Goal: Information Seeking & Learning: Find specific page/section

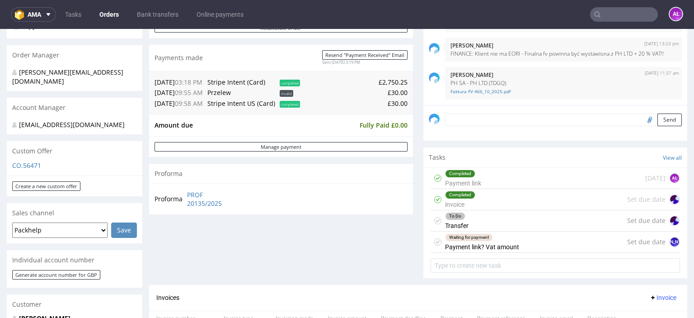
scroll to position [316, 0]
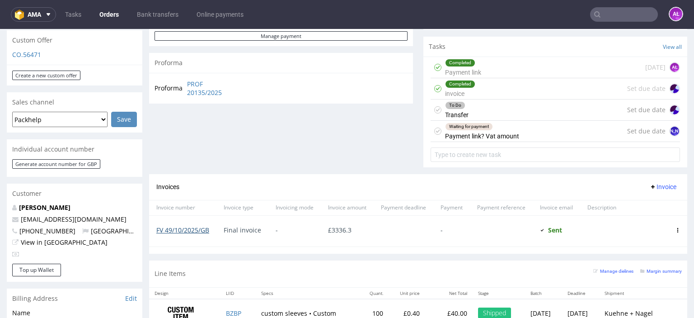
click at [200, 229] on link "FV 49/10/2025/GB" at bounding box center [182, 230] width 53 height 9
click at [467, 132] on div "Waiting for payment Payment link? Vat amount" at bounding box center [482, 131] width 74 height 21
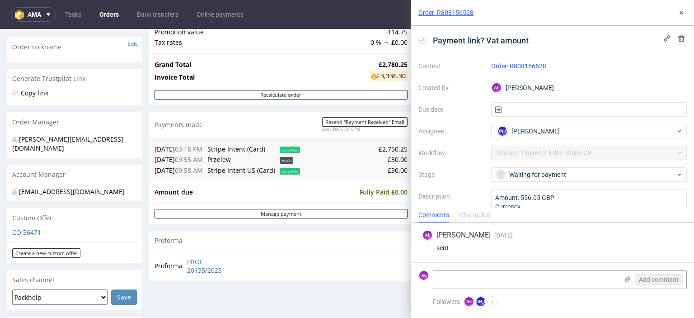
scroll to position [136, 0]
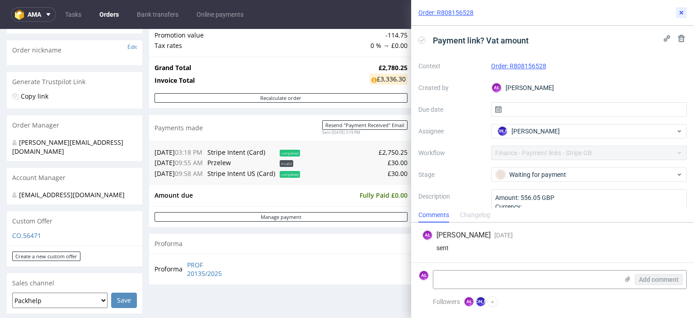
drag, startPoint x: 681, startPoint y: 12, endPoint x: 671, endPoint y: 20, distance: 12.8
click at [681, 12] on use at bounding box center [682, 13] width 4 height 4
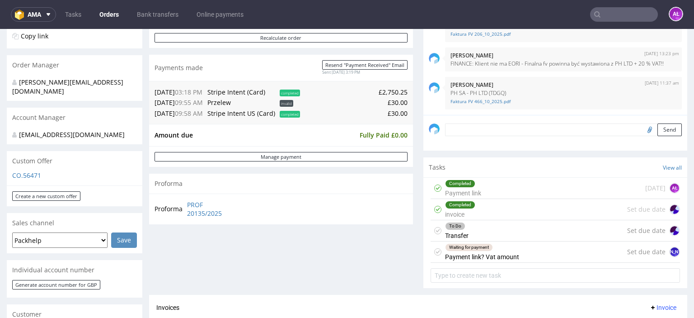
scroll to position [271, 0]
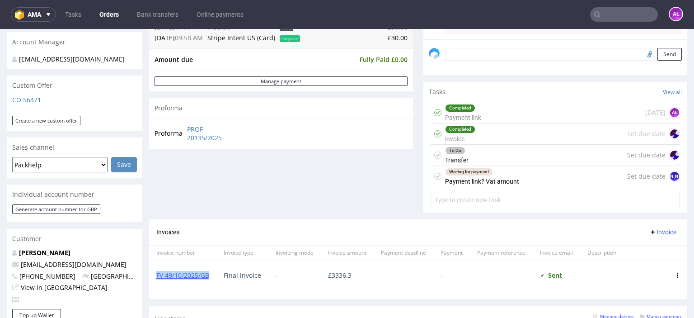
drag, startPoint x: 213, startPoint y: 281, endPoint x: 154, endPoint y: 284, distance: 59.3
click at [154, 284] on div "FV 49/10/2025/GB" at bounding box center [182, 276] width 67 height 31
copy link "FV 49/10/2025/GB"
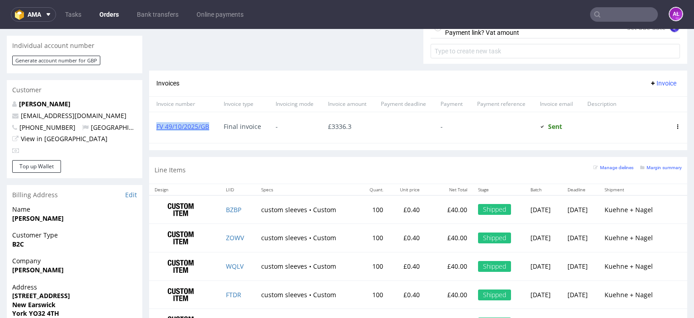
scroll to position [407, 0]
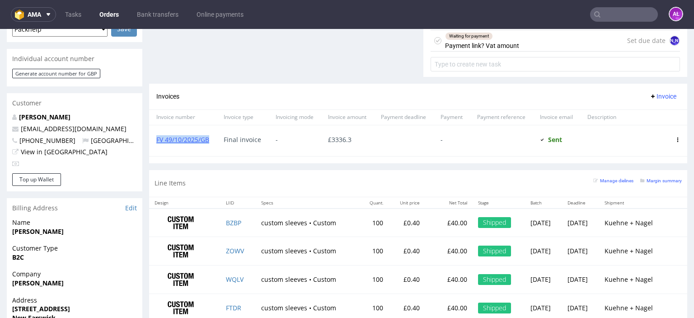
click at [651, 97] on span "Invoice" at bounding box center [663, 96] width 27 height 7
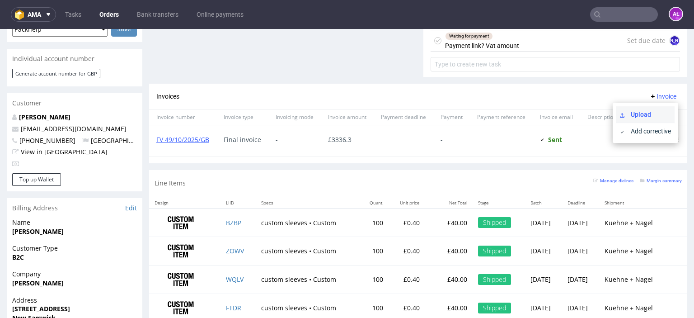
click at [651, 111] on span "Upload" at bounding box center [649, 114] width 44 height 9
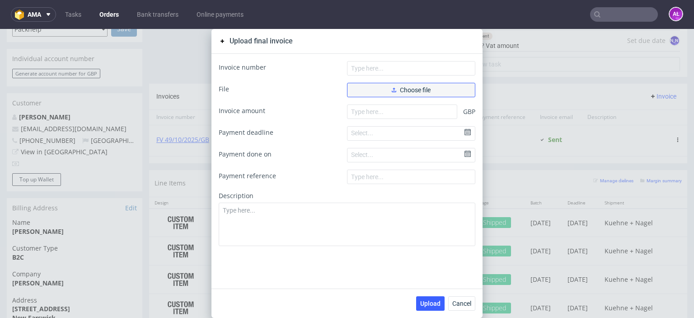
click at [442, 92] on button "Choose file" at bounding box center [411, 90] width 128 height 14
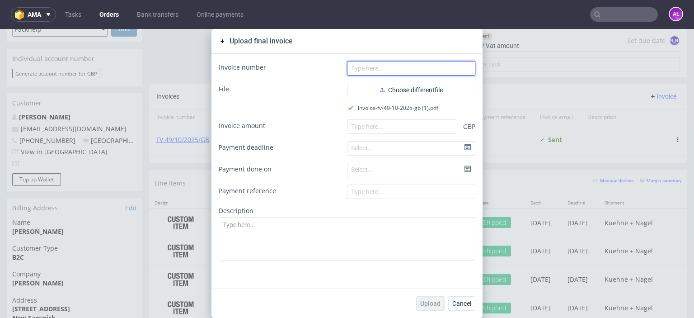
drag, startPoint x: 367, startPoint y: 63, endPoint x: 368, endPoint y: 57, distance: 5.9
click at [367, 63] on input "text" at bounding box center [411, 68] width 128 height 14
paste input "FV 49/10/2025/GB"
type input "FV 49/10/2025/GB"
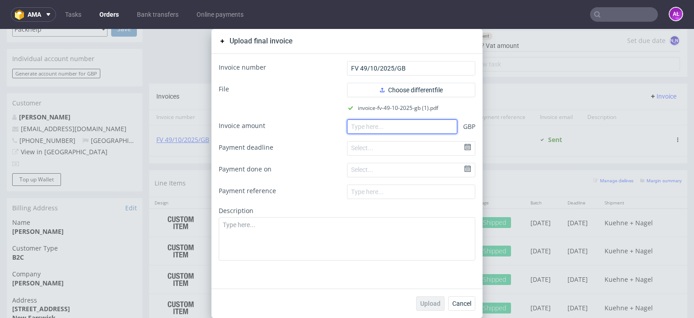
click at [403, 130] on input "number" at bounding box center [402, 126] width 110 height 14
paste input "3.33630"
click at [353, 129] on input "3.33630" at bounding box center [402, 126] width 110 height 14
click at [361, 129] on input "333630" at bounding box center [402, 126] width 110 height 14
type input "3336.30"
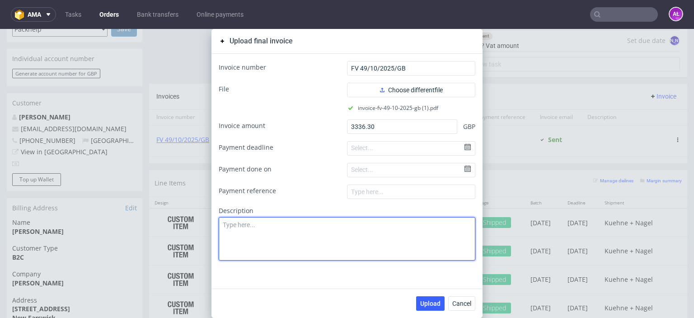
click at [384, 230] on textarea at bounding box center [347, 238] width 257 height 43
type textarea "Correct payment term"
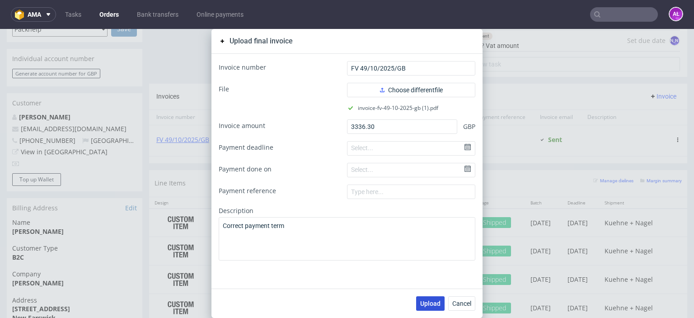
click at [429, 298] on button "Upload" at bounding box center [430, 303] width 28 height 14
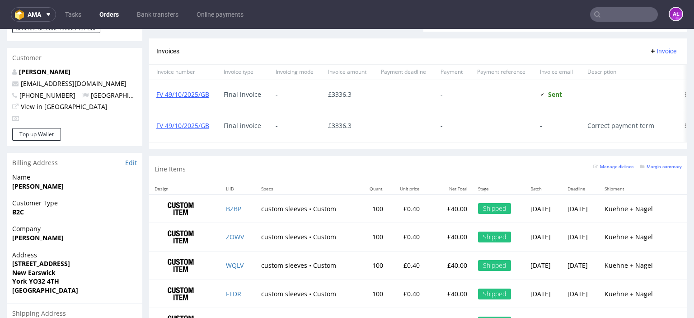
scroll to position [0, 20]
click at [676, 94] on icon at bounding box center [678, 94] width 5 height 5
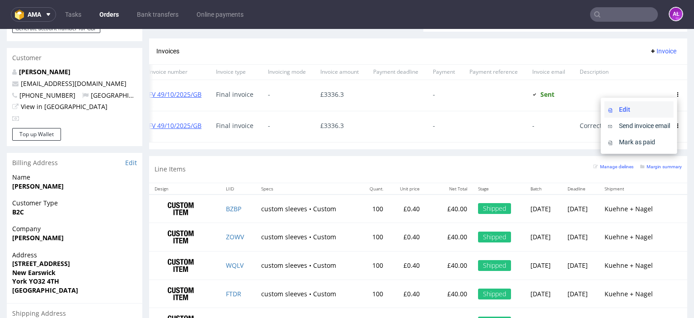
click at [657, 108] on span "Edit" at bounding box center [643, 109] width 55 height 9
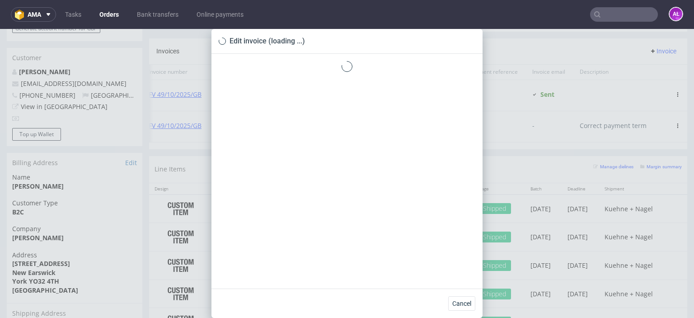
scroll to position [0, 14]
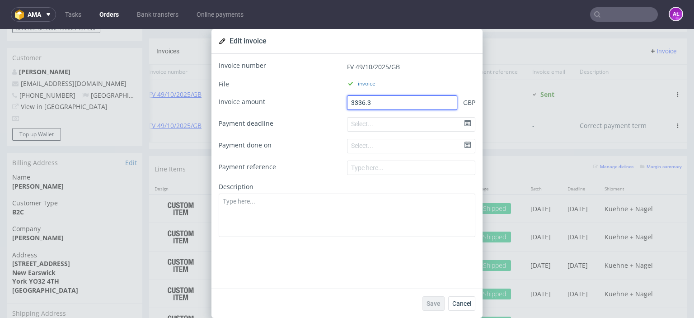
drag, startPoint x: 355, startPoint y: 103, endPoint x: 320, endPoint y: 103, distance: 35.7
click at [320, 103] on div "Invoice amount 3336.3 GBP" at bounding box center [347, 102] width 257 height 14
type input "0"
click at [423, 303] on button "Save" at bounding box center [434, 303] width 22 height 14
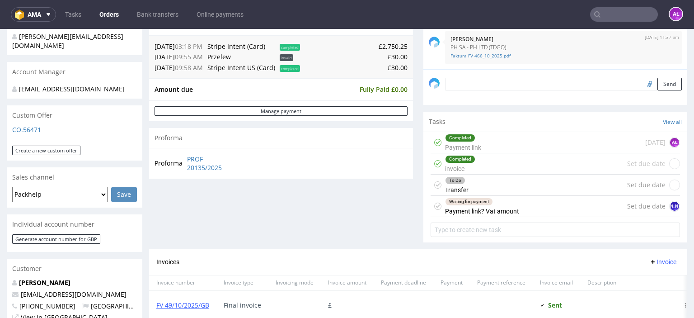
scroll to position [226, 0]
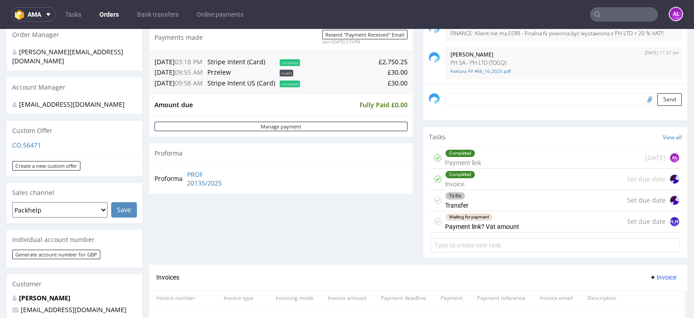
drag, startPoint x: 457, startPoint y: 225, endPoint x: 497, endPoint y: 193, distance: 50.5
click at [457, 225] on div "Waiting for payment Payment link? Vat amount" at bounding box center [482, 221] width 74 height 21
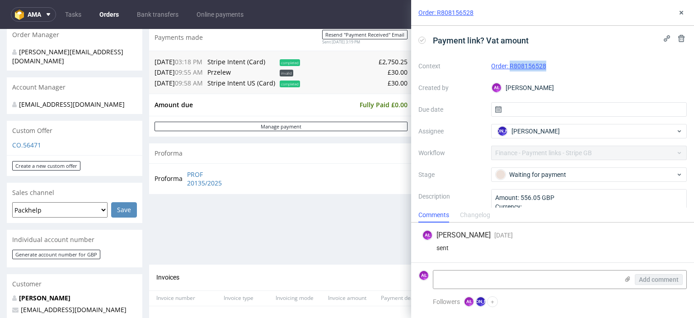
drag, startPoint x: 549, startPoint y: 70, endPoint x: 508, endPoint y: 72, distance: 40.7
click at [508, 72] on div "Context Order: R808156528 Created by AŁ Aleksandra Łętowska Due date Assignee J…" at bounding box center [553, 146] width 269 height 174
copy link "R808156528"
click at [625, 281] on icon at bounding box center [627, 278] width 7 height 7
click at [0, 0] on input "file" at bounding box center [0, 0] width 0 height 0
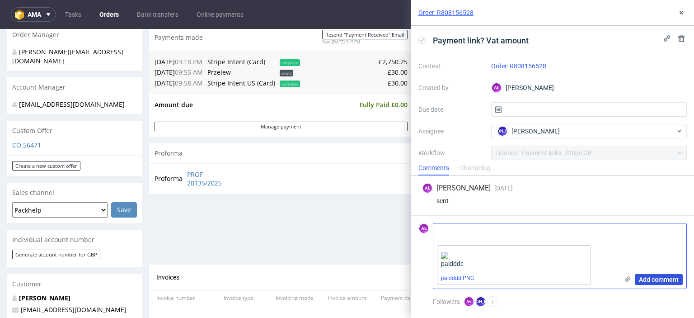
click at [646, 281] on span "Add comment" at bounding box center [659, 279] width 40 height 6
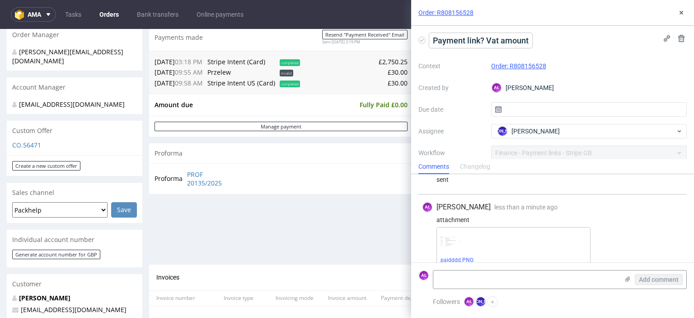
scroll to position [31, 0]
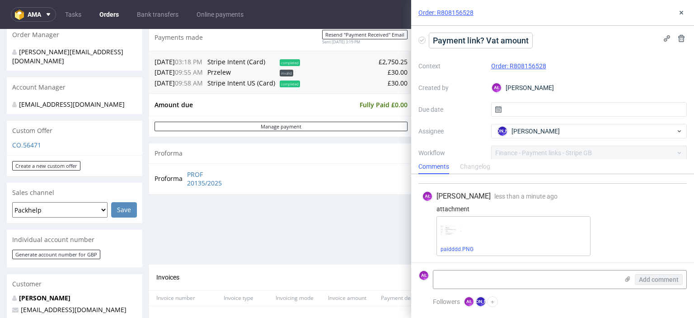
click at [486, 44] on span "Payment link? Vat amount" at bounding box center [480, 40] width 103 height 15
click at [423, 39] on use at bounding box center [422, 39] width 4 height 3
click at [468, 246] on link "paidddd.PNG" at bounding box center [457, 249] width 33 height 6
drag, startPoint x: 538, startPoint y: 280, endPoint x: 535, endPoint y: 270, distance: 9.9
click at [537, 275] on textarea at bounding box center [526, 279] width 185 height 18
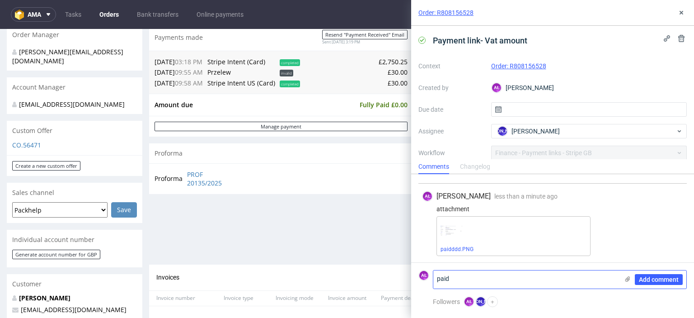
paste textarea "£556.05"
type textarea "paid £556.05 13.10"
click at [670, 276] on span "Add comment" at bounding box center [659, 279] width 40 height 6
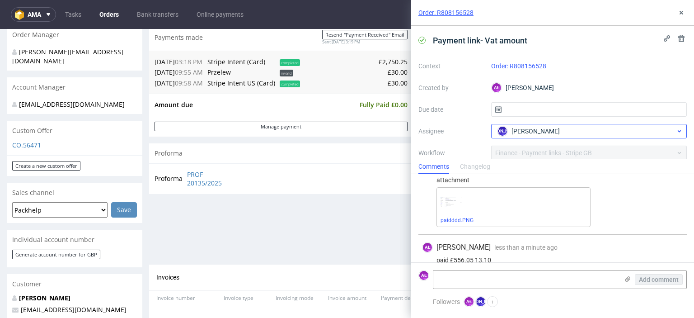
scroll to position [71, 0]
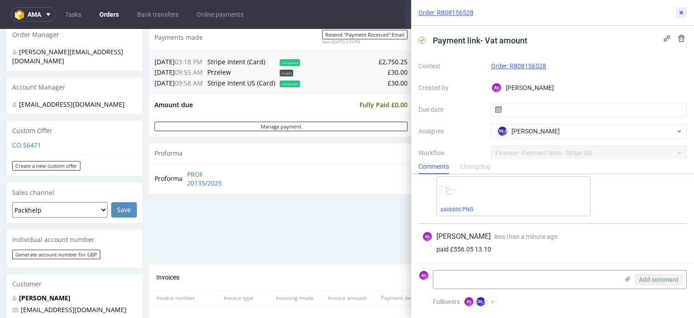
drag, startPoint x: 684, startPoint y: 10, endPoint x: 636, endPoint y: 23, distance: 48.7
click at [682, 10] on icon at bounding box center [681, 12] width 7 height 7
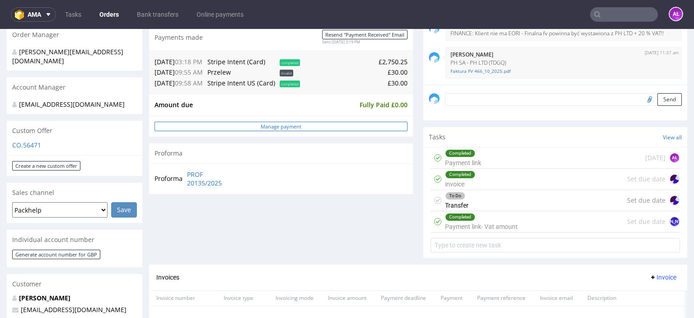
click at [332, 125] on link "Manage payment" at bounding box center [281, 126] width 253 height 9
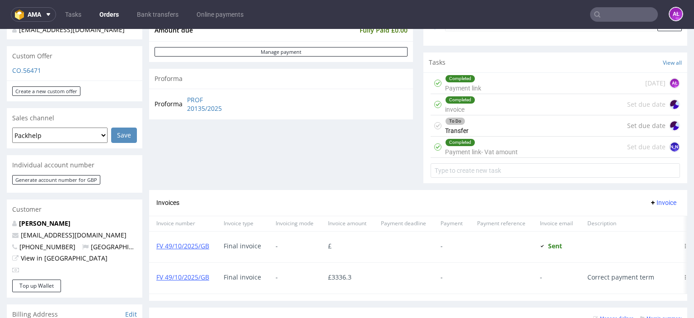
scroll to position [316, 0]
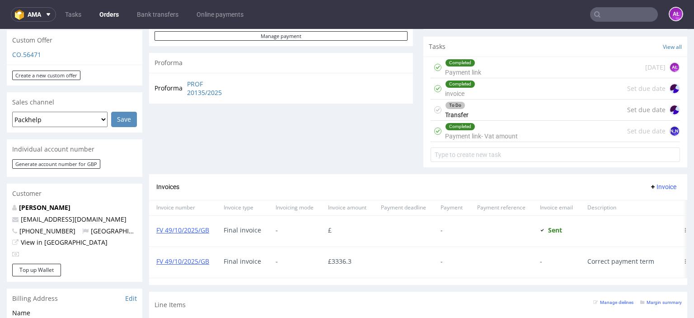
click at [467, 132] on div "Completed Payment link- Vat amount" at bounding box center [481, 131] width 73 height 21
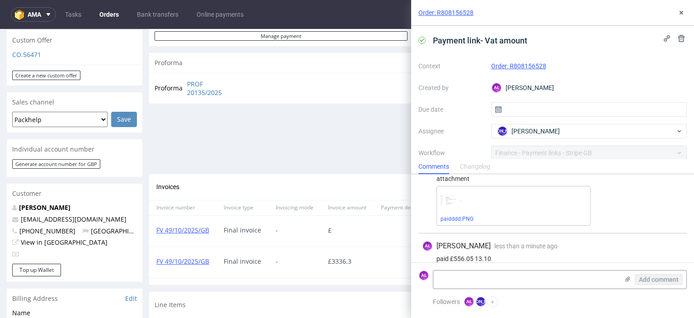
scroll to position [71, 0]
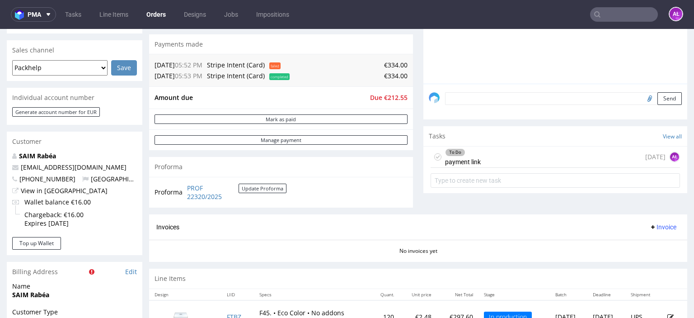
scroll to position [271, 0]
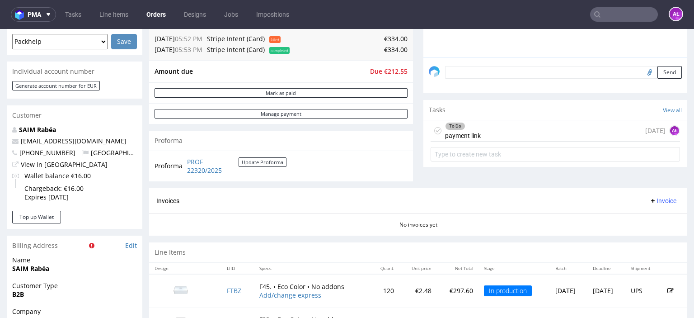
click at [468, 135] on div "To Do payment link" at bounding box center [463, 130] width 36 height 21
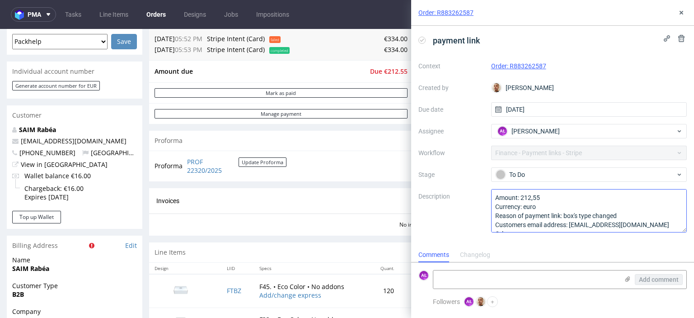
scroll to position [9, 0]
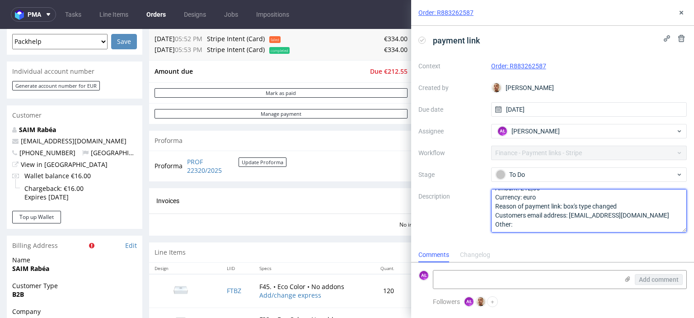
drag, startPoint x: 633, startPoint y: 217, endPoint x: 571, endPoint y: 218, distance: 61.5
click at [571, 218] on textarea "Amount: 212,55 Currency: euro Reason of payment link: box's type changed Custom…" at bounding box center [589, 210] width 196 height 43
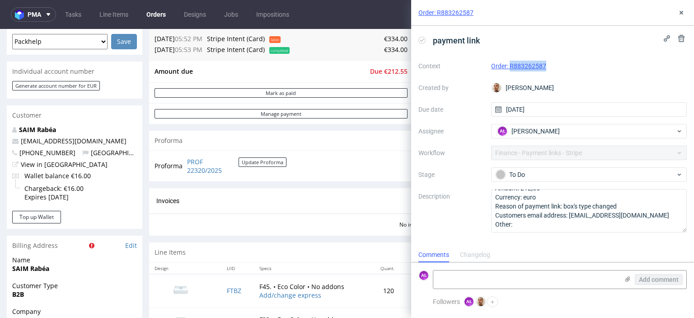
drag, startPoint x: 523, startPoint y: 74, endPoint x: 510, endPoint y: 72, distance: 13.2
click at [510, 72] on div "Context Order: R883262587 Created by Bartłomiej Leśniczuk Due date 15/10/2025 A…" at bounding box center [553, 146] width 269 height 174
copy link "R883262587"
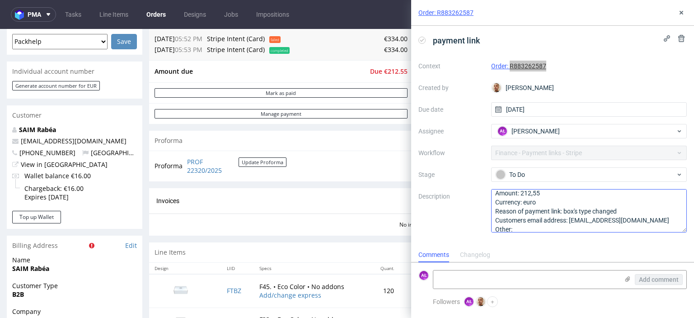
scroll to position [0, 0]
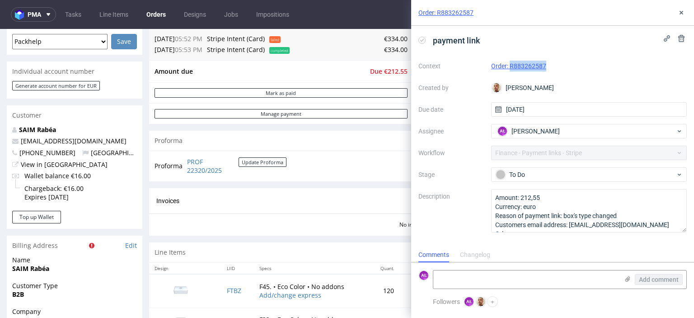
copy link "R883262587"
click at [542, 283] on textarea at bounding box center [526, 279] width 185 height 18
type textarea "sent"
click at [674, 277] on span "Add comment" at bounding box center [659, 279] width 40 height 6
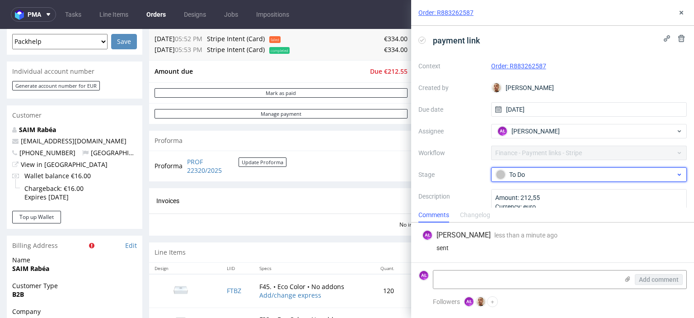
click at [547, 179] on span "To Do" at bounding box center [585, 174] width 181 height 11
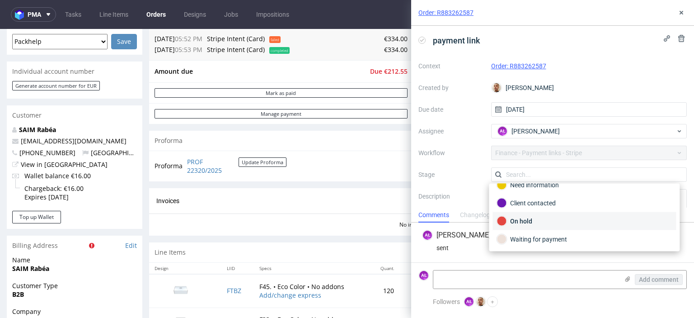
scroll to position [45, 0]
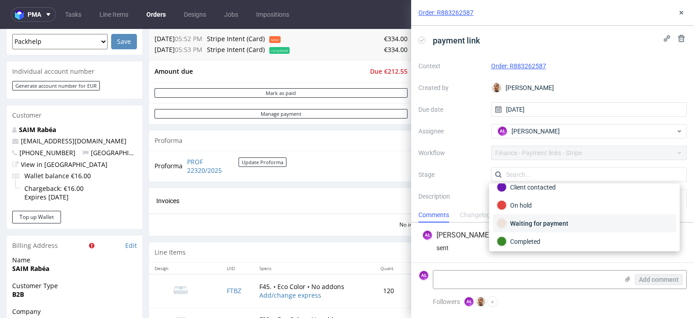
click at [568, 218] on div "Waiting for payment" at bounding box center [584, 223] width 175 height 10
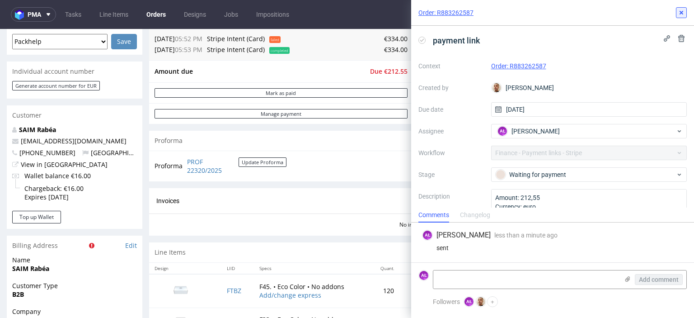
click at [679, 15] on icon at bounding box center [681, 12] width 7 height 7
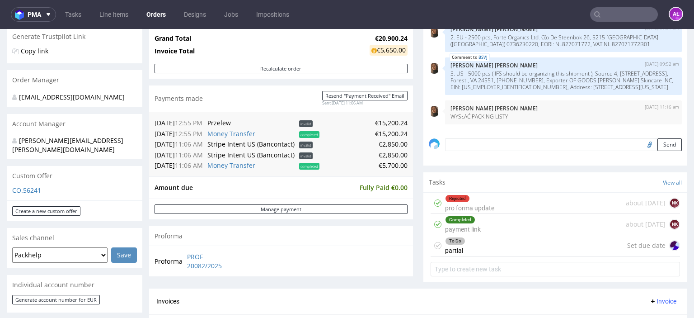
scroll to position [136, 0]
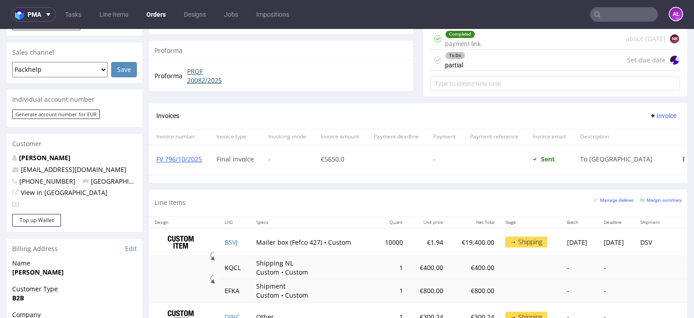
scroll to position [407, 0]
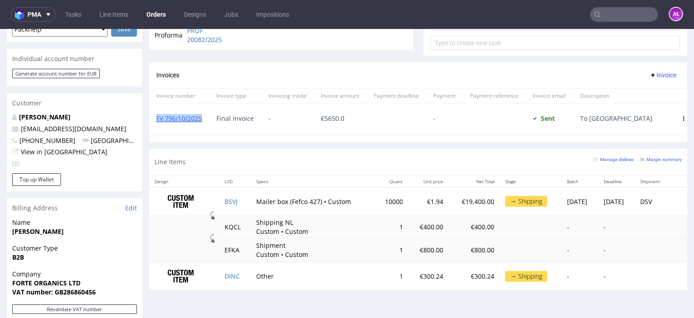
drag, startPoint x: 206, startPoint y: 123, endPoint x: 157, endPoint y: 123, distance: 48.8
click at [157, 123] on div "FV 796/10/2025" at bounding box center [179, 119] width 60 height 31
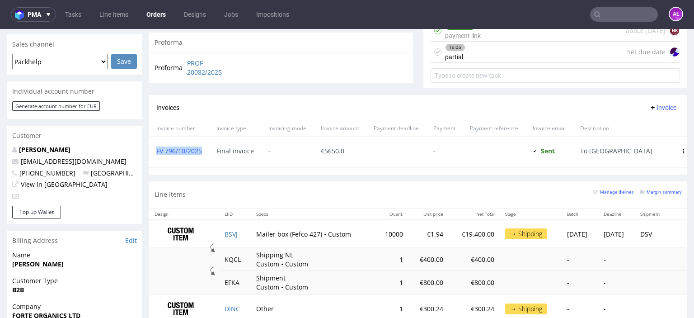
scroll to position [362, 0]
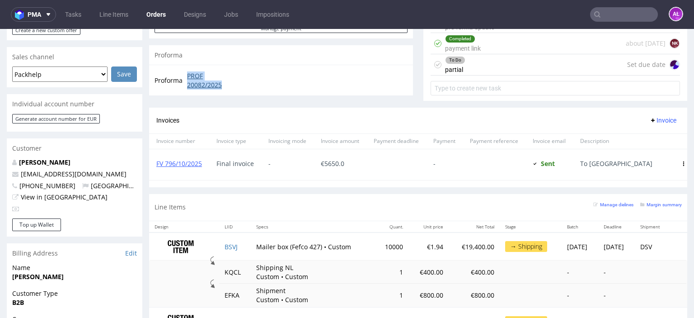
drag, startPoint x: 185, startPoint y: 74, endPoint x: 224, endPoint y: 84, distance: 40.1
click at [224, 84] on td "PROF 20082/2025" at bounding box center [212, 80] width 54 height 19
copy link "PROF 20082/2025"
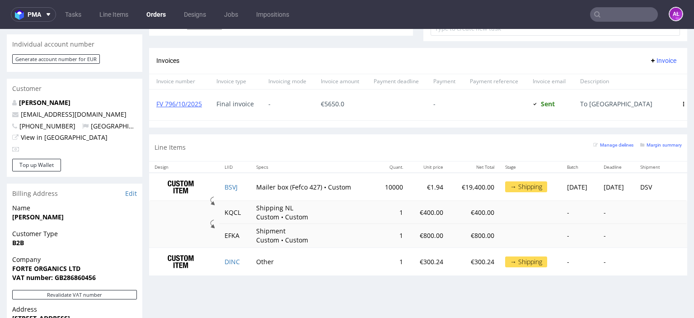
scroll to position [302, 0]
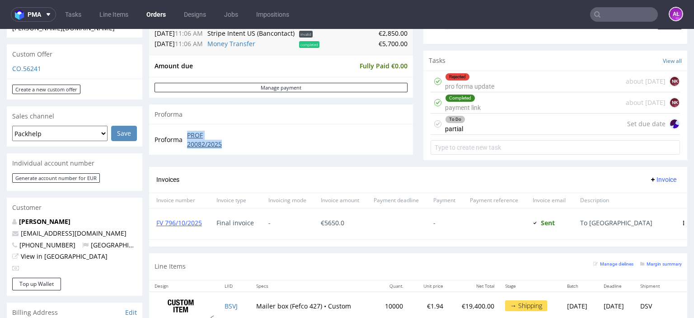
click at [203, 142] on link "PROF 20082/2025" at bounding box center [213, 140] width 52 height 18
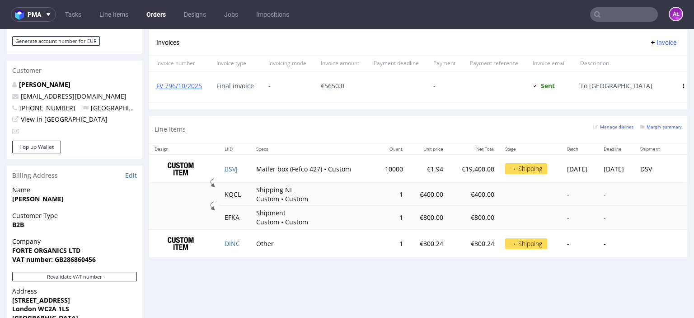
scroll to position [438, 0]
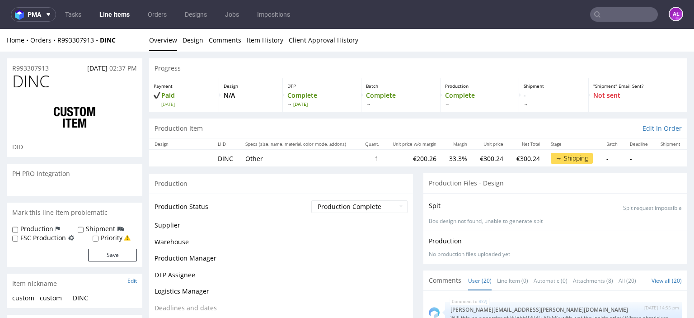
scroll to position [762, 0]
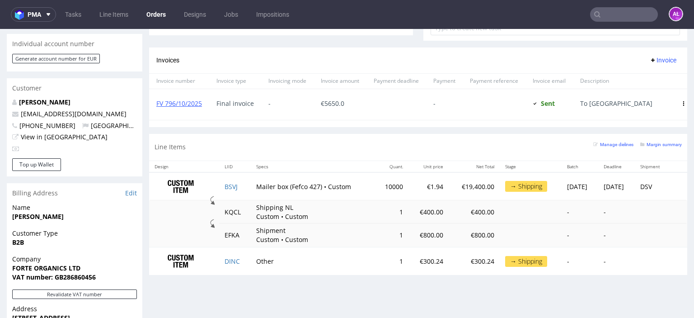
scroll to position [407, 0]
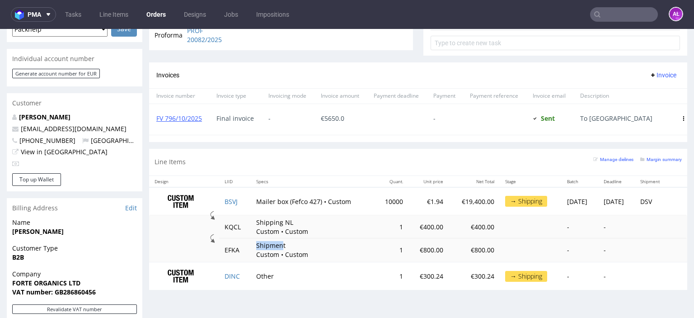
drag, startPoint x: 248, startPoint y: 245, endPoint x: 275, endPoint y: 243, distance: 26.8
click at [275, 243] on td "Shipment Custom • Custom" at bounding box center [313, 250] width 124 height 24
drag, startPoint x: 247, startPoint y: 202, endPoint x: 316, endPoint y: 203, distance: 68.7
click at [316, 203] on td "Mailer box (Fefco 427) • Custom" at bounding box center [313, 201] width 124 height 28
copy td "Mailer box (Fefco 427)"
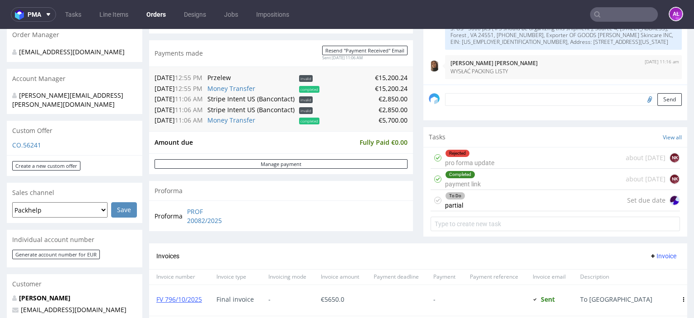
scroll to position [136, 0]
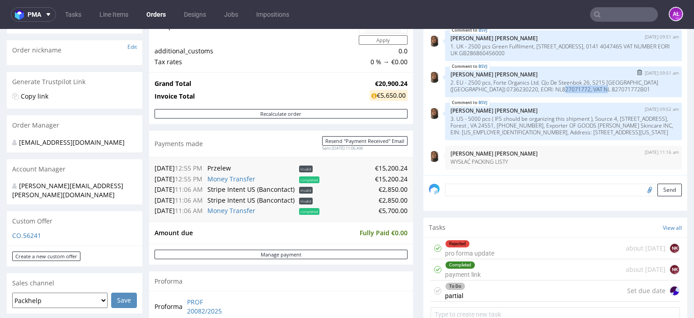
drag, startPoint x: 550, startPoint y: 91, endPoint x: 596, endPoint y: 91, distance: 46.1
click at [596, 91] on p "2. EU - 2500 pcs, Forte Organics Ltd. C(o De Steenbok 26, 5215 [GEOGRAPHIC_DATA…" at bounding box center [564, 86] width 226 height 14
copy p "NL 827071772B01"
click at [642, 190] on input "file" at bounding box center [648, 190] width 13 height 12
type input "C:\fakepath\00.PNG"
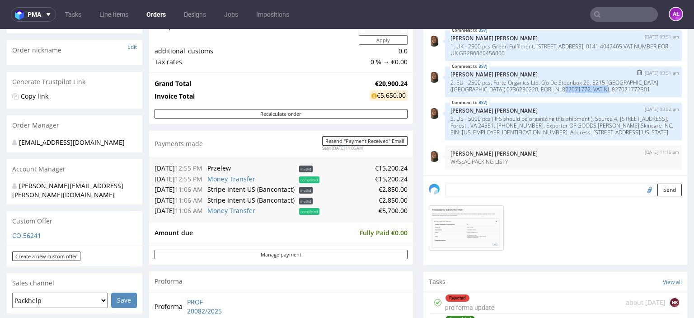
copy p "NL 827071772B01"
click at [462, 193] on textarea at bounding box center [563, 190] width 237 height 13
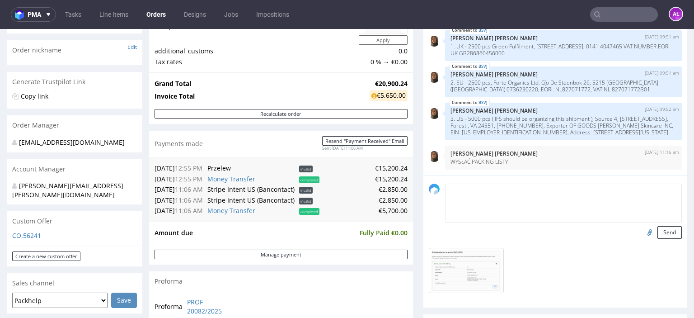
paste textarea "NL 827071772B01"
type textarea "NL 827071772B01 - valid VAT ID"
click at [658, 232] on button "Send" at bounding box center [670, 232] width 24 height 13
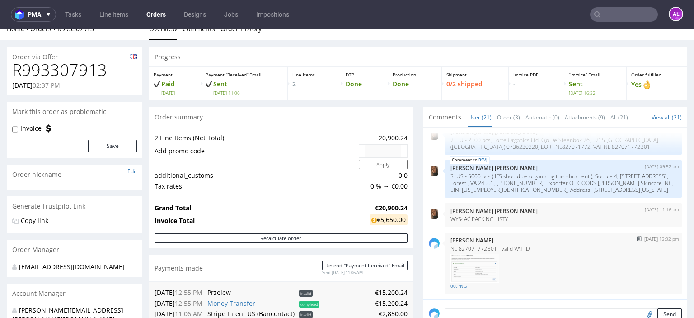
scroll to position [45, 0]
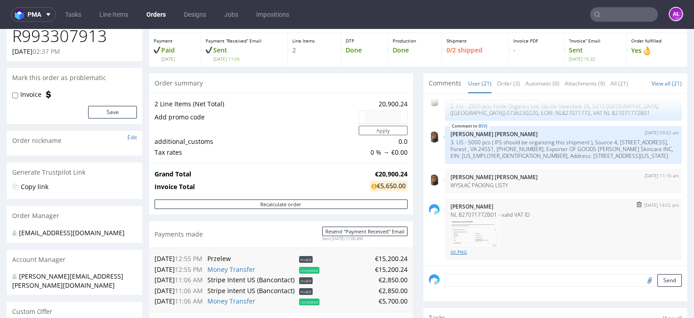
click at [451, 251] on link "00.PNG" at bounding box center [564, 252] width 226 height 7
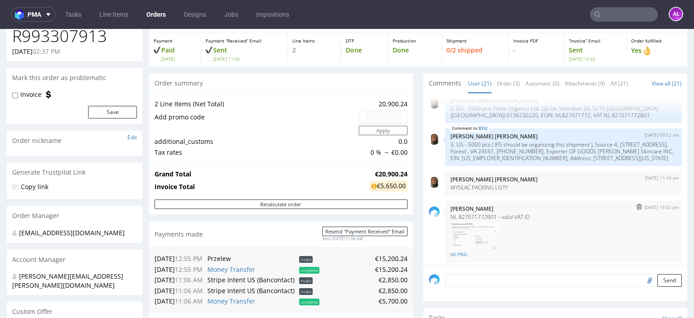
scroll to position [829, 0]
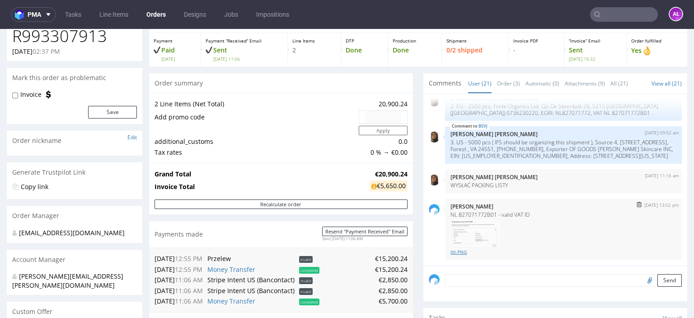
click at [453, 250] on link "00.PNG" at bounding box center [564, 252] width 226 height 7
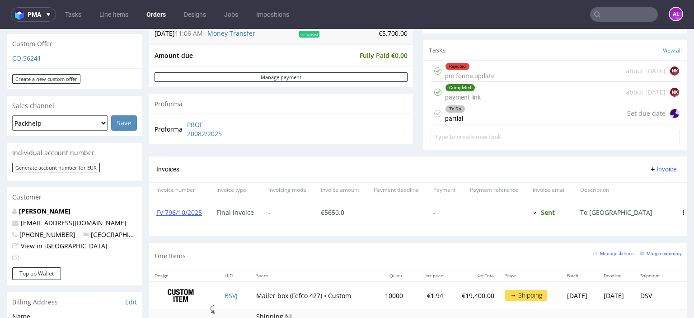
scroll to position [316, 0]
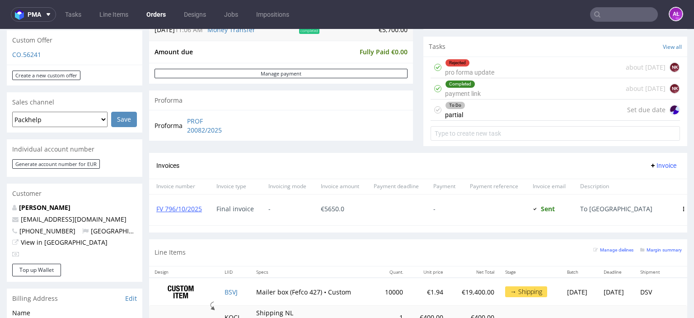
click at [650, 164] on span "Invoice" at bounding box center [663, 165] width 27 height 7
click at [650, 180] on span "Upload" at bounding box center [649, 183] width 44 height 9
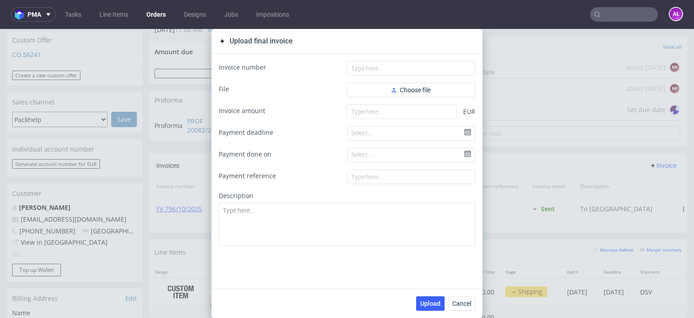
click at [430, 97] on form "Invoice number File Choose file Invoice amount EUR Payment deadline Select... P…" at bounding box center [347, 153] width 257 height 185
click at [419, 90] on span "Choose file" at bounding box center [411, 90] width 39 height 6
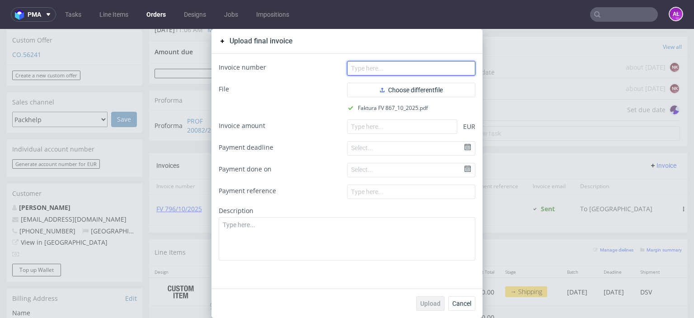
click at [435, 72] on input "text" at bounding box center [411, 68] width 128 height 14
paste input "FV 867/10/2025"
type input "FV 867/10/2025"
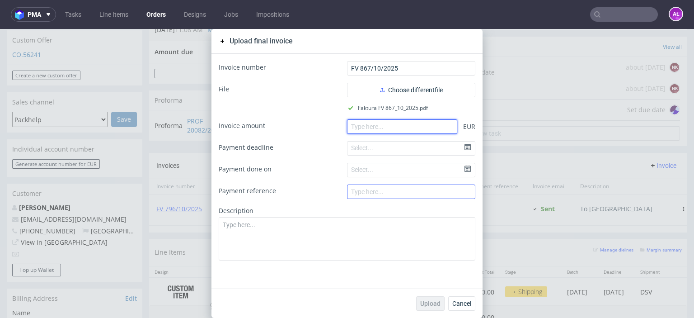
drag, startPoint x: 380, startPoint y: 128, endPoint x: 364, endPoint y: 198, distance: 72.2
click at [379, 130] on input "number" at bounding box center [402, 126] width 110 height 14
paste input "4850.00"
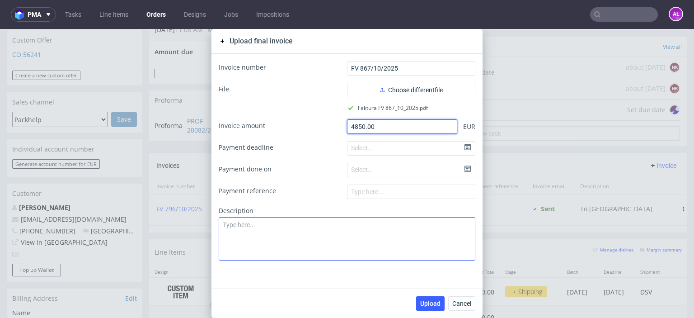
type input "4850.00"
click at [363, 247] on textarea at bounding box center [347, 238] width 257 height 43
click at [222, 228] on textarea "to NL" at bounding box center [347, 238] width 257 height 43
type textarea "To NL"
click at [432, 302] on span "Upload" at bounding box center [430, 303] width 20 height 6
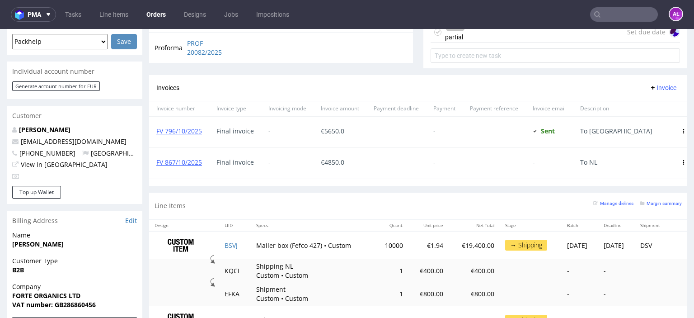
scroll to position [407, 0]
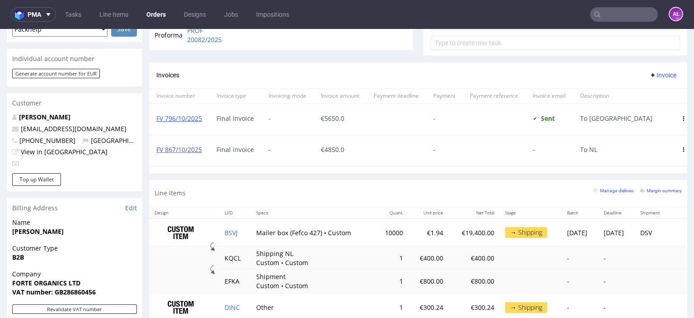
click at [682, 149] on icon at bounding box center [684, 149] width 5 height 5
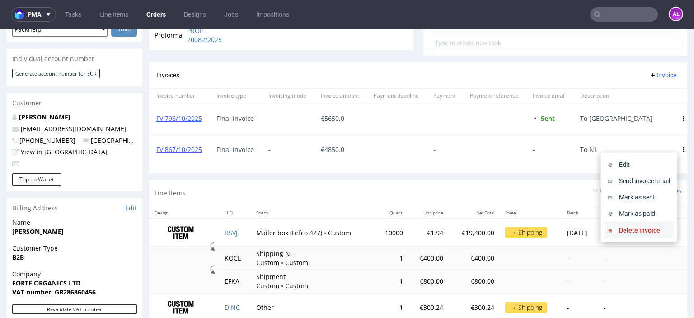
click at [651, 229] on span "Delete invoice" at bounding box center [643, 230] width 55 height 9
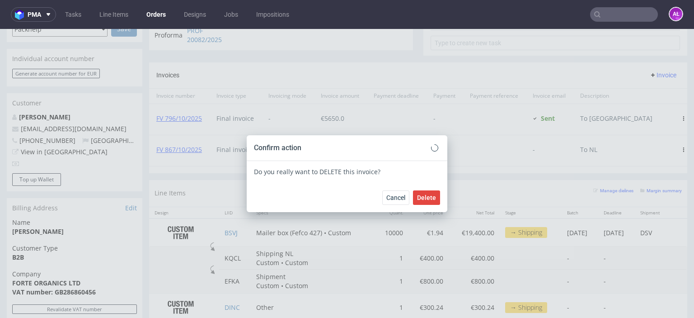
scroll to position [822, 0]
click at [420, 197] on span "Delete" at bounding box center [426, 197] width 19 height 6
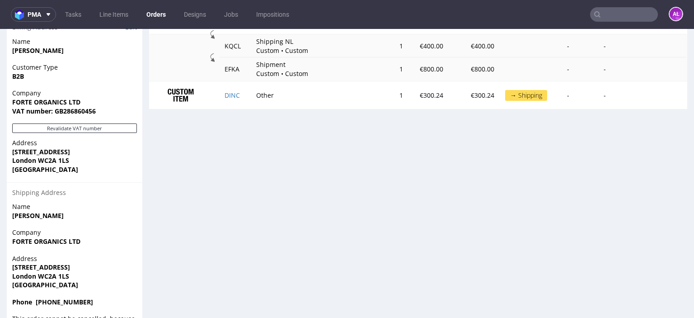
scroll to position [452, 0]
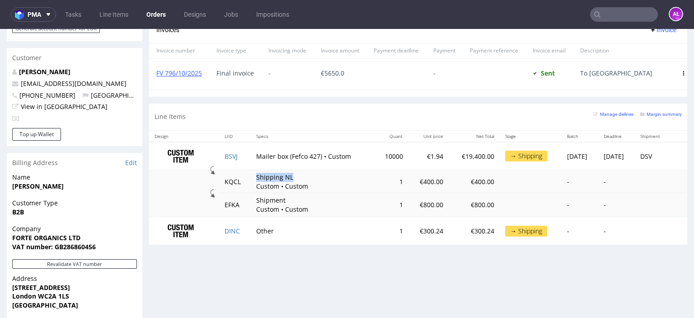
drag, startPoint x: 244, startPoint y: 174, endPoint x: 123, endPoint y: 194, distance: 122.4
click at [294, 173] on td "Shipping NL Custom • Custom" at bounding box center [313, 181] width 124 height 23
click at [195, 71] on link "FV 796/10/2025" at bounding box center [179, 73] width 46 height 9
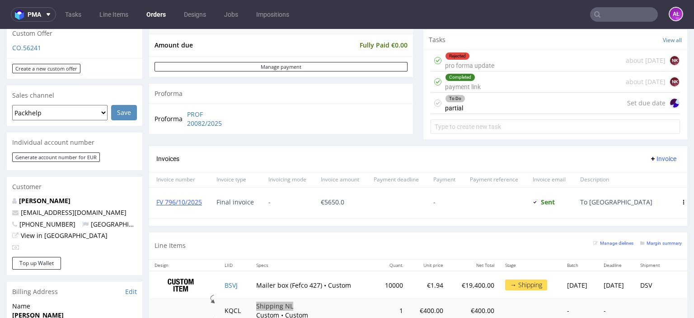
scroll to position [316, 0]
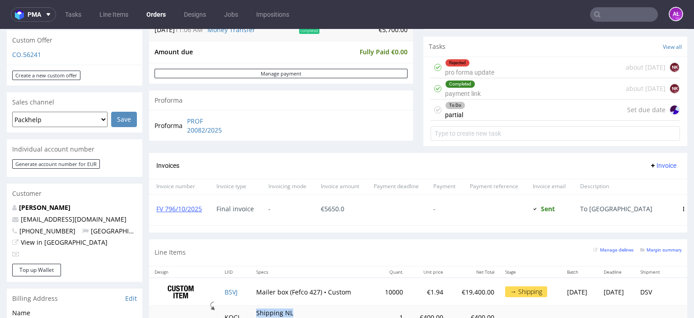
click at [650, 162] on span "Invoice" at bounding box center [663, 165] width 27 height 7
click at [645, 180] on span "Upload" at bounding box center [649, 183] width 44 height 9
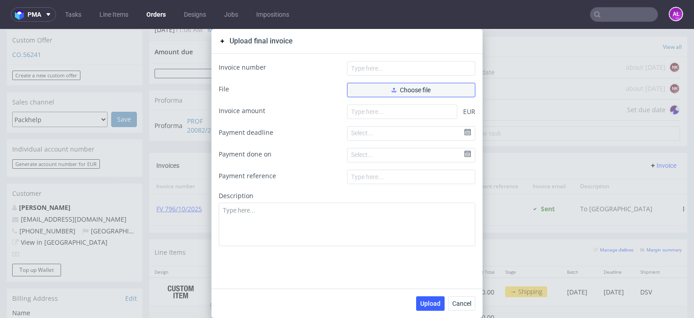
click at [451, 91] on button "Choose file" at bounding box center [411, 90] width 128 height 14
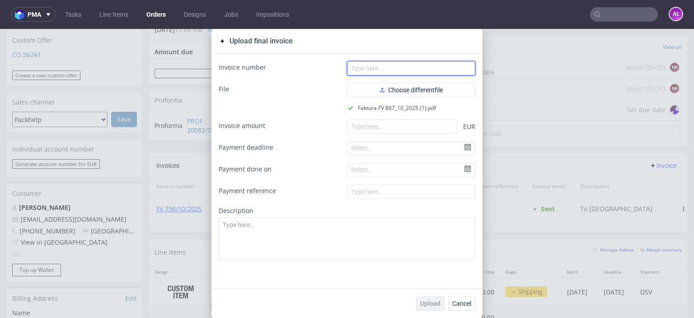
drag, startPoint x: 412, startPoint y: 68, endPoint x: 383, endPoint y: 77, distance: 30.6
click at [412, 68] on input "text" at bounding box center [411, 68] width 128 height 14
paste input "FV 867/10/2025"
type input "FV 867/10/2025"
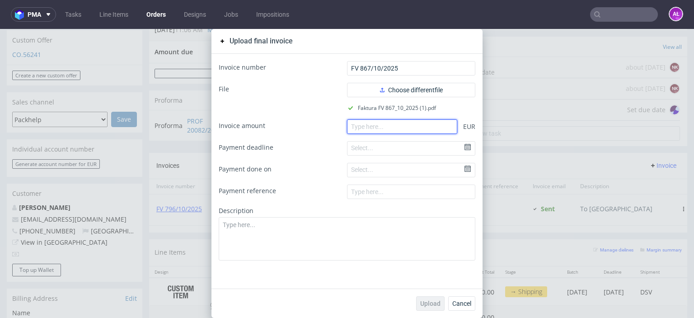
paste input "5250.00"
click at [373, 124] on input "5250.00" at bounding box center [402, 126] width 110 height 14
type input "5250.00"
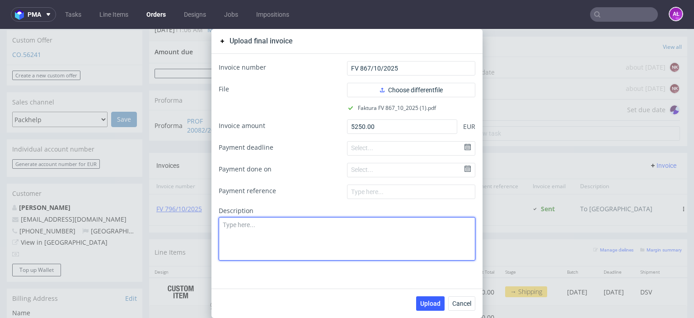
click at [409, 244] on textarea at bounding box center [347, 238] width 257 height 43
type textarea "To NL"
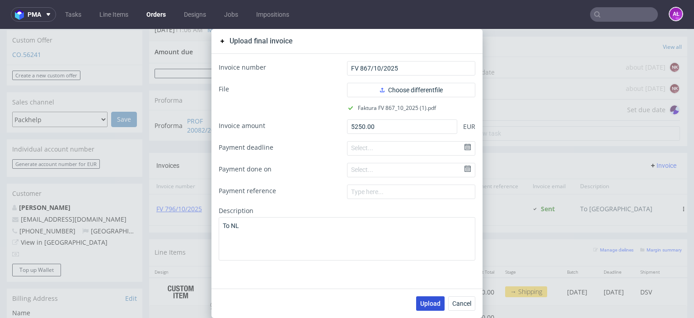
click at [428, 302] on span "Upload" at bounding box center [430, 303] width 20 height 6
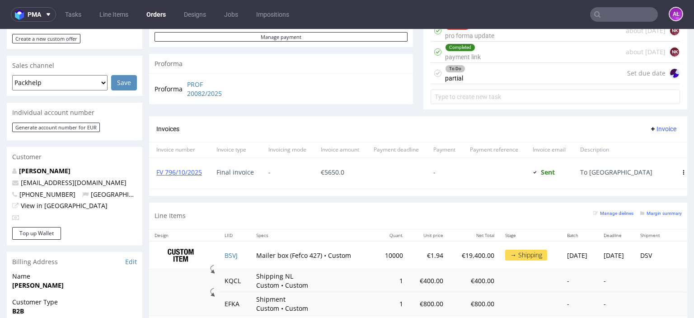
scroll to position [362, 0]
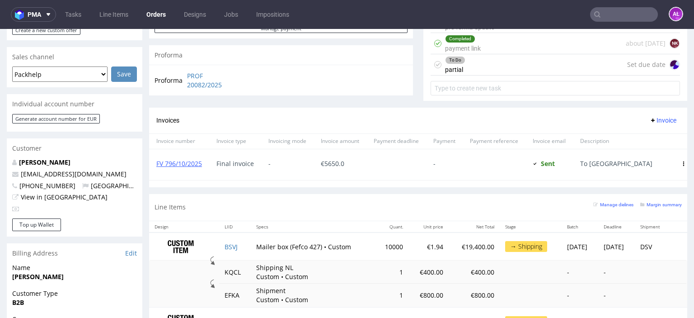
click at [650, 117] on span "Invoice" at bounding box center [663, 120] width 27 height 7
click at [649, 137] on span "Upload" at bounding box center [649, 138] width 44 height 9
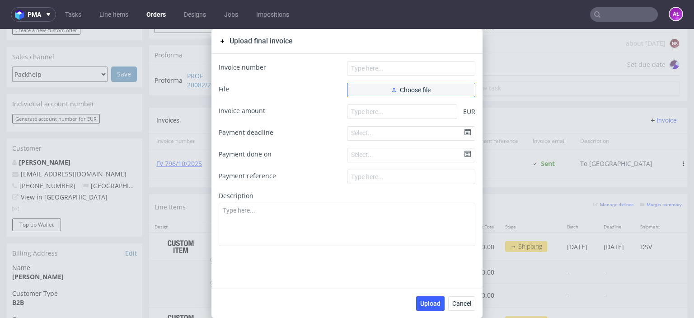
click at [420, 92] on span "Choose file" at bounding box center [411, 90] width 39 height 6
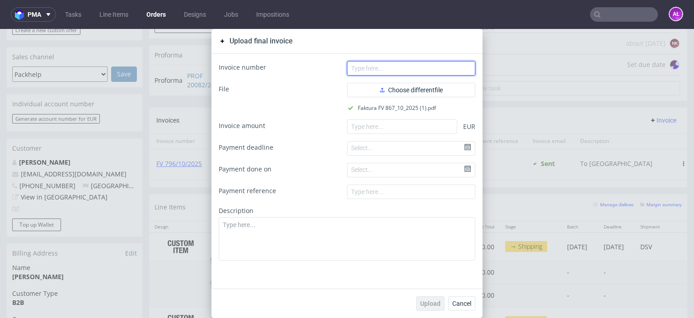
click at [391, 71] on input "text" at bounding box center [411, 68] width 128 height 14
paste input "FV 867/10/2025"
type input "FV 867/10/2025"
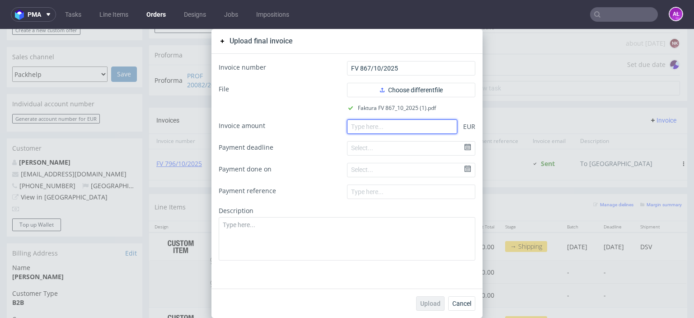
drag, startPoint x: 363, startPoint y: 133, endPoint x: 347, endPoint y: 183, distance: 51.8
click at [363, 133] on form "Invoice number FV 867/10/2025 File Choose different file Faktura FV 867_10_2025…" at bounding box center [347, 160] width 257 height 199
paste input "5250.0"
type input "5250.0"
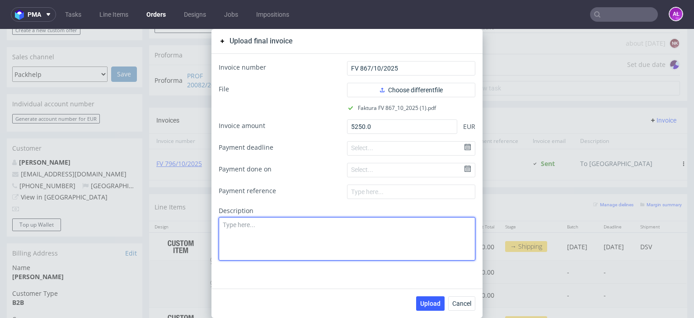
click at [353, 232] on textarea at bounding box center [347, 238] width 257 height 43
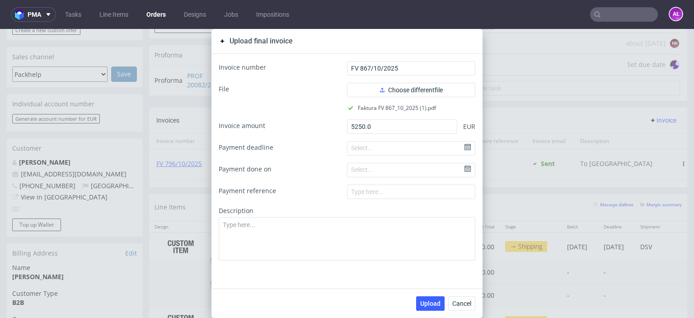
drag, startPoint x: 429, startPoint y: 299, endPoint x: 428, endPoint y: 288, distance: 10.9
click at [431, 300] on span "Upload" at bounding box center [430, 303] width 20 height 6
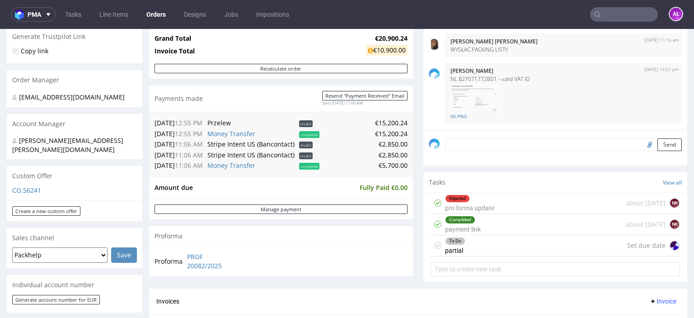
scroll to position [362, 0]
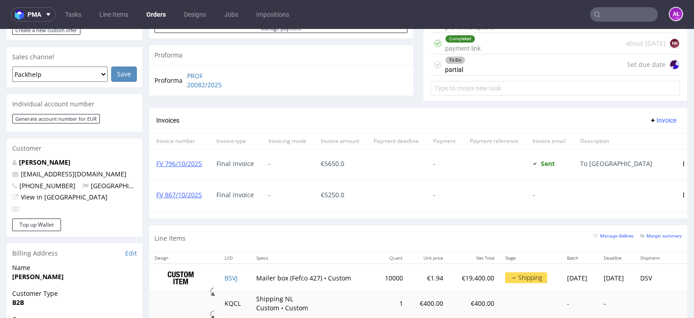
click at [682, 195] on icon at bounding box center [684, 195] width 5 height 5
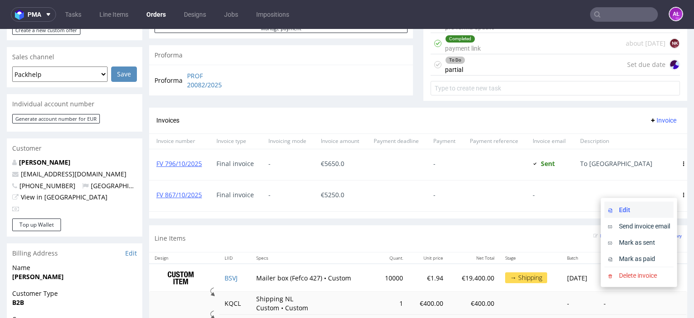
click at [657, 208] on span "Edit" at bounding box center [643, 209] width 55 height 9
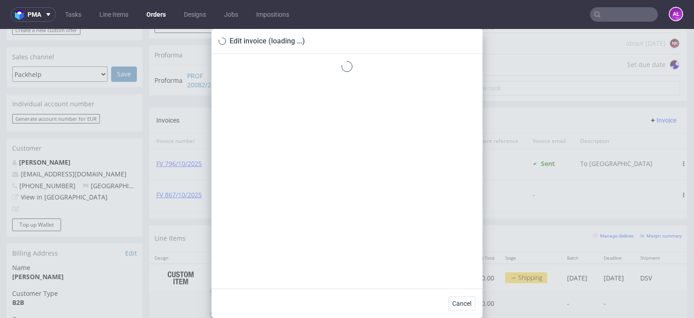
scroll to position [822, 0]
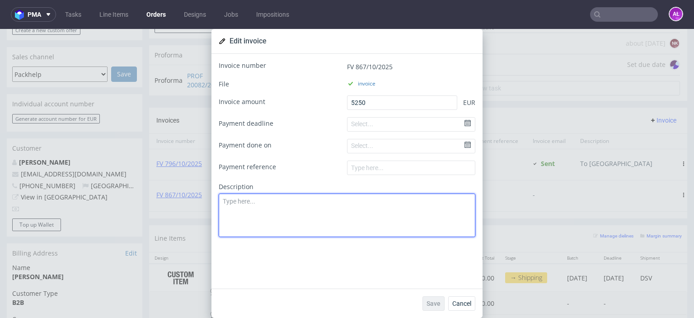
drag, startPoint x: 386, startPoint y: 200, endPoint x: 389, endPoint y: 196, distance: 5.2
click at [388, 199] on textarea at bounding box center [347, 214] width 257 height 43
type textarea "To NL"
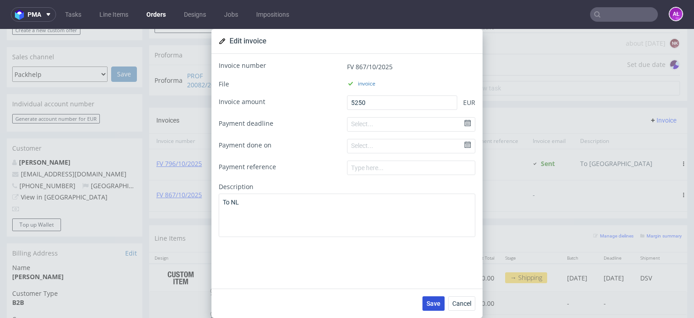
click at [431, 307] on button "Save" at bounding box center [434, 303] width 22 height 14
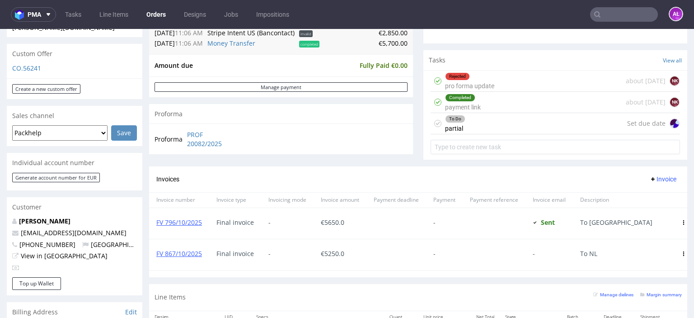
scroll to position [316, 0]
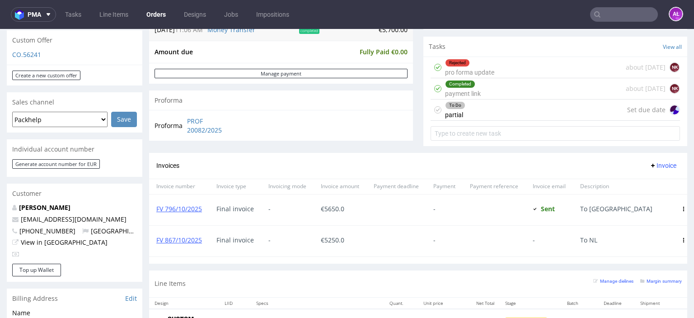
drag, startPoint x: 455, startPoint y: 110, endPoint x: 409, endPoint y: 166, distance: 72.9
click at [455, 110] on div "To Do partial" at bounding box center [455, 109] width 20 height 21
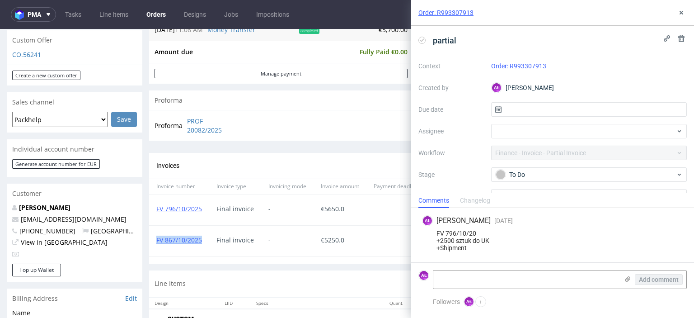
drag, startPoint x: 204, startPoint y: 242, endPoint x: 350, endPoint y: 279, distance: 151.2
click at [153, 245] on div "FV 867/10/2025" at bounding box center [179, 241] width 60 height 31
copy link "FV 867/10/2025"
click at [491, 280] on textarea at bounding box center [526, 279] width 185 height 18
paste textarea "FV 867/10/2025"
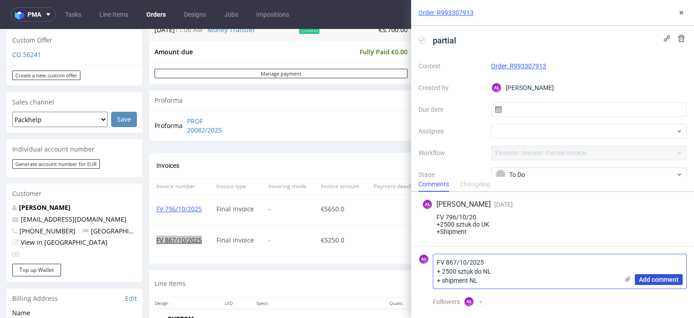
type textarea "FV 867/10/2025 + 2500 sztuk do NL + shipment NL"
drag, startPoint x: 654, startPoint y: 275, endPoint x: 530, endPoint y: 174, distance: 159.8
click at [654, 275] on button "Add comment" at bounding box center [659, 279] width 48 height 11
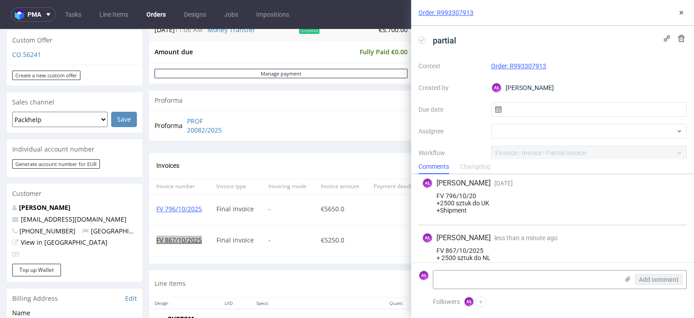
scroll to position [20, 0]
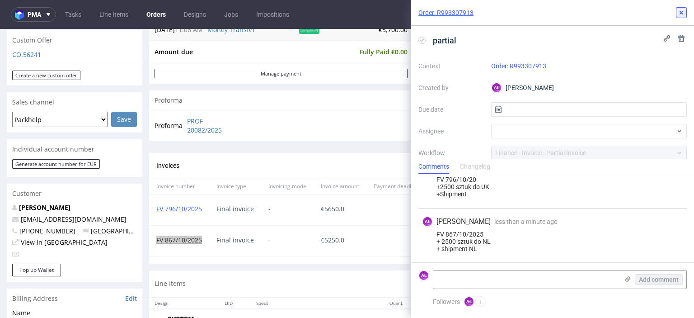
click at [679, 13] on icon at bounding box center [681, 12] width 7 height 7
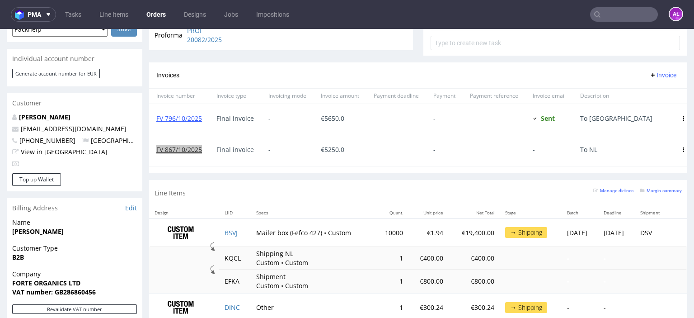
scroll to position [497, 0]
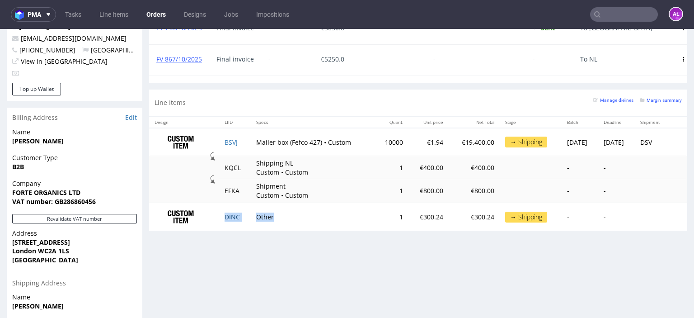
drag, startPoint x: 269, startPoint y: 217, endPoint x: 221, endPoint y: 218, distance: 48.4
click at [221, 218] on tr "DINC Other 1 €300.24 €300.24 → Shipping - -" at bounding box center [418, 217] width 538 height 28
copy tr "DINC Other"
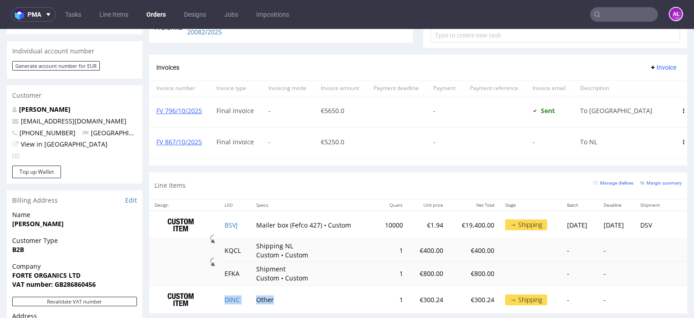
scroll to position [362, 0]
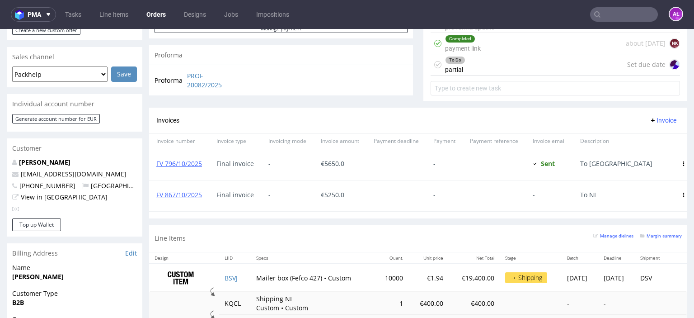
drag, startPoint x: 465, startPoint y: 68, endPoint x: 466, endPoint y: 100, distance: 32.1
click at [465, 68] on div "To Do partial Set due date" at bounding box center [556, 64] width 250 height 21
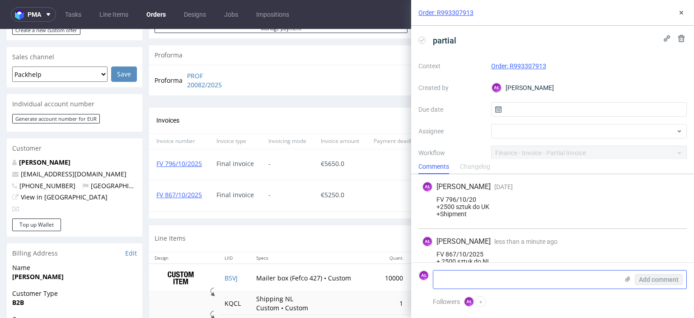
scroll to position [20, 0]
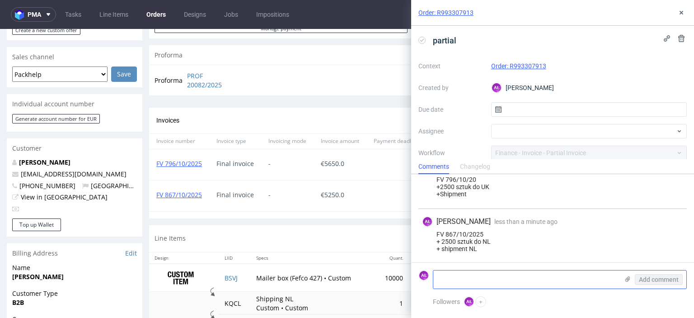
click at [552, 280] on textarea at bounding box center [526, 279] width 185 height 18
paste textarea "DINC Other"
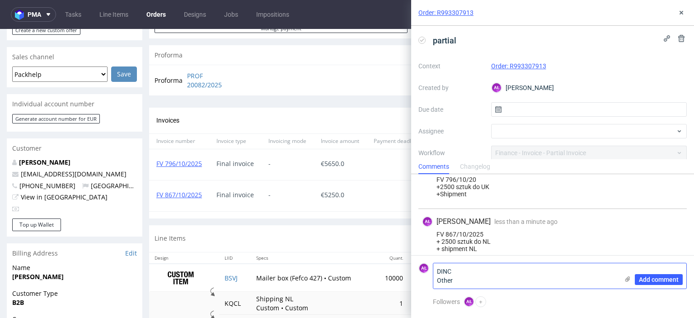
scroll to position [0, 0]
click at [436, 282] on textarea "DINC Other" at bounding box center [526, 275] width 185 height 25
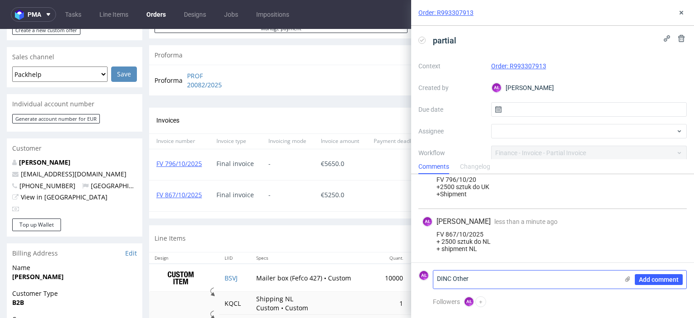
click at [489, 277] on textarea "DINC Other" at bounding box center [526, 279] width 185 height 18
type textarea "DINC Other na razie nie fakturujemy!"
click at [649, 278] on span "Add comment" at bounding box center [659, 279] width 40 height 6
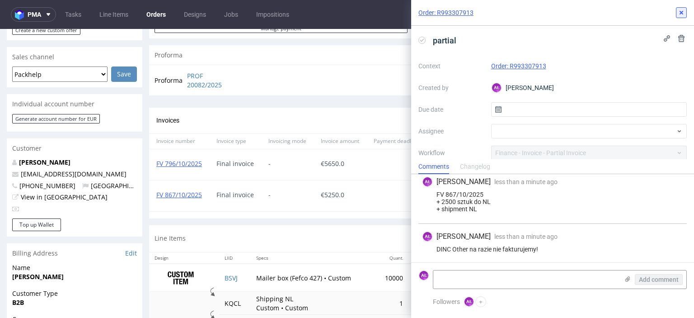
click at [680, 14] on use at bounding box center [682, 13] width 4 height 4
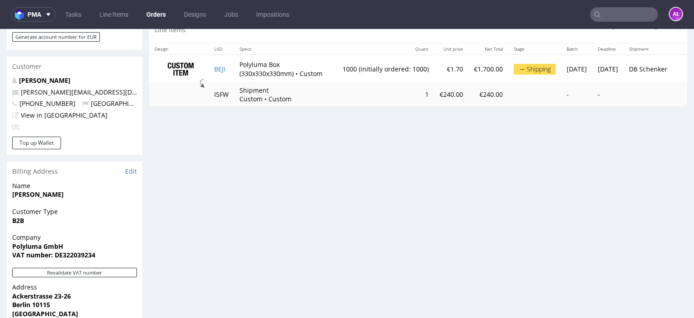
scroll to position [497, 0]
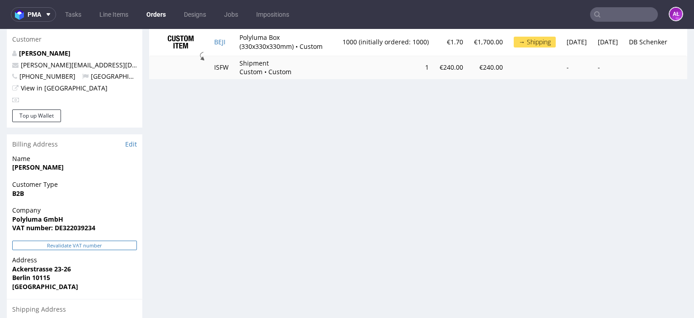
click at [104, 240] on button "Revalidate VAT number" at bounding box center [74, 244] width 125 height 9
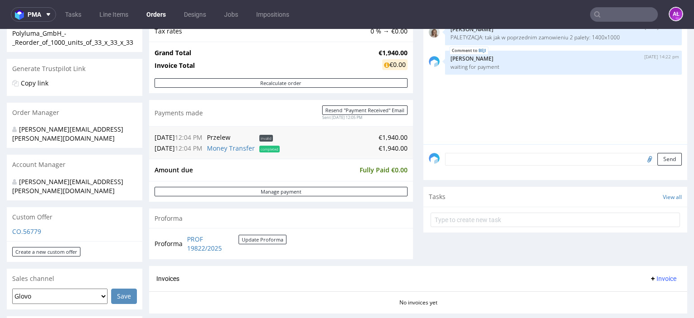
scroll to position [362, 0]
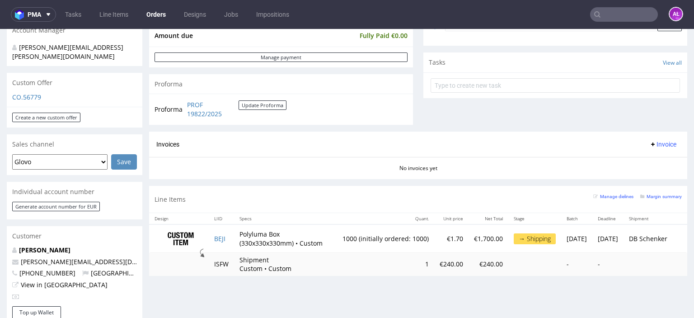
scroll to position [316, 0]
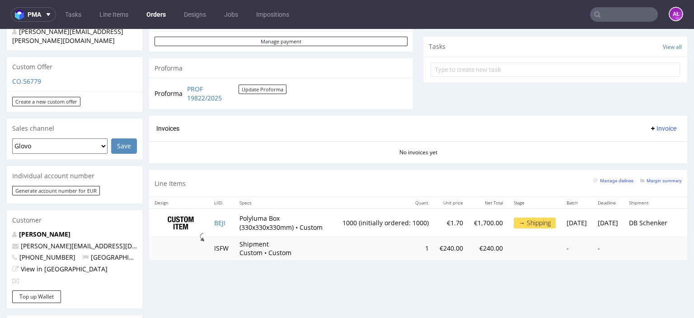
click at [652, 126] on span "Invoice" at bounding box center [663, 128] width 27 height 7
click at [653, 144] on span "Generate" at bounding box center [649, 146] width 44 height 9
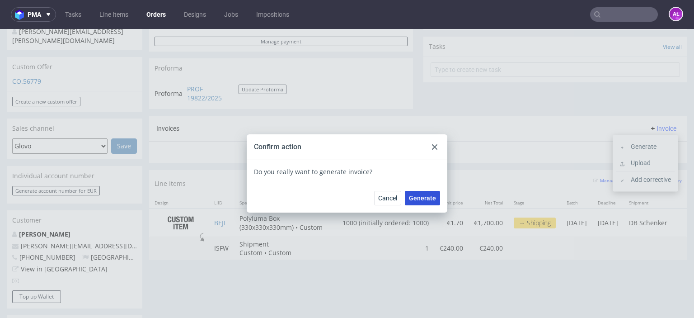
click at [430, 197] on span "Generate" at bounding box center [422, 198] width 27 height 6
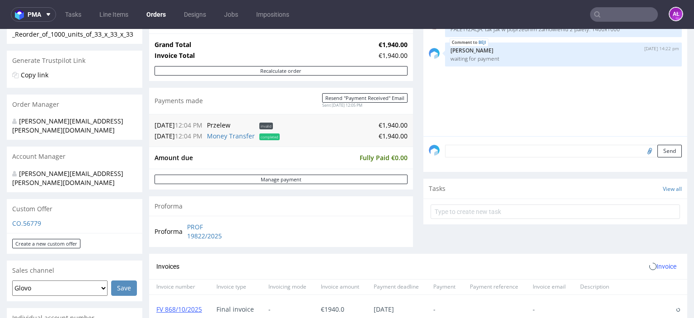
scroll to position [181, 0]
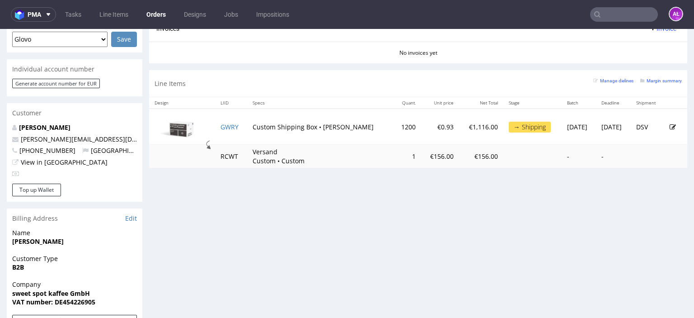
scroll to position [407, 0]
click at [104, 313] on button "Revalidate VAT number" at bounding box center [74, 317] width 125 height 9
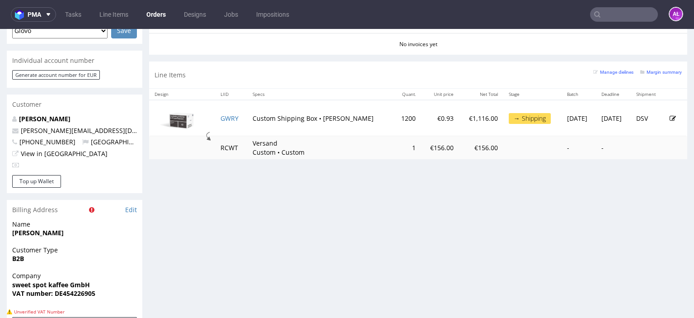
scroll to position [452, 0]
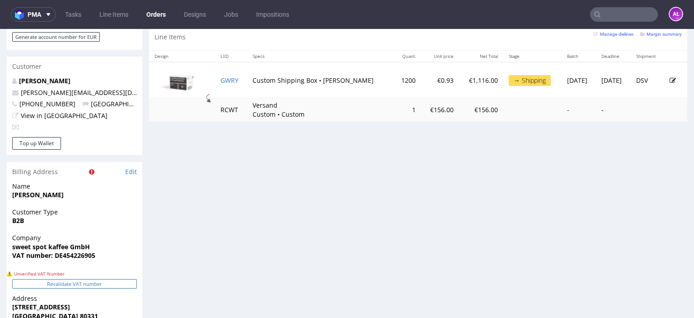
click at [118, 279] on button "Revalidate VAT number" at bounding box center [74, 283] width 125 height 9
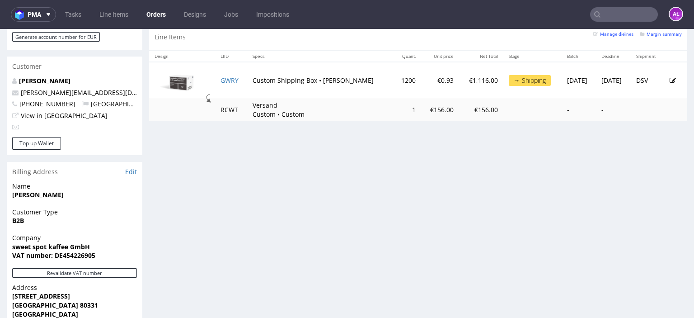
scroll to position [316, 0]
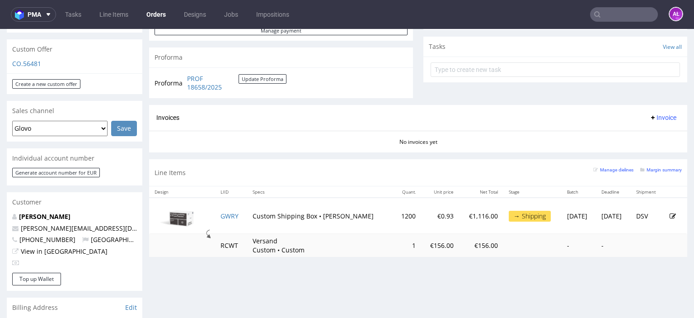
click at [652, 118] on span "Invoice" at bounding box center [663, 117] width 27 height 7
click at [658, 132] on span "Generate" at bounding box center [649, 136] width 44 height 9
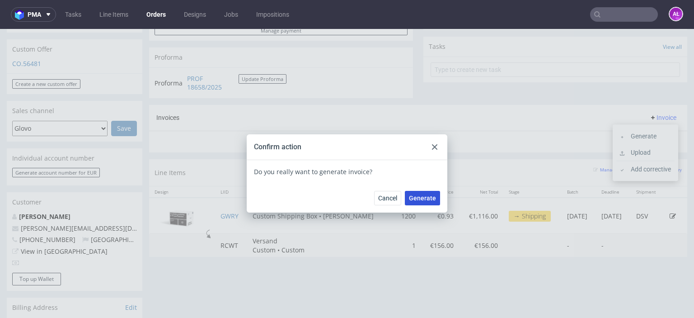
click at [427, 197] on span "Generate" at bounding box center [422, 198] width 27 height 6
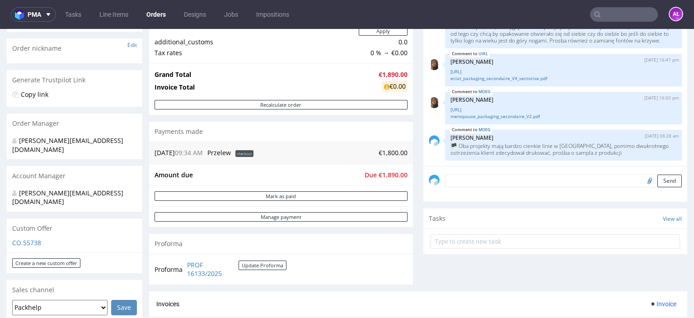
scroll to position [136, 0]
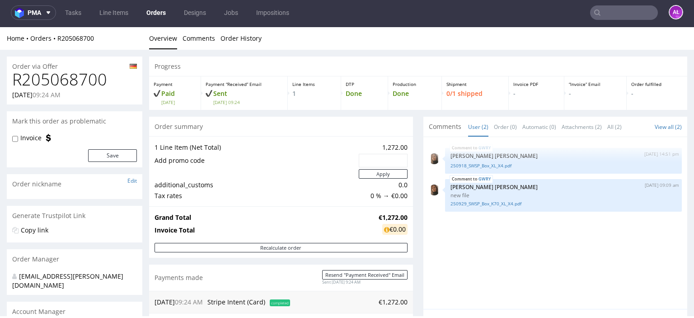
scroll to position [2, 0]
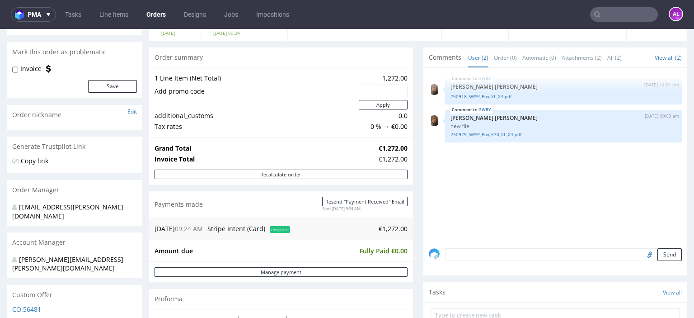
scroll to position [181, 0]
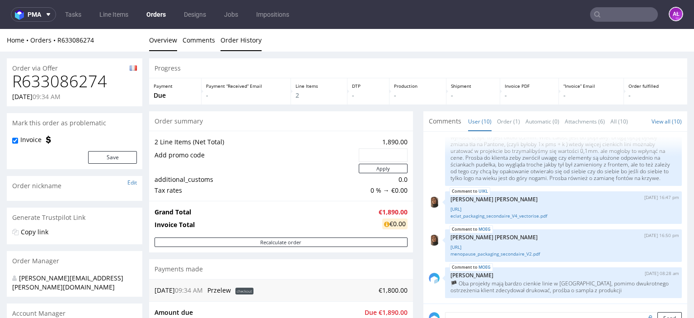
click at [238, 46] on link "Order History" at bounding box center [241, 40] width 41 height 22
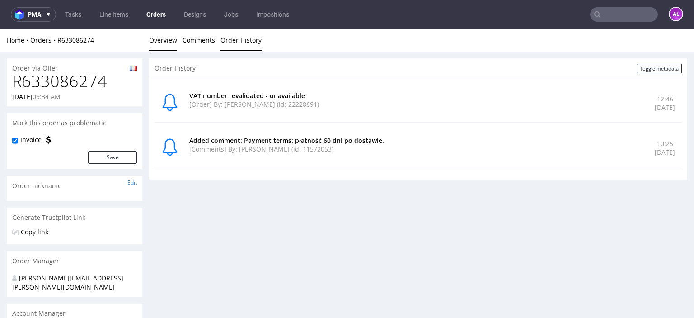
click at [175, 41] on link "Overview" at bounding box center [163, 40] width 28 height 22
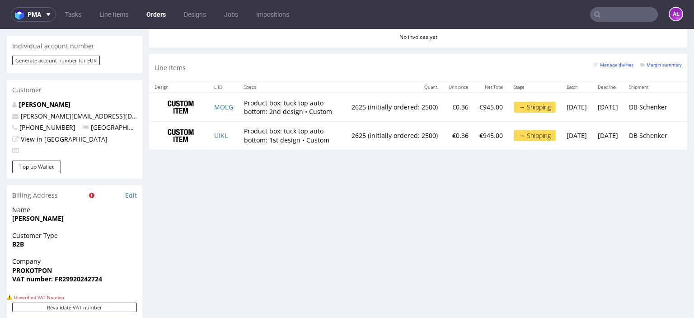
scroll to position [497, 0]
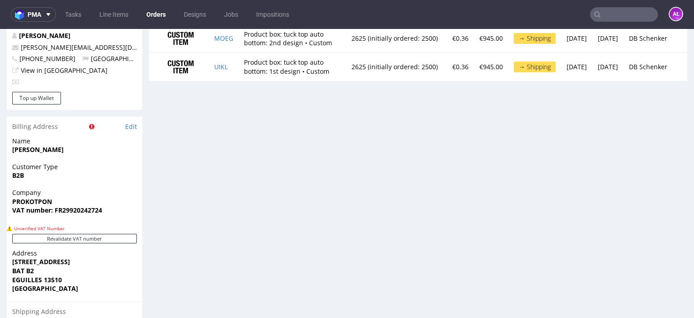
click at [182, 197] on div "Progress Payment Due Payment “Received” Email - Line Items 2 DTP - Production -…" at bounding box center [418, 13] width 538 height 905
drag, startPoint x: 61, startPoint y: 182, endPoint x: 11, endPoint y: 184, distance: 50.7
click at [11, 188] on div "Company PROKOTPON VAT number: FR29920242724" at bounding box center [75, 205] width 136 height 35
copy strong "PROKOTPON"
drag, startPoint x: 105, startPoint y: 193, endPoint x: 64, endPoint y: 198, distance: 41.0
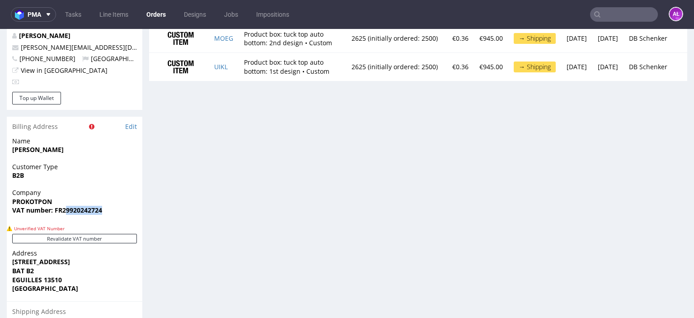
click at [64, 198] on div "Company PROKOTPON VAT number: FR29920242724" at bounding box center [75, 205] width 136 height 35
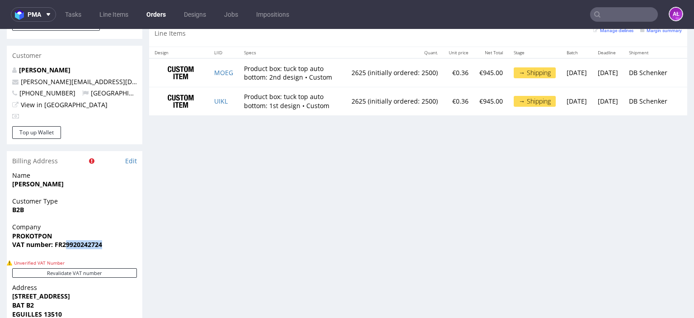
scroll to position [452, 0]
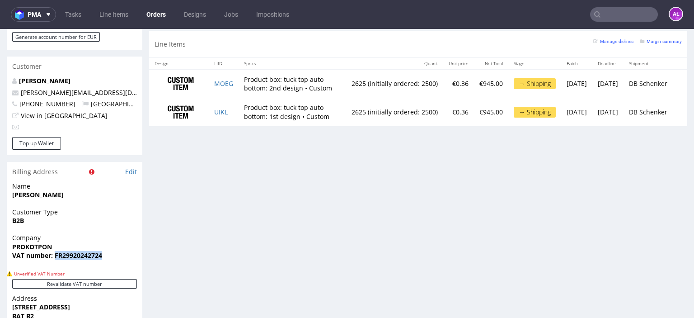
drag, startPoint x: 55, startPoint y: 240, endPoint x: 104, endPoint y: 236, distance: 49.0
click at [104, 251] on span "VAT number: FR29920242724" at bounding box center [74, 255] width 125 height 9
copy strong "FR29920242724"
click at [123, 279] on button "Revalidate VAT number" at bounding box center [74, 283] width 125 height 9
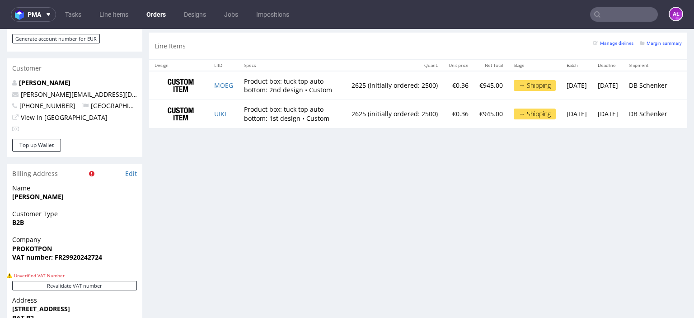
scroll to position [452, 0]
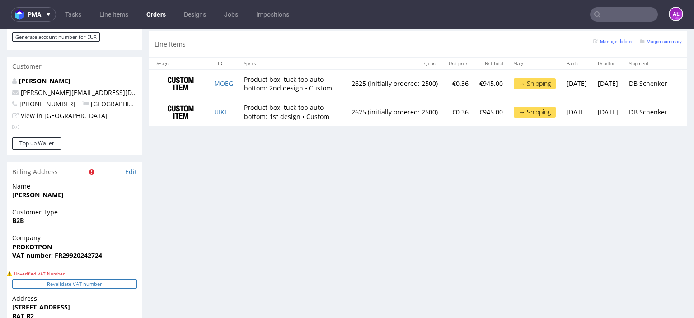
click at [102, 279] on button "Revalidate VAT number" at bounding box center [74, 283] width 125 height 9
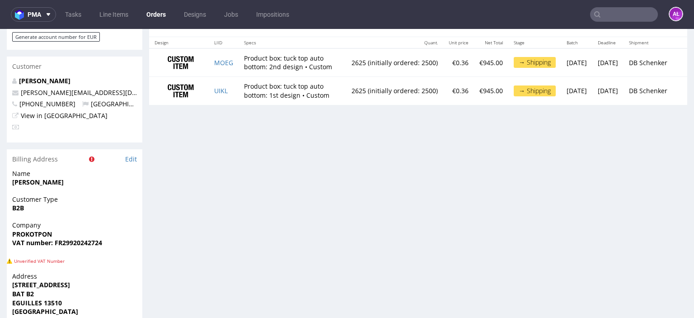
scroll to position [300, 0]
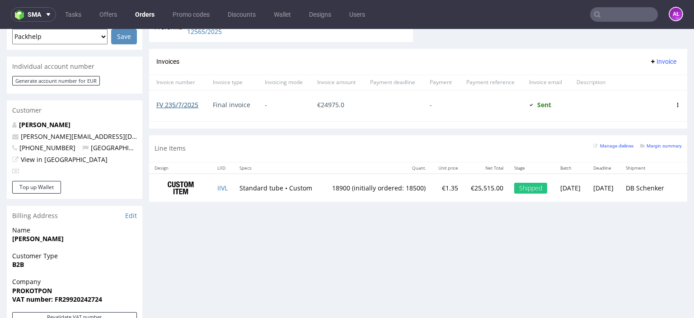
scroll to position [407, 0]
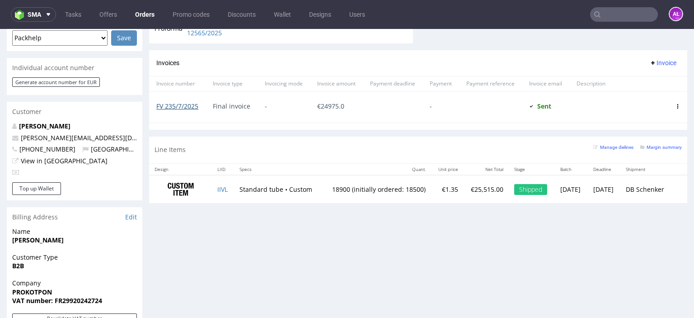
click at [184, 103] on link "FV 235/7/2025" at bounding box center [177, 106] width 42 height 9
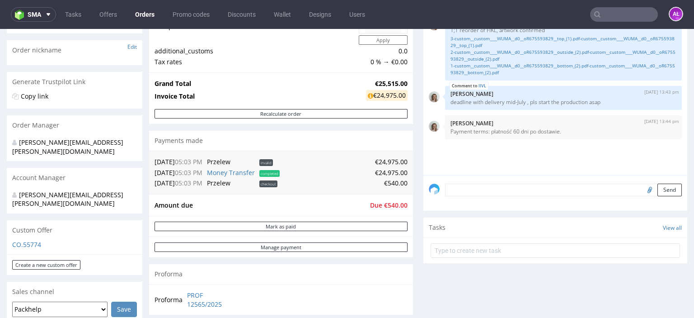
scroll to position [0, 0]
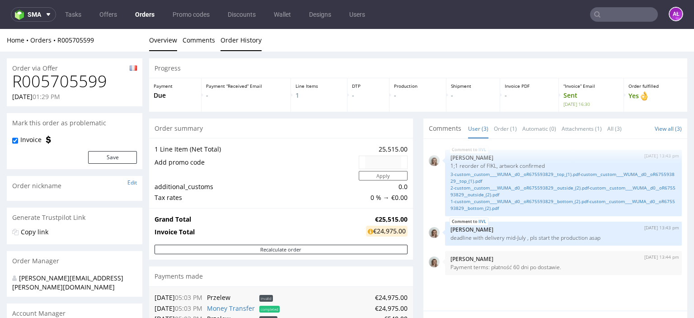
click at [236, 38] on link "Order History" at bounding box center [241, 40] width 41 height 22
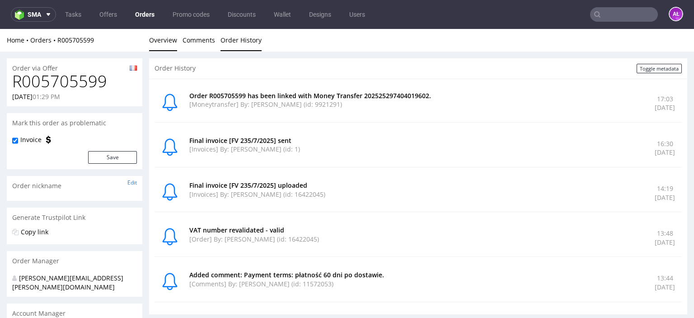
click at [170, 41] on link "Overview" at bounding box center [163, 40] width 28 height 22
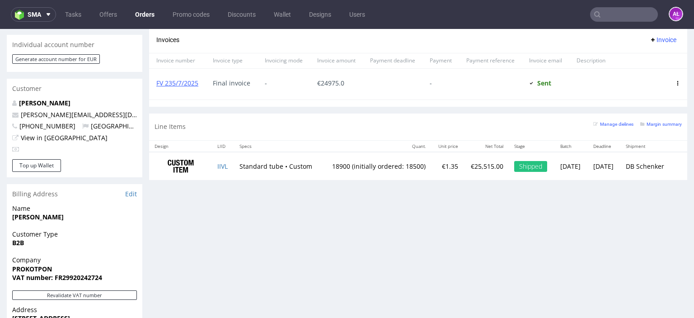
scroll to position [452, 0]
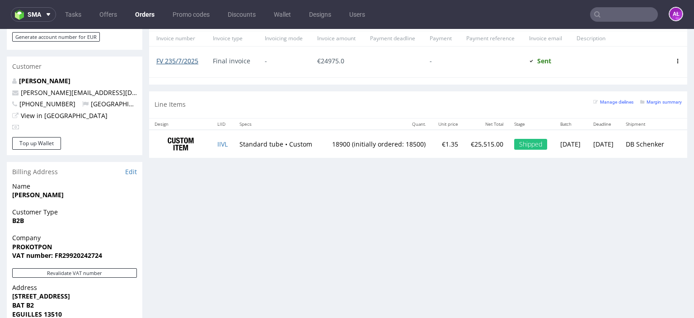
click at [190, 61] on link "FV 235/7/2025" at bounding box center [177, 61] width 42 height 9
click at [191, 61] on link "FV 235/7/2025" at bounding box center [177, 61] width 42 height 9
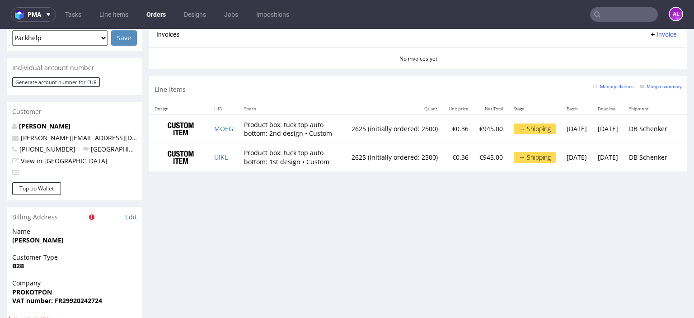
scroll to position [316, 0]
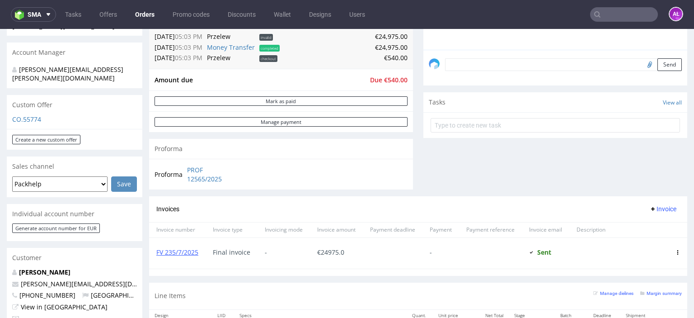
scroll to position [316, 0]
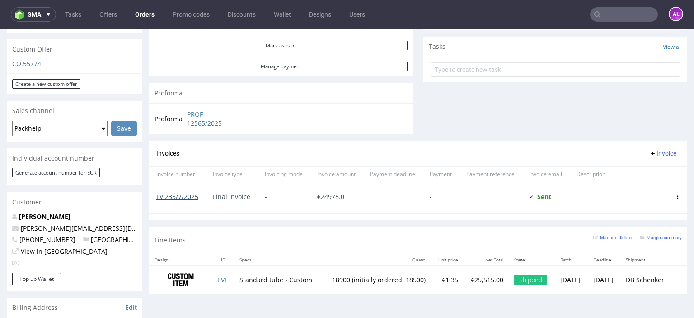
click at [188, 195] on link "FV 235/7/2025" at bounding box center [177, 196] width 42 height 9
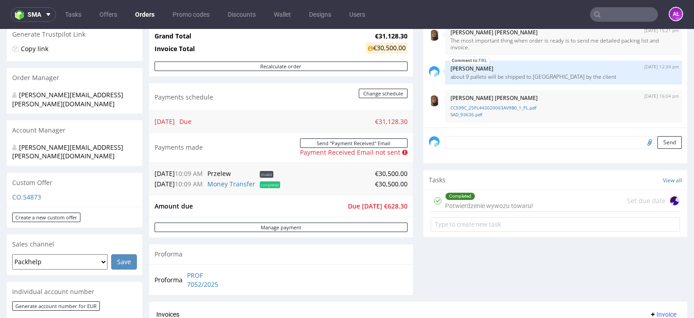
scroll to position [316, 0]
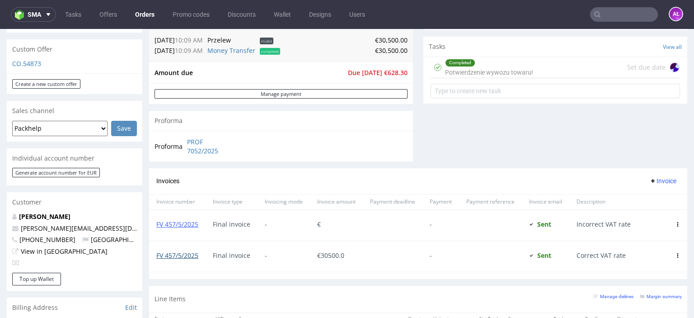
click at [179, 255] on link "FV 457/5/2025" at bounding box center [177, 255] width 42 height 9
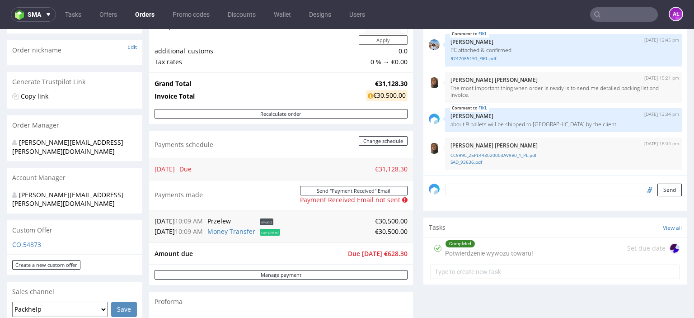
scroll to position [136, 0]
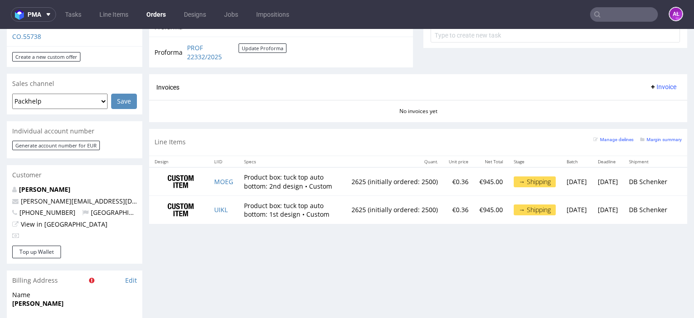
scroll to position [407, 0]
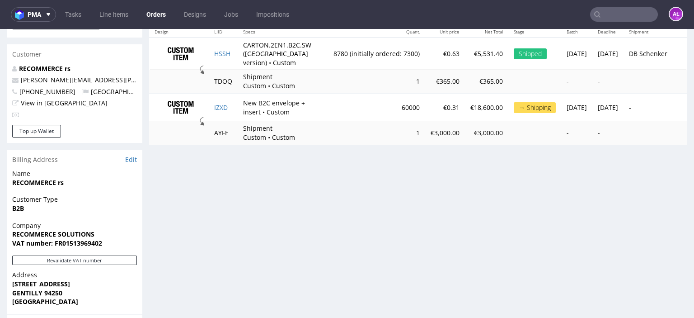
scroll to position [497, 0]
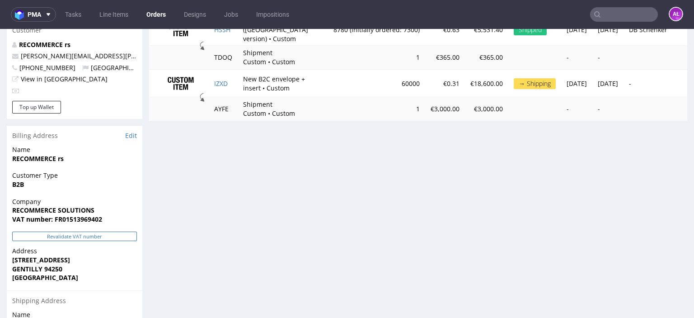
click at [113, 231] on button "Revalidate VAT number" at bounding box center [74, 235] width 125 height 9
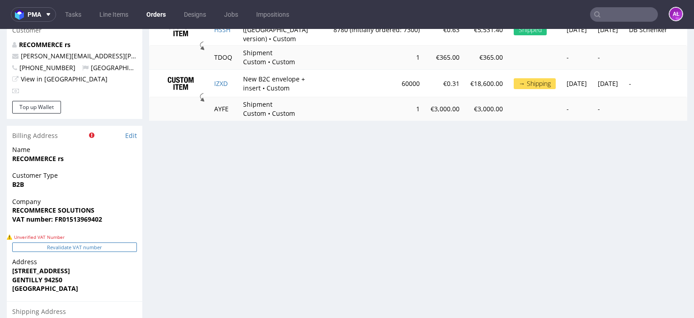
click at [123, 242] on button "Revalidate VAT number" at bounding box center [74, 246] width 125 height 9
drag, startPoint x: 111, startPoint y: 206, endPoint x: 55, endPoint y: 206, distance: 55.6
click at [55, 206] on div "Company RECOMMERCE SOLUTIONS VAT number: FR01513969402" at bounding box center [75, 214] width 136 height 35
copy strong "FR01513969402"
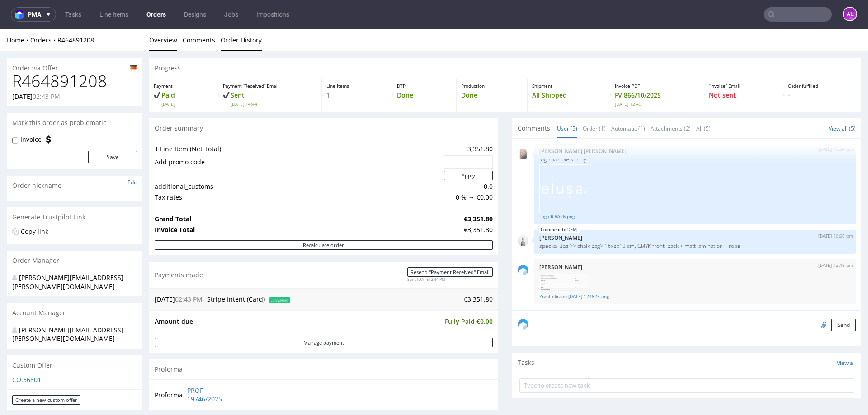
click at [257, 44] on link "Order History" at bounding box center [241, 40] width 41 height 22
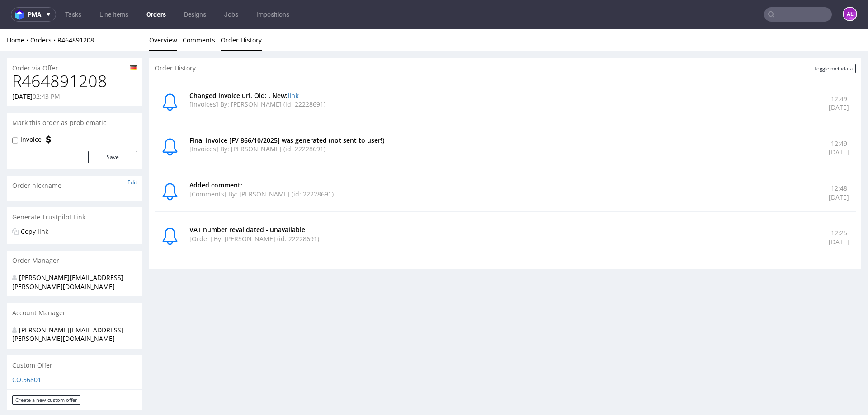
click at [165, 40] on link "Overview" at bounding box center [163, 40] width 28 height 22
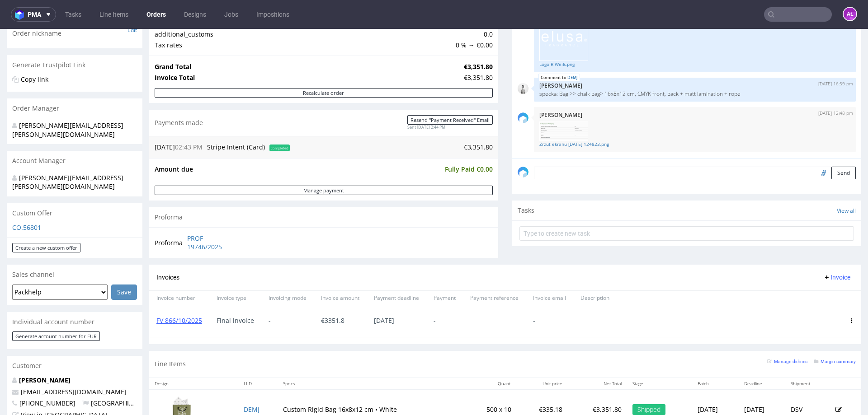
scroll to position [181, 0]
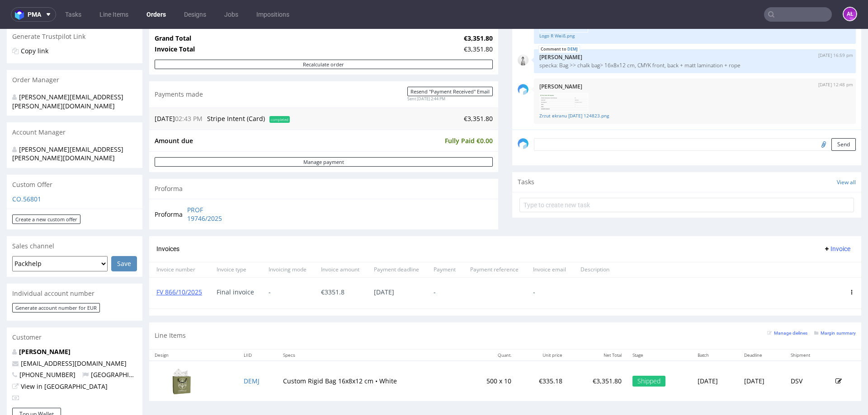
click at [798, 15] on input "text" at bounding box center [798, 14] width 68 height 14
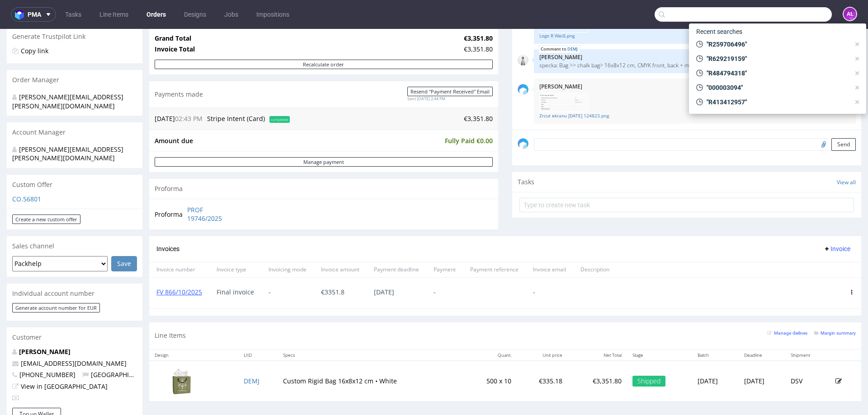
paste input "R909904256"
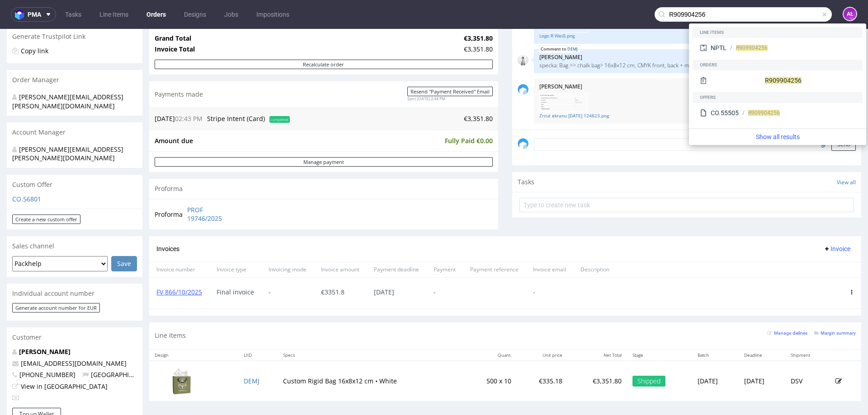
type input "R909904256"
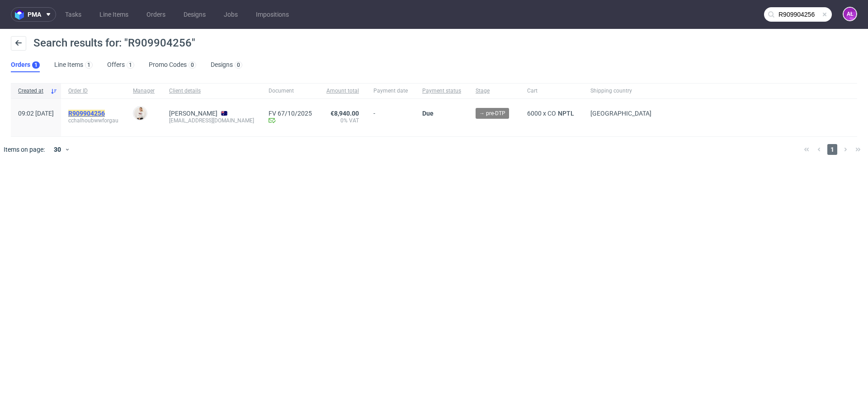
click at [105, 113] on mark "R909904256" at bounding box center [86, 113] width 37 height 7
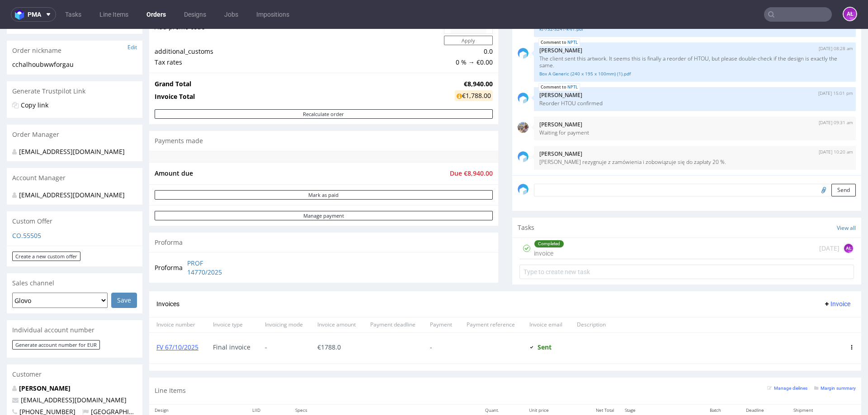
scroll to position [181, 0]
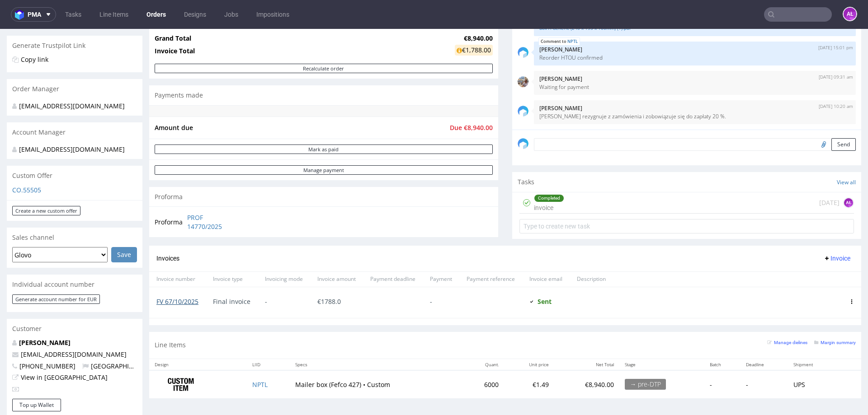
click at [190, 304] on link "FV 67/10/2025" at bounding box center [177, 301] width 42 height 9
click at [188, 301] on link "FV 67/10/2025" at bounding box center [177, 301] width 42 height 9
click at [787, 16] on input "text" at bounding box center [798, 14] width 68 height 14
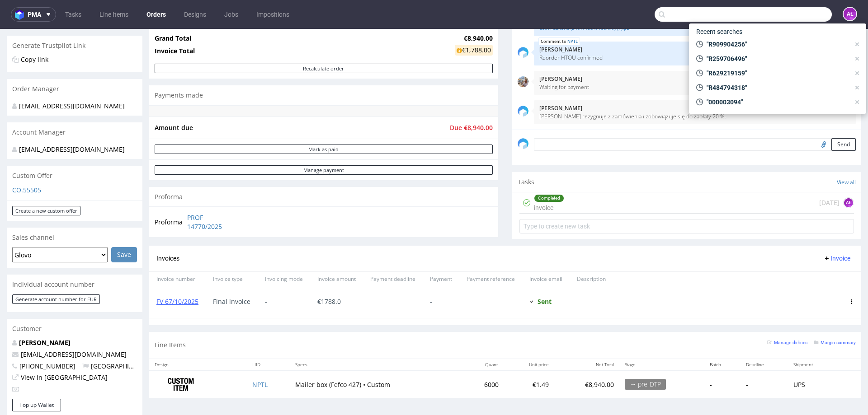
paste input "FV 10/10/2025"
type input "FV 10/10/2025"
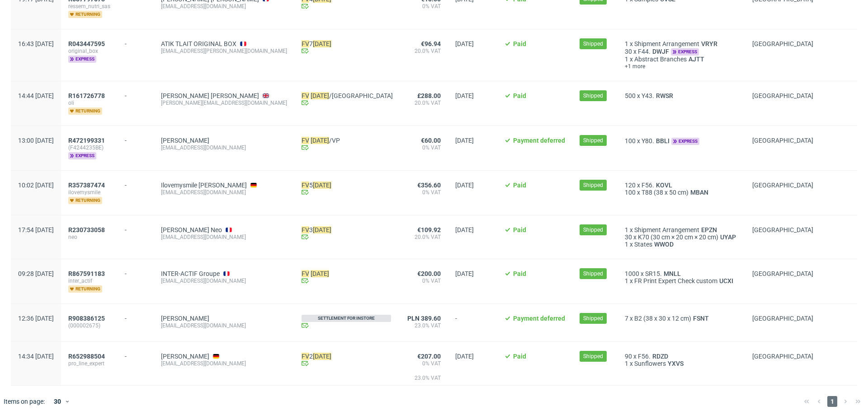
scroll to position [194, 0]
click at [105, 270] on span "R867591183" at bounding box center [86, 273] width 37 height 7
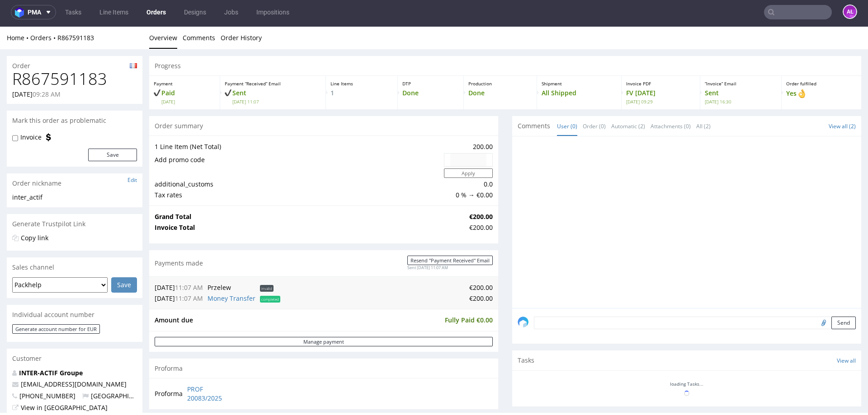
scroll to position [3, 0]
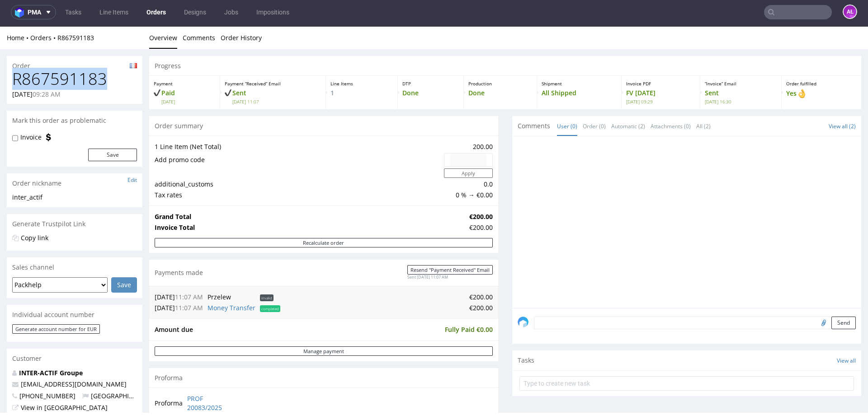
drag, startPoint x: 104, startPoint y: 81, endPoint x: 14, endPoint y: 86, distance: 89.6
click at [14, 86] on h1 "R867591183" at bounding box center [74, 79] width 125 height 18
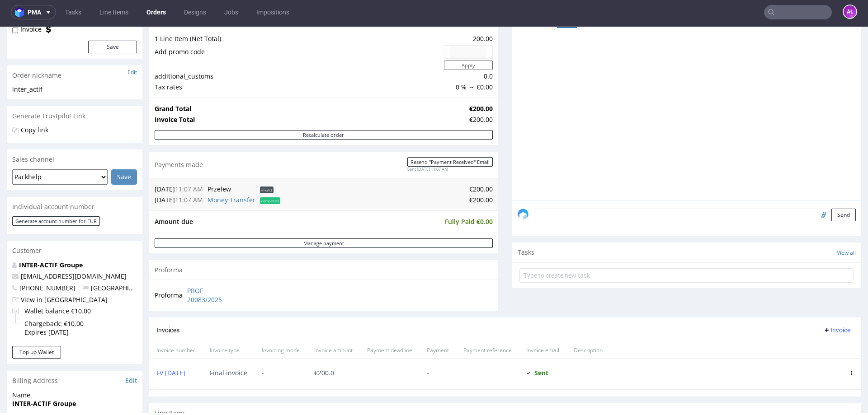
scroll to position [181, 0]
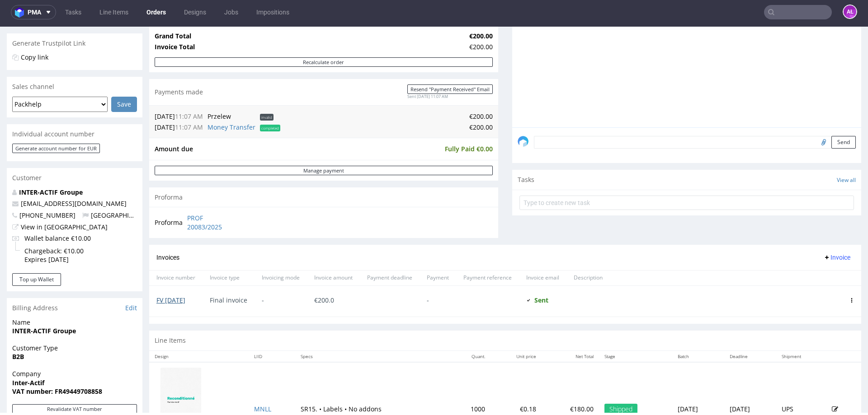
click at [182, 302] on link "FV 10/10/2025" at bounding box center [170, 300] width 29 height 9
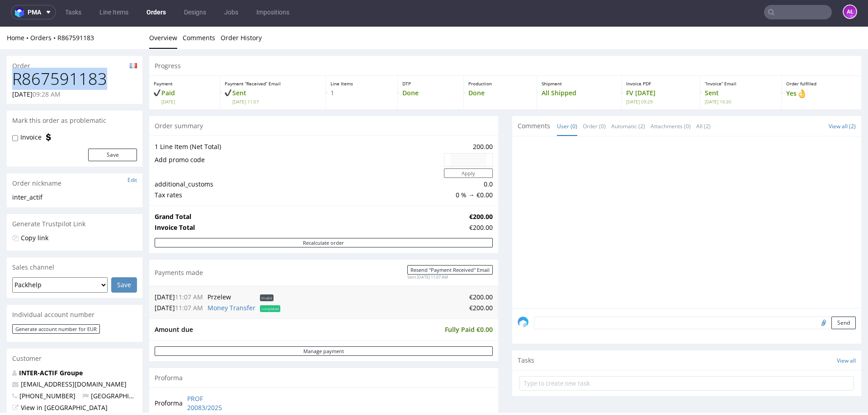
scroll to position [0, 0]
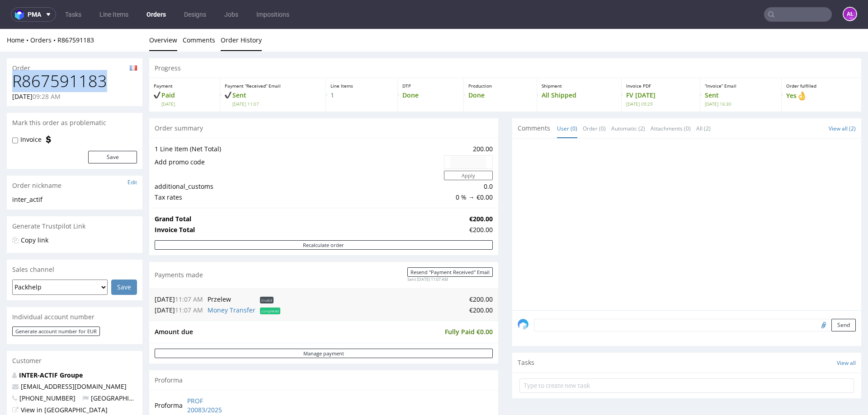
drag, startPoint x: 250, startPoint y: 44, endPoint x: 210, endPoint y: 45, distance: 39.8
click at [250, 44] on link "Order History" at bounding box center [241, 40] width 41 height 22
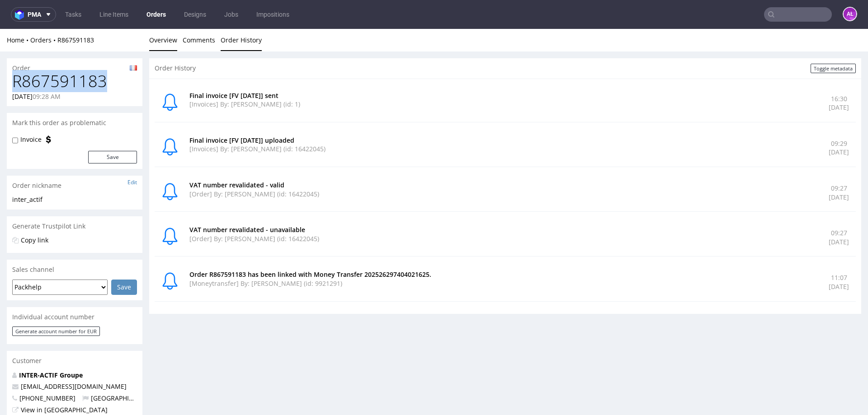
click at [162, 41] on link "Overview" at bounding box center [163, 40] width 28 height 22
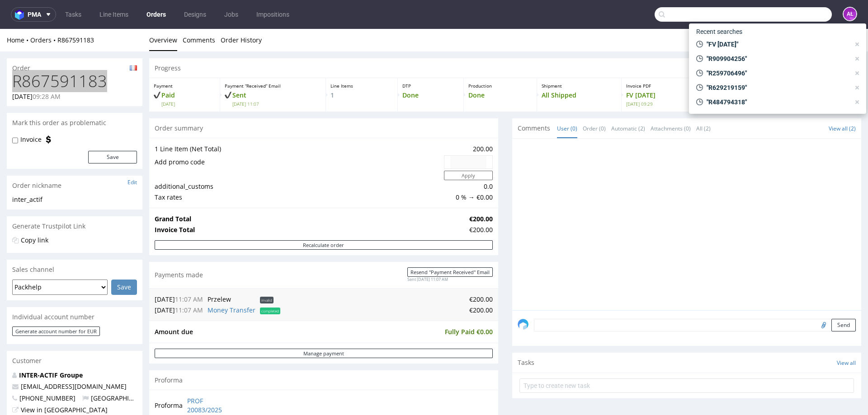
click at [806, 14] on input "text" at bounding box center [743, 14] width 177 height 14
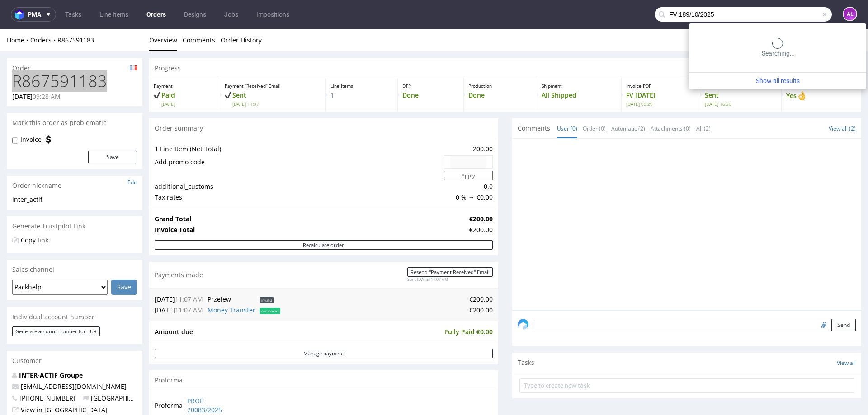
type input "FV 189/10/2025"
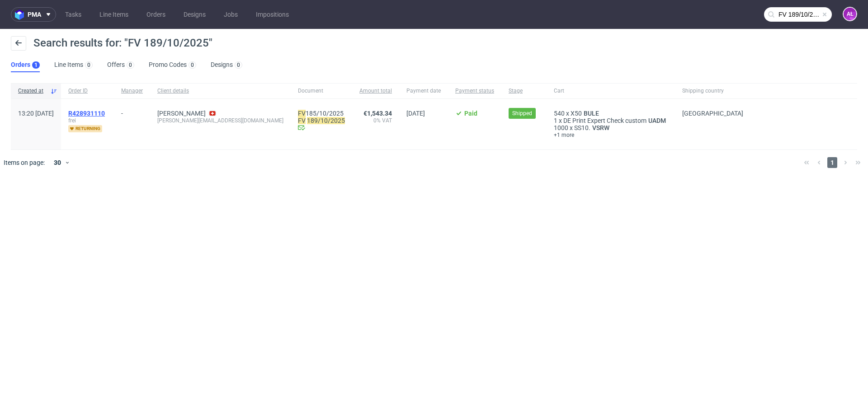
click at [105, 111] on span "R428931110" at bounding box center [86, 113] width 37 height 7
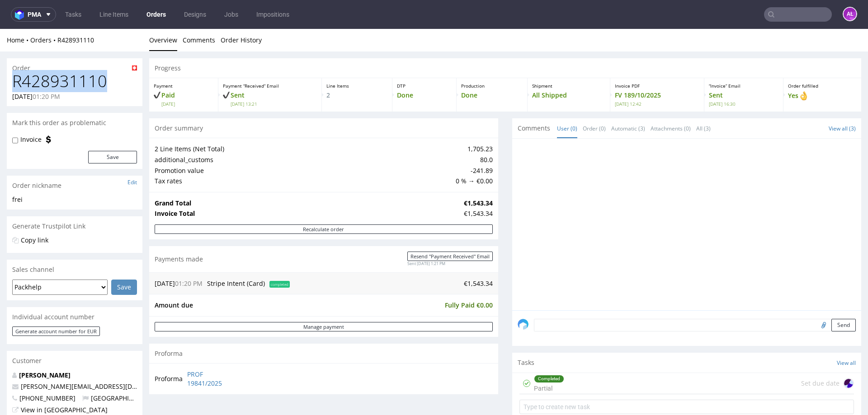
drag, startPoint x: 108, startPoint y: 79, endPoint x: 0, endPoint y: 89, distance: 108.5
click at [0, 89] on div "Order R428931110 17.09.2025 01:20 PM Mark this order as problematic Invoice Sav…" at bounding box center [434, 419] width 868 height 734
copy h1 "R428931110"
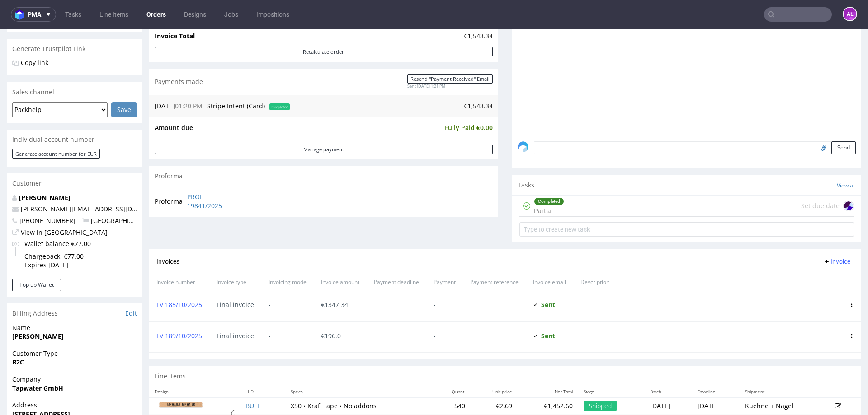
scroll to position [181, 0]
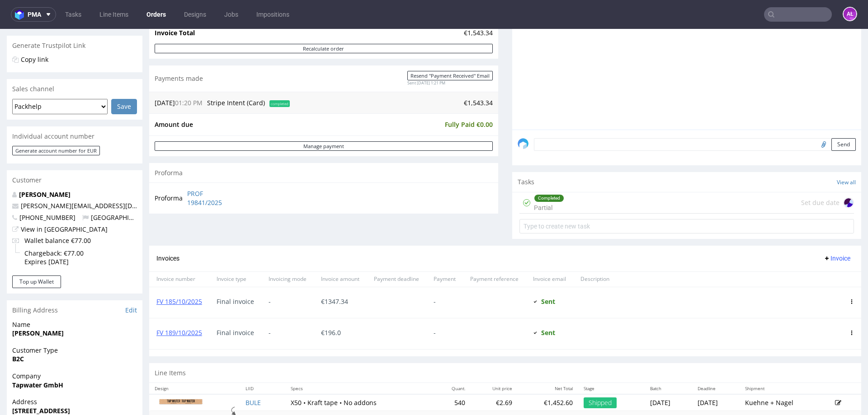
click at [800, 13] on input "text" at bounding box center [798, 14] width 68 height 14
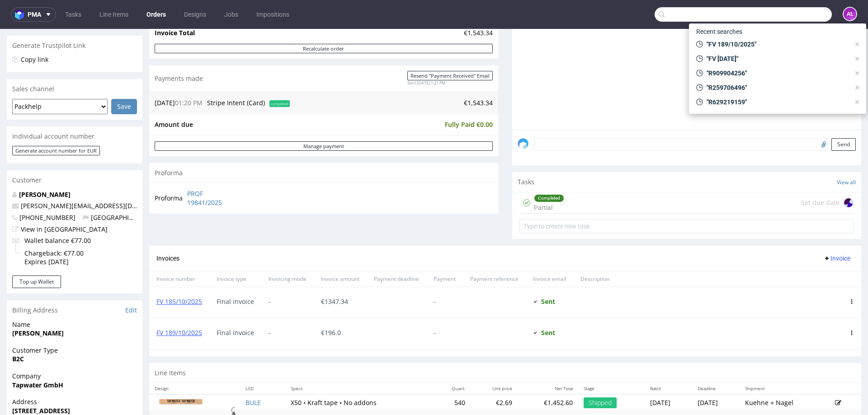
paste input "FV 434/10/2025"
type input "FV 434/10/2025"
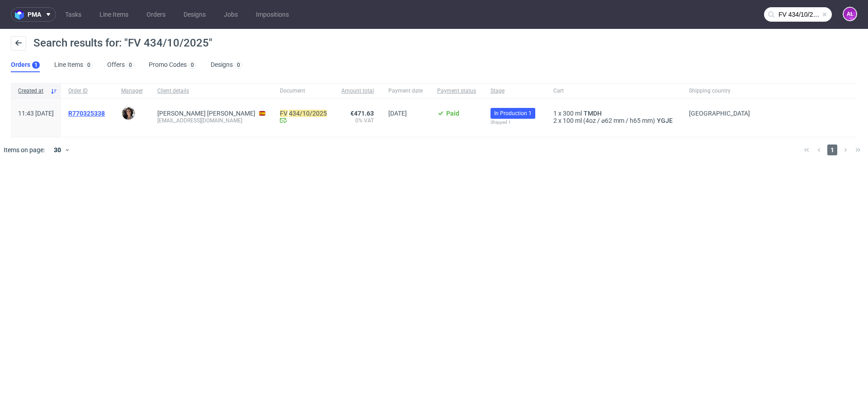
click at [105, 114] on span "R770325338" at bounding box center [86, 113] width 37 height 7
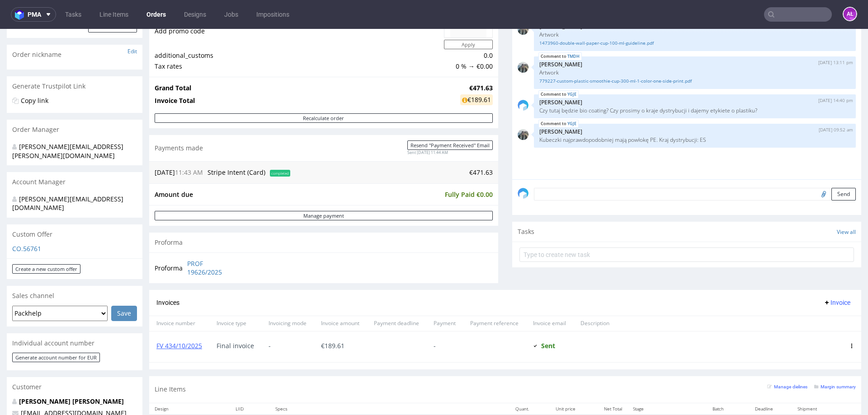
scroll to position [271, 0]
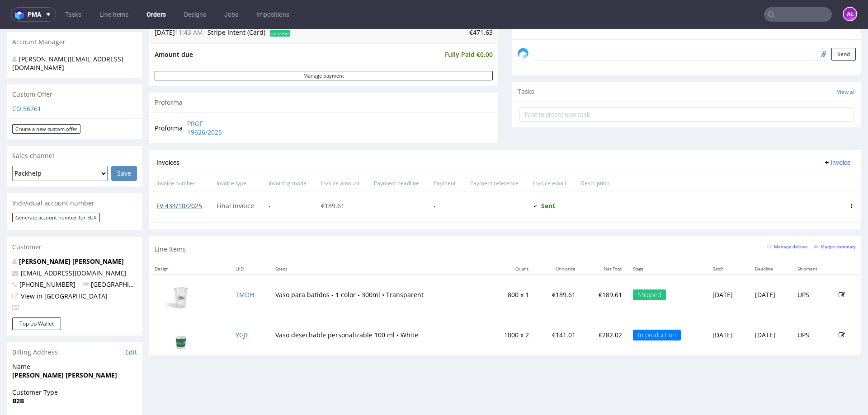
click at [190, 207] on link "FV 434/10/2025" at bounding box center [179, 206] width 46 height 9
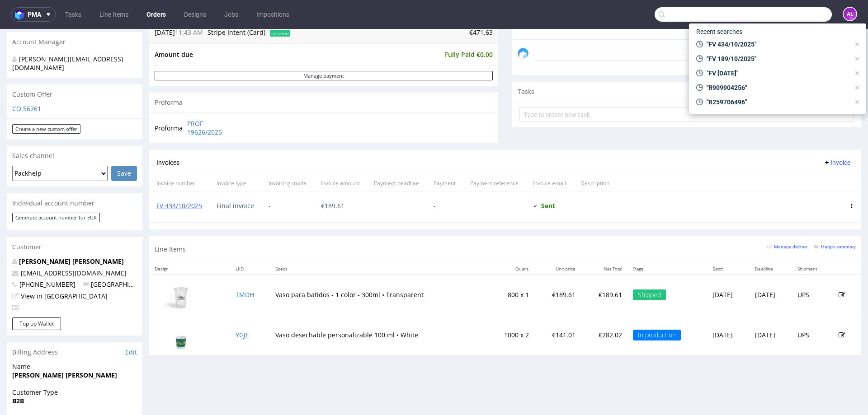
click at [798, 14] on input "text" at bounding box center [743, 14] width 177 height 14
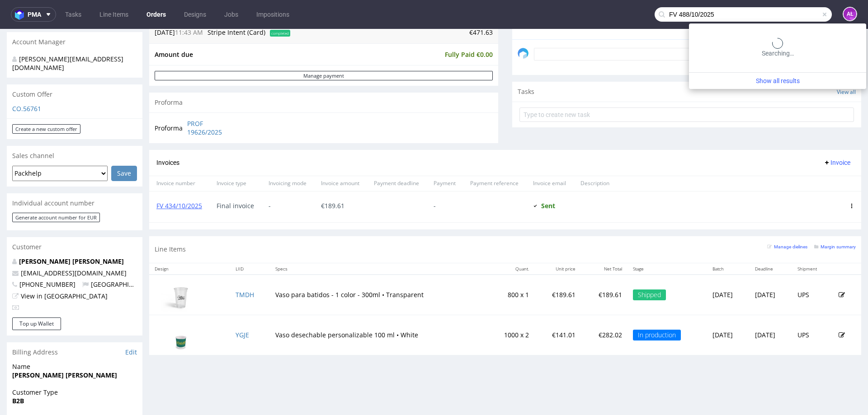
type input "FV 488/10/2025"
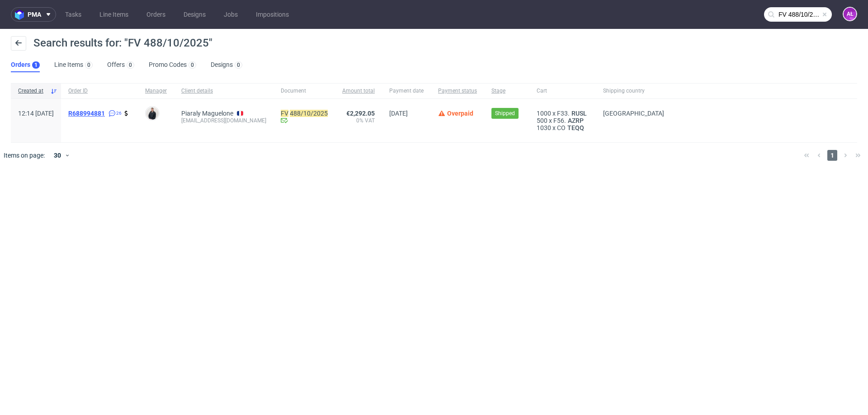
click at [104, 115] on span "R688994881" at bounding box center [86, 113] width 37 height 7
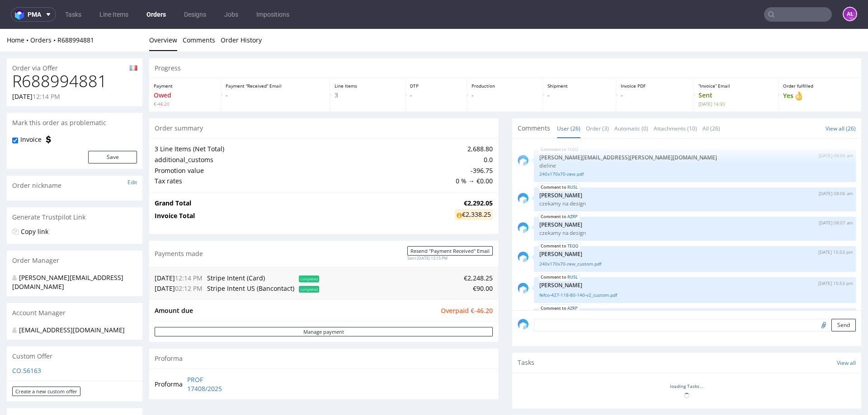
scroll to position [825, 0]
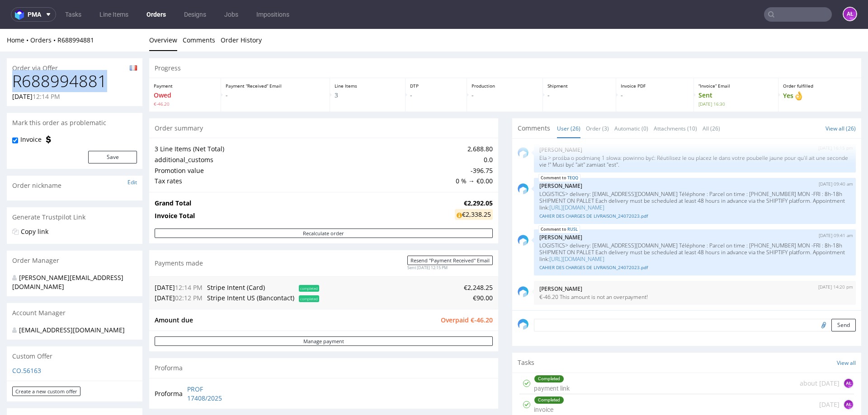
drag, startPoint x: 104, startPoint y: 81, endPoint x: 12, endPoint y: 81, distance: 91.8
click at [12, 81] on h1 "R688994881" at bounding box center [74, 81] width 125 height 18
copy h1 "R688994881"
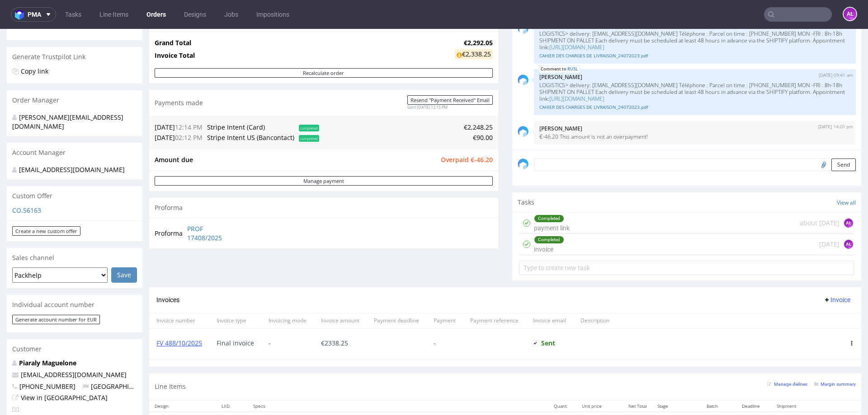
scroll to position [316, 0]
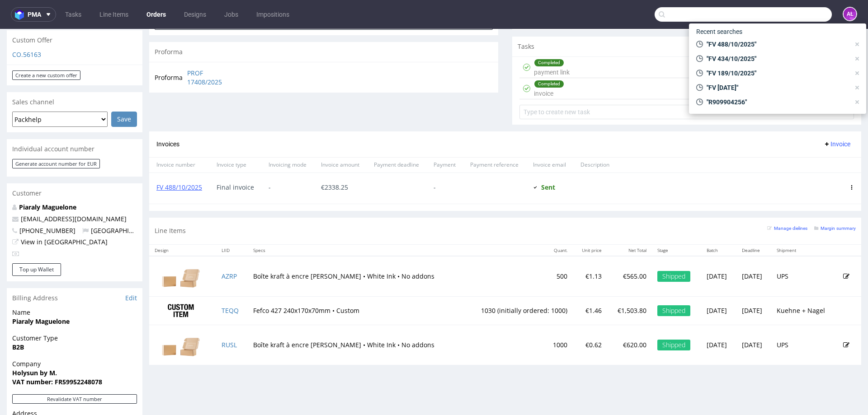
click at [801, 11] on input "text" at bounding box center [743, 14] width 177 height 14
paste input "FV 677/10/2025"
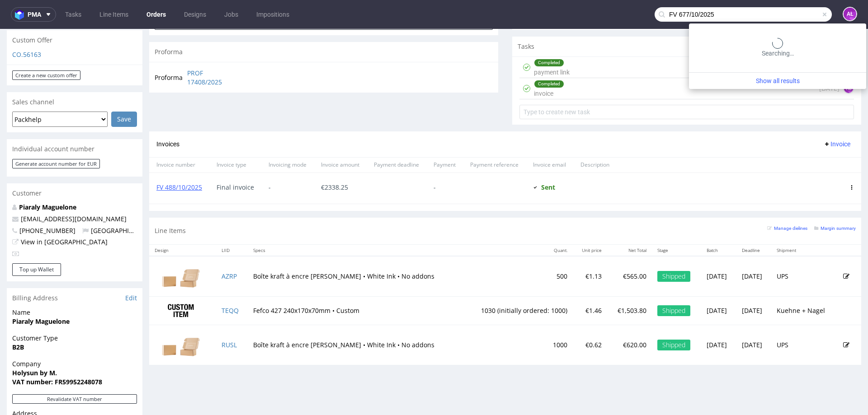
type input "FV 677/10/2025"
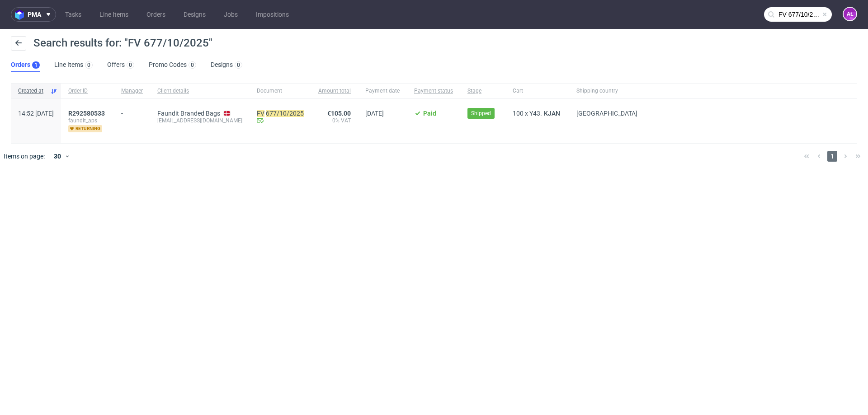
click at [106, 109] on div "R292580533 faundit_aps returning" at bounding box center [87, 121] width 53 height 44
click at [105, 112] on span "R292580533" at bounding box center [86, 113] width 37 height 7
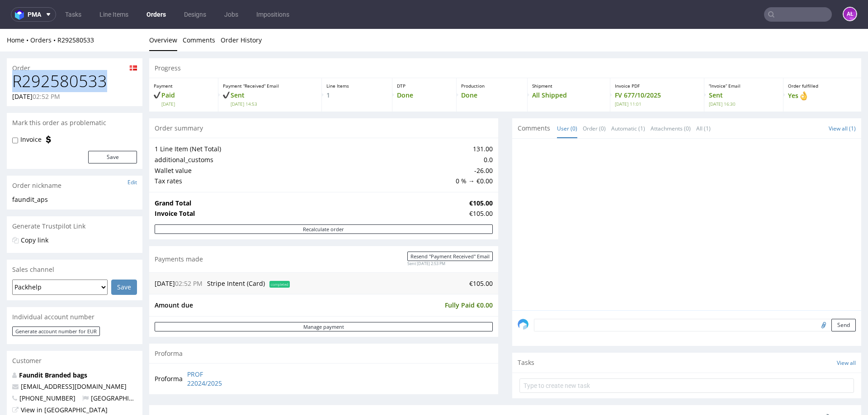
drag, startPoint x: 104, startPoint y: 82, endPoint x: 13, endPoint y: 88, distance: 91.0
click at [13, 88] on h1 "R292580533" at bounding box center [74, 81] width 125 height 18
copy h1 "R292580533"
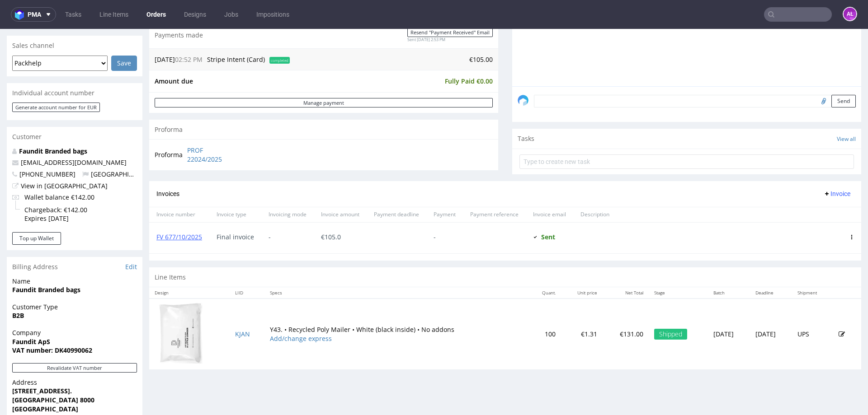
scroll to position [226, 0]
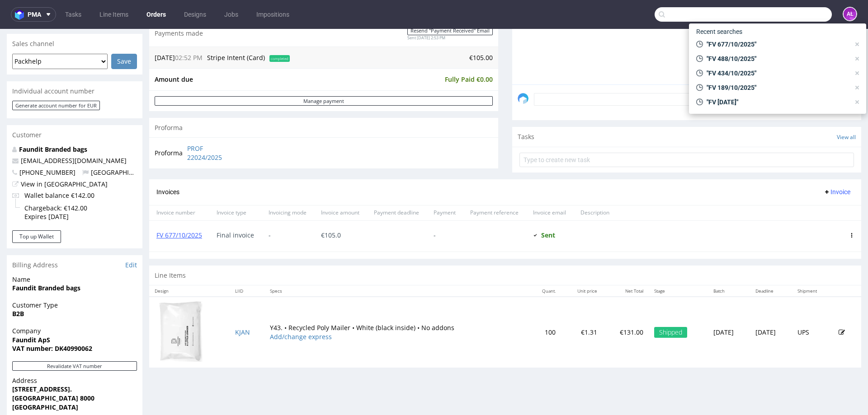
click at [801, 13] on input "text" at bounding box center [743, 14] width 177 height 14
paste input "FK 659/2025"
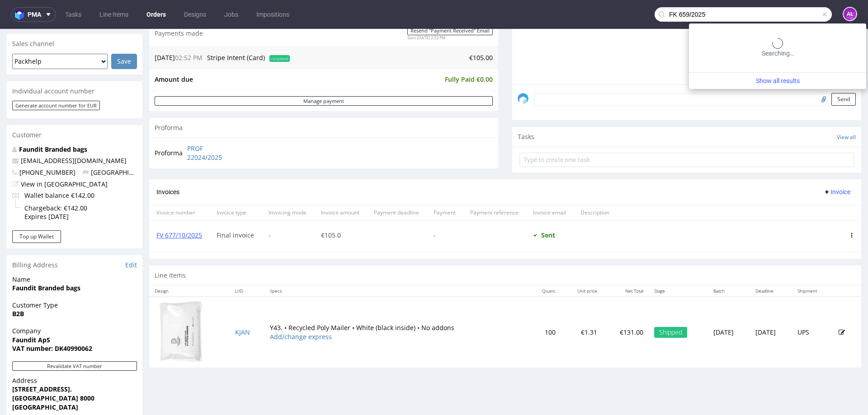
type input "FK 659/2025"
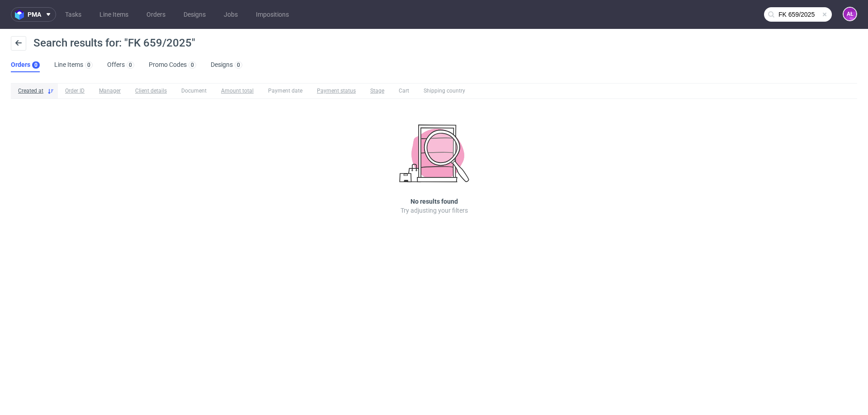
click at [822, 15] on span at bounding box center [824, 14] width 7 height 7
click at [793, 15] on input "text" at bounding box center [743, 14] width 177 height 14
paste input "FV 1200/9/2025"
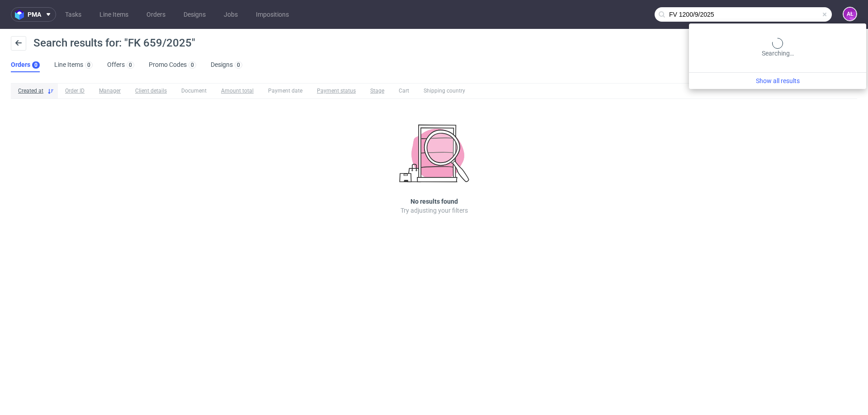
type input "FV 1200/9/2025"
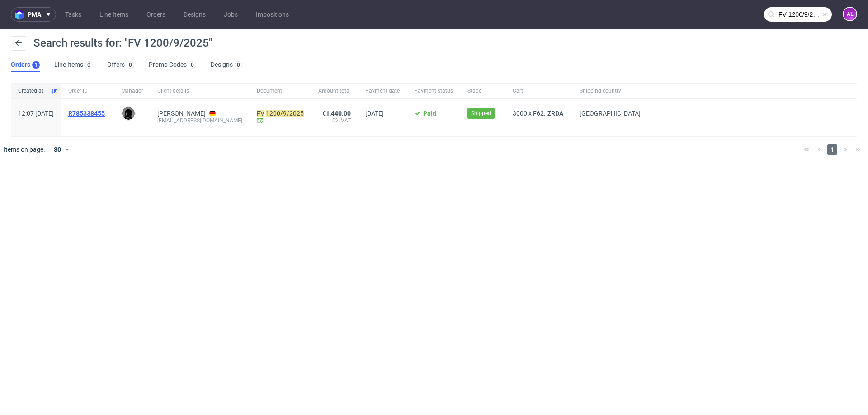
click at [105, 113] on span "R785338455" at bounding box center [86, 113] width 37 height 7
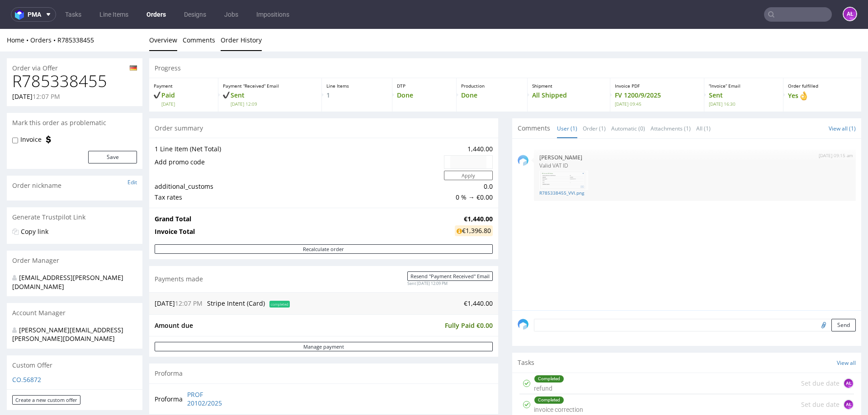
click at [247, 41] on link "Order History" at bounding box center [241, 40] width 41 height 22
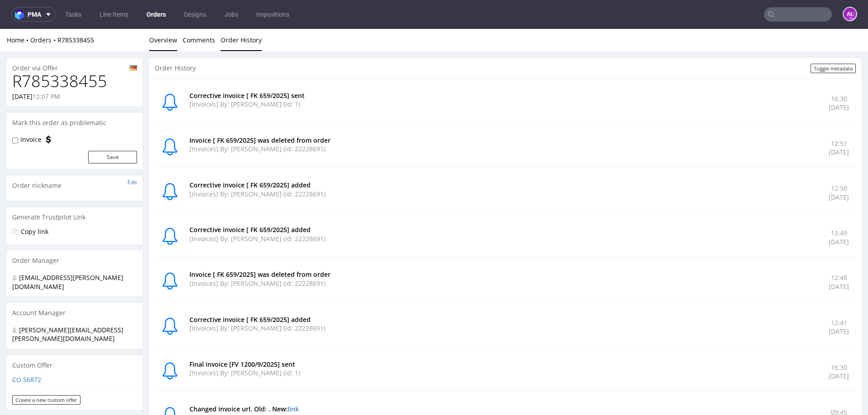
drag, startPoint x: 170, startPoint y: 40, endPoint x: 189, endPoint y: 71, distance: 36.4
click at [169, 40] on link "Overview" at bounding box center [163, 40] width 28 height 22
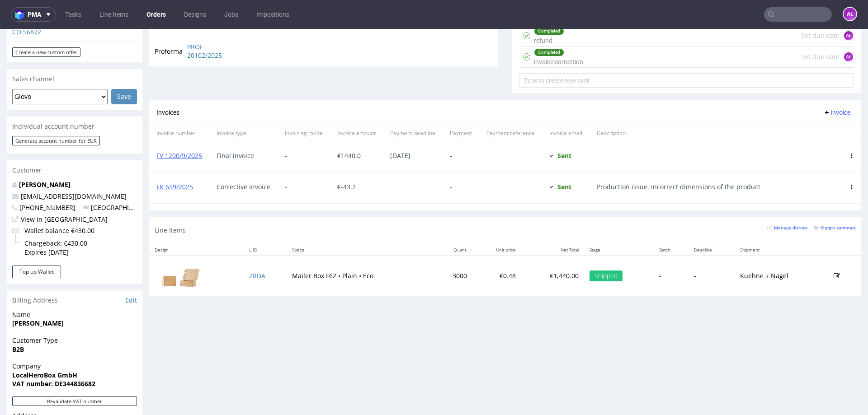
scroll to position [362, 0]
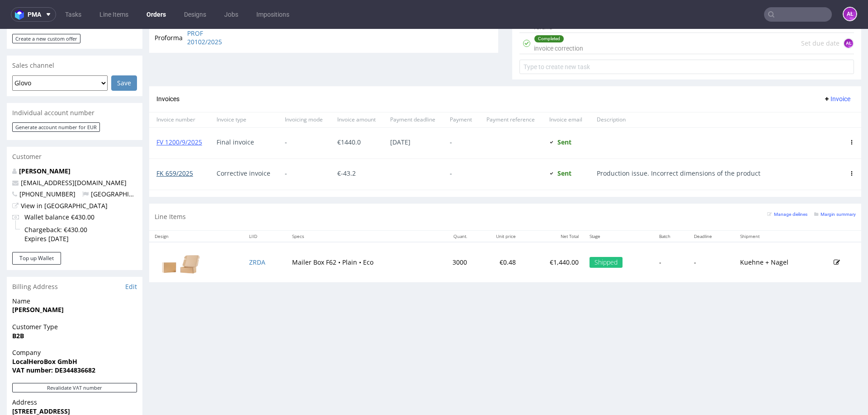
click at [181, 173] on link "FK 659/2025" at bounding box center [174, 173] width 37 height 9
drag, startPoint x: 198, startPoint y: 178, endPoint x: 157, endPoint y: 181, distance: 41.7
click at [157, 181] on div "FK 659/2025" at bounding box center [179, 174] width 60 height 31
copy link "FK 659/2025"
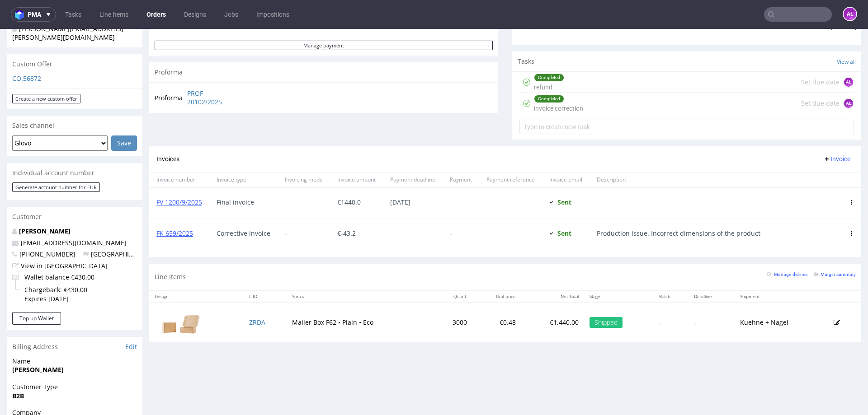
scroll to position [271, 0]
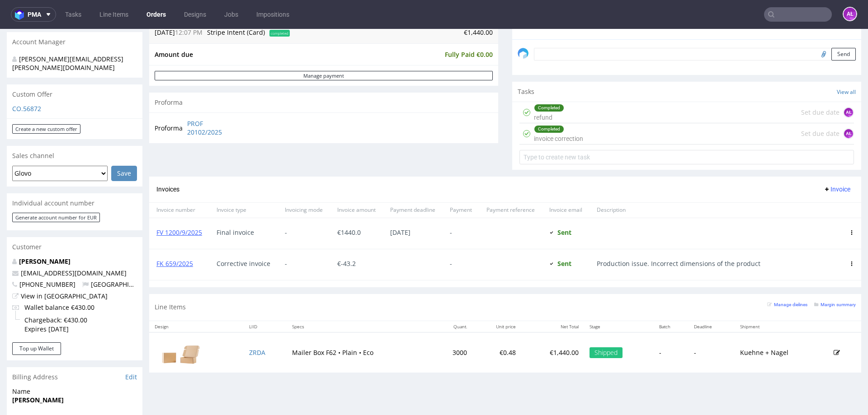
click at [585, 137] on div "Completed invoice correction Set due date AŁ" at bounding box center [686, 133] width 335 height 21
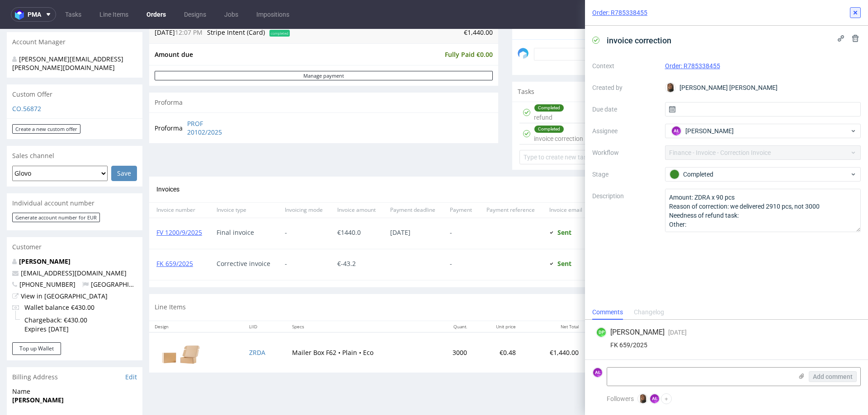
click at [851, 13] on button at bounding box center [855, 12] width 11 height 11
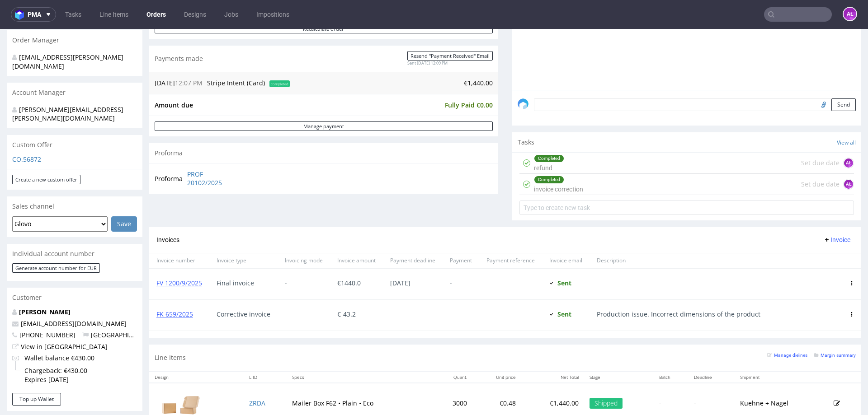
scroll to position [226, 0]
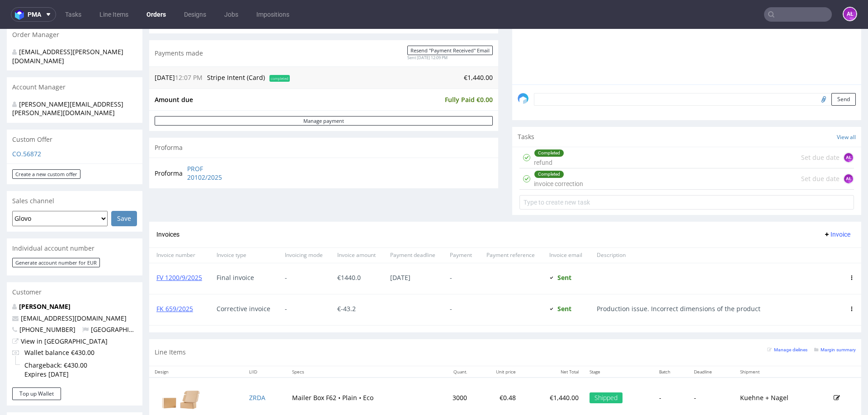
click at [575, 160] on div "Completed refund Set due date AŁ" at bounding box center [686, 157] width 335 height 21
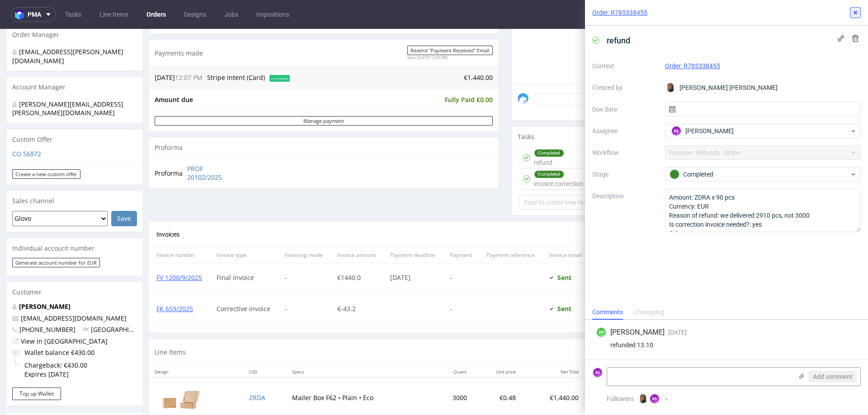
click at [855, 13] on use at bounding box center [855, 13] width 4 height 4
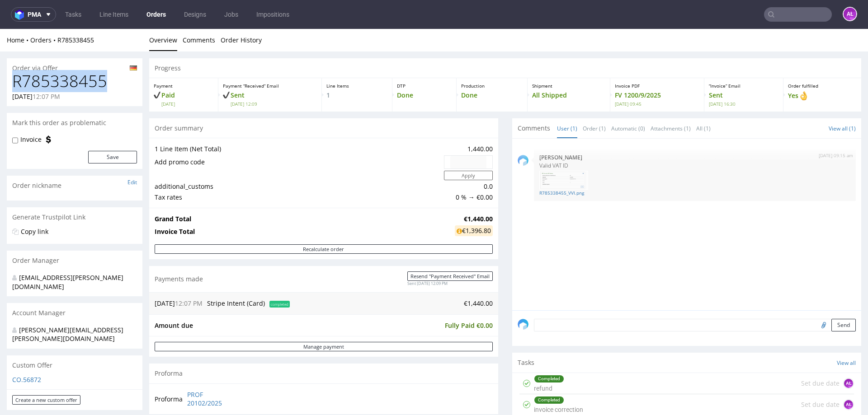
drag, startPoint x: 104, startPoint y: 82, endPoint x: 6, endPoint y: 79, distance: 98.6
copy h1 "R785338455"
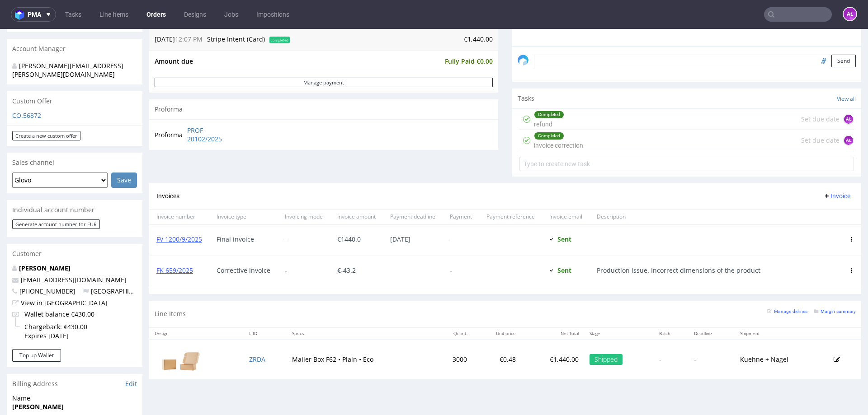
scroll to position [271, 0]
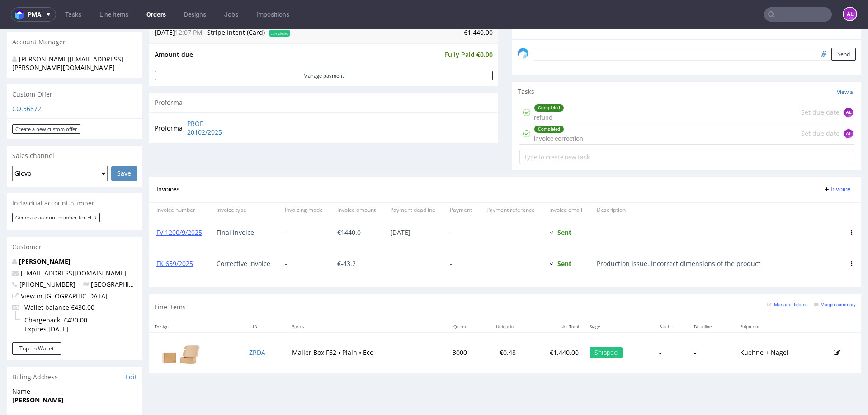
click at [849, 264] on icon at bounding box center [851, 264] width 5 height 5
click at [819, 273] on li "Edit" at bounding box center [812, 280] width 69 height 16
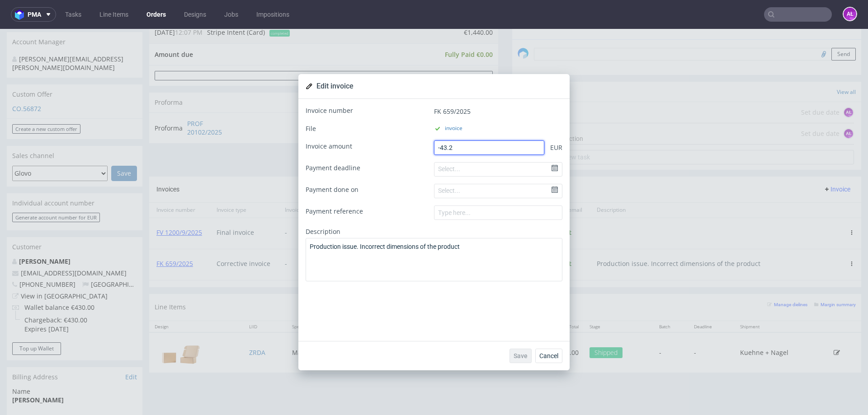
click at [390, 148] on div "Invoice amount -43.2 EUR" at bounding box center [434, 148] width 257 height 14
type input "0"
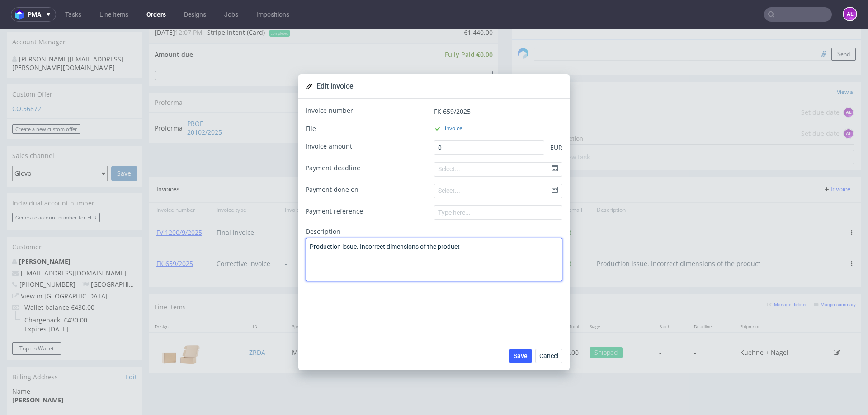
drag, startPoint x: 476, startPoint y: 251, endPoint x: 236, endPoint y: 250, distance: 240.5
click at [236, 250] on div "Edit invoice Invoice number FK 659/2025 File invoice Invoice amount 0 EUR Payme…" at bounding box center [434, 222] width 868 height 387
click at [328, 250] on textarea "Incorrec description" at bounding box center [434, 259] width 257 height 43
type textarea "Incorrect description"
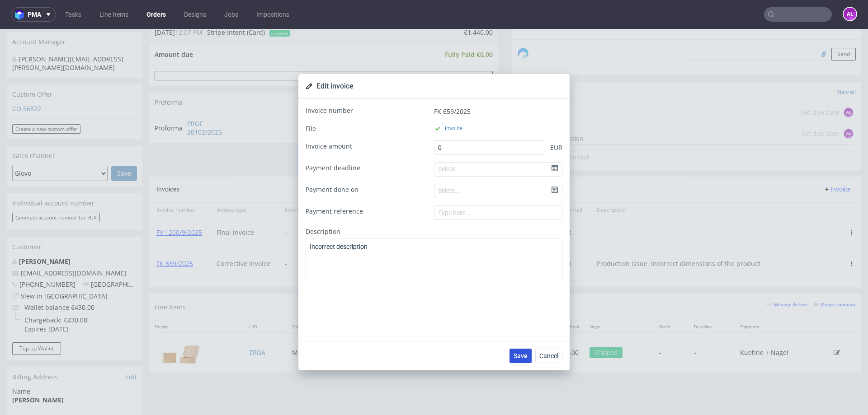
click at [516, 357] on span "Save" at bounding box center [521, 356] width 14 height 6
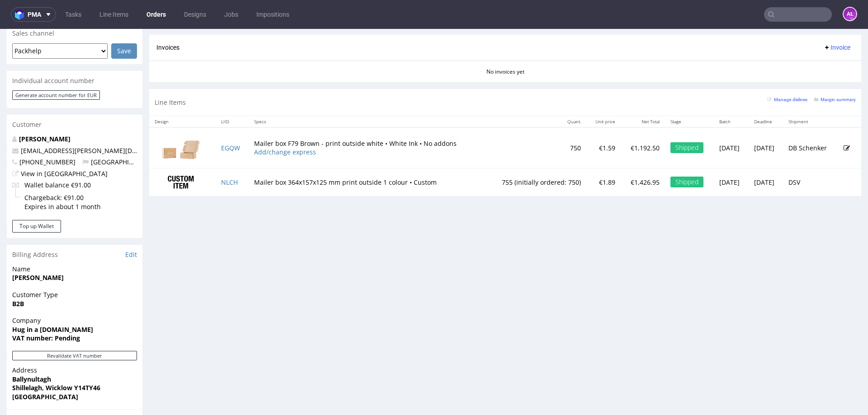
scroll to position [271, 0]
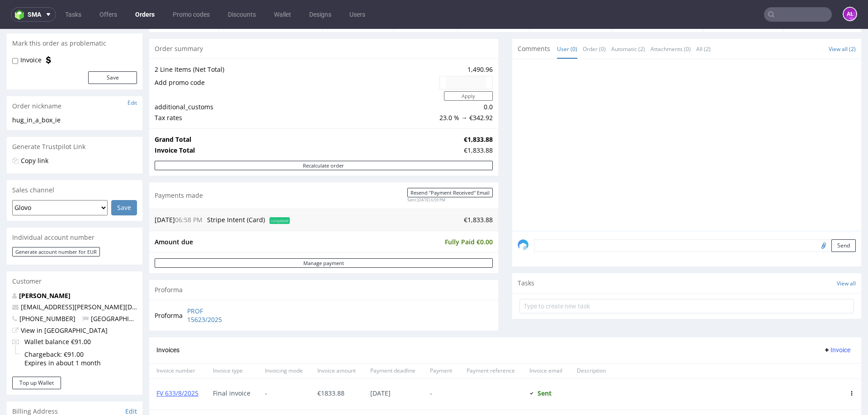
scroll to position [271, 0]
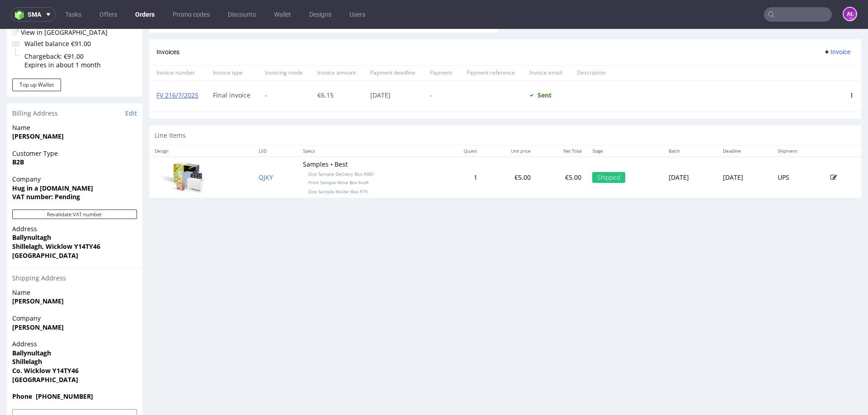
scroll to position [407, 0]
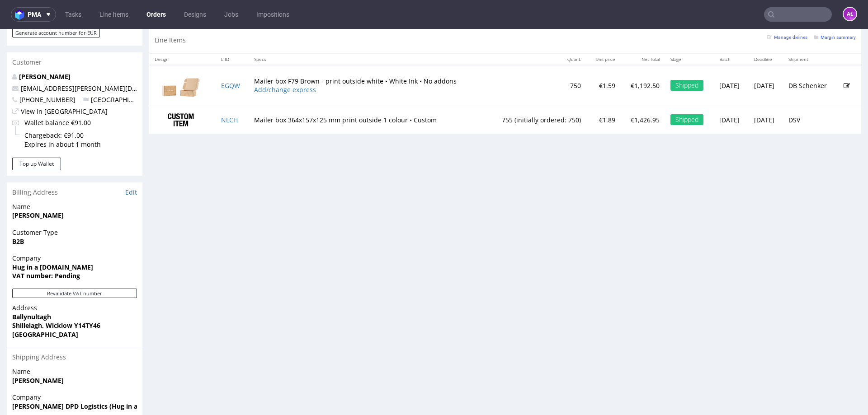
scroll to position [407, 0]
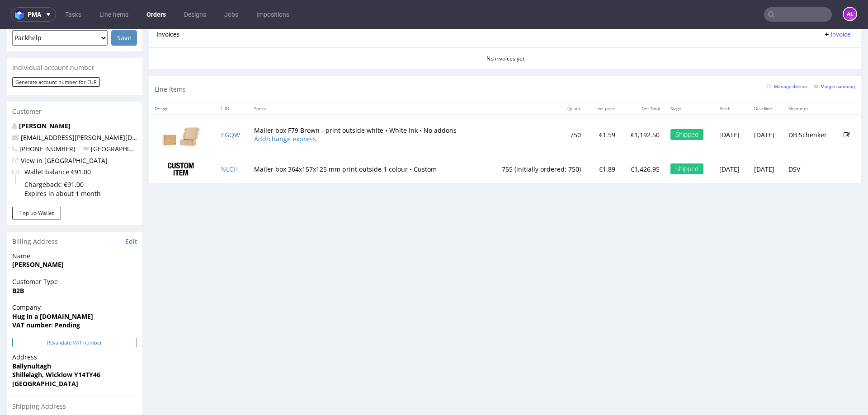
click at [127, 338] on button "Revalidate VAT number" at bounding box center [74, 342] width 125 height 9
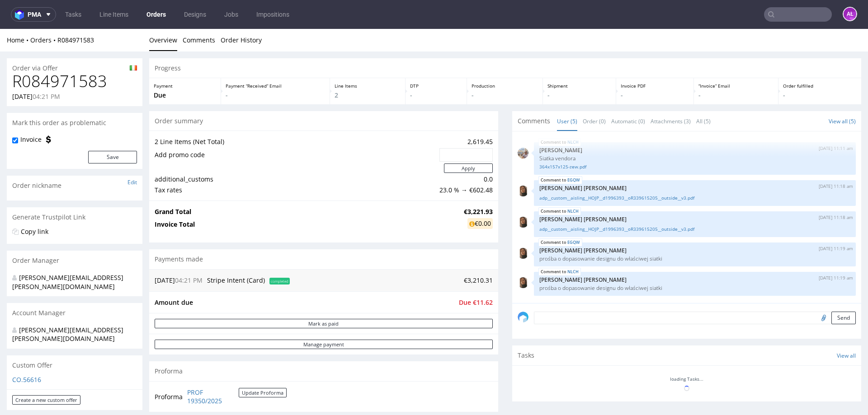
scroll to position [221, 0]
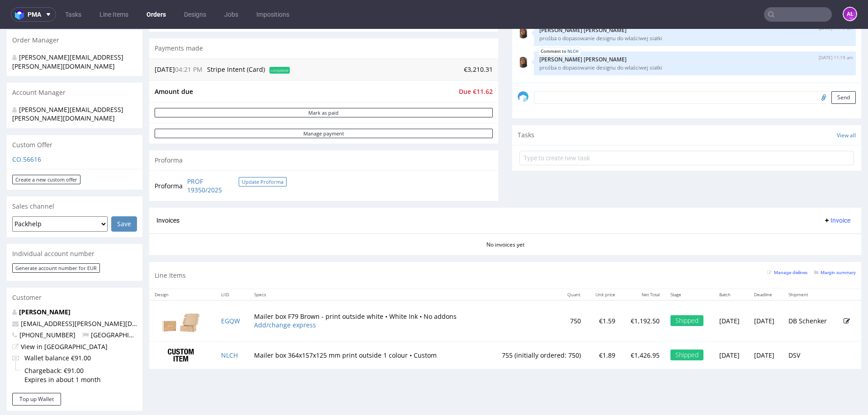
click at [280, 178] on button "Update Proforma" at bounding box center [263, 181] width 48 height 9
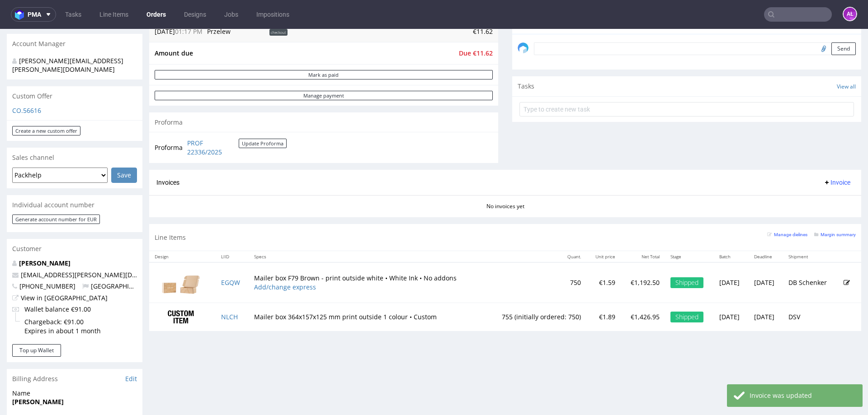
scroll to position [271, 0]
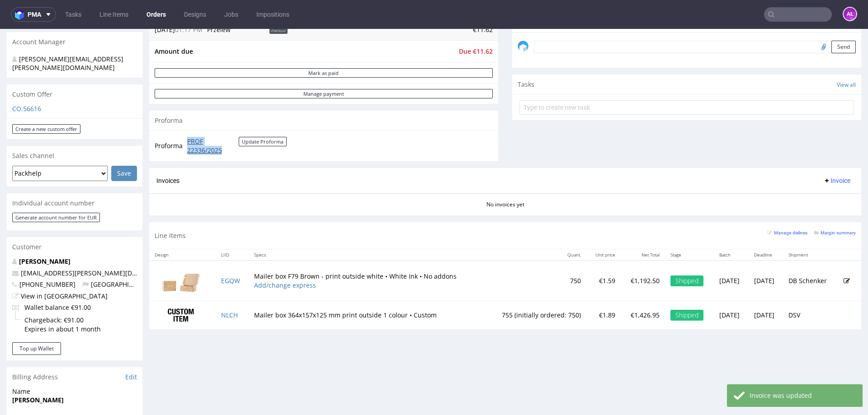
drag, startPoint x: 185, startPoint y: 141, endPoint x: 225, endPoint y: 150, distance: 40.8
click at [225, 150] on td "PROF 22336/2025 Update Proforma" at bounding box center [236, 145] width 102 height 19
copy link "PROF 22336/2025"
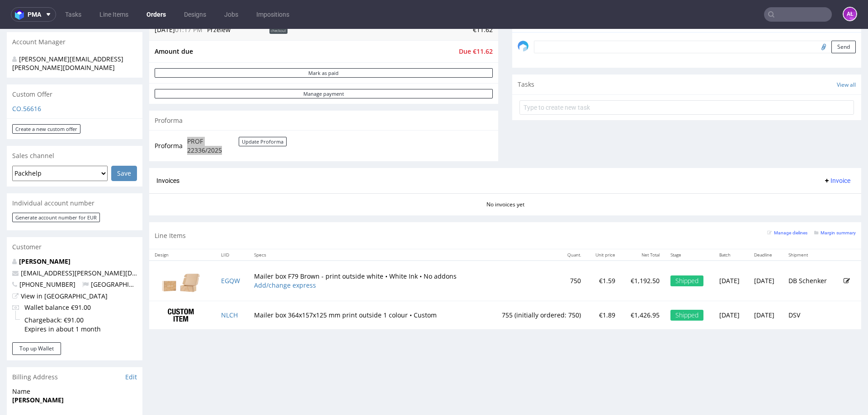
scroll to position [226, 0]
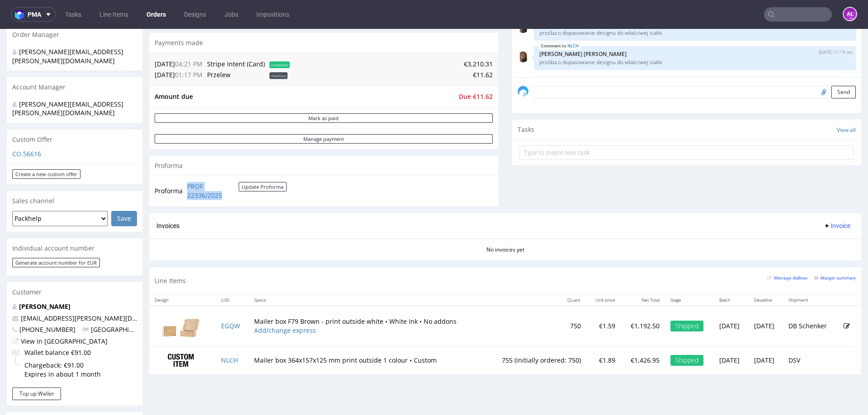
drag, startPoint x: 825, startPoint y: 227, endPoint x: 827, endPoint y: 231, distance: 4.7
click at [825, 227] on span "Invoice" at bounding box center [836, 225] width 27 height 7
click at [830, 263] on span "Upload" at bounding box center [823, 261] width 44 height 9
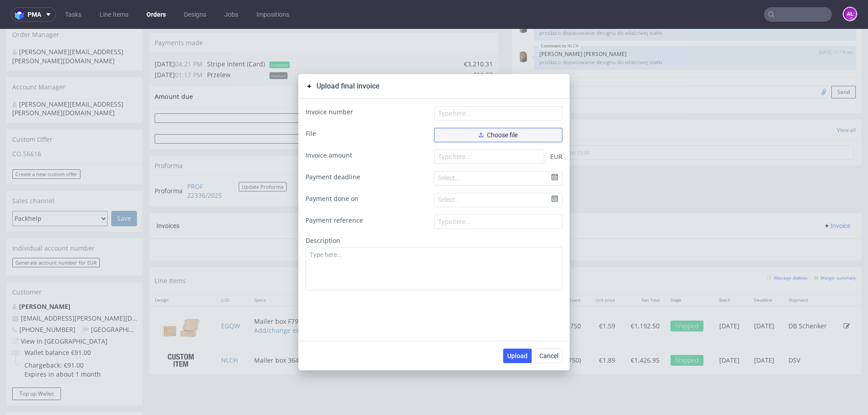
click at [474, 135] on button "Choose file" at bounding box center [498, 135] width 128 height 14
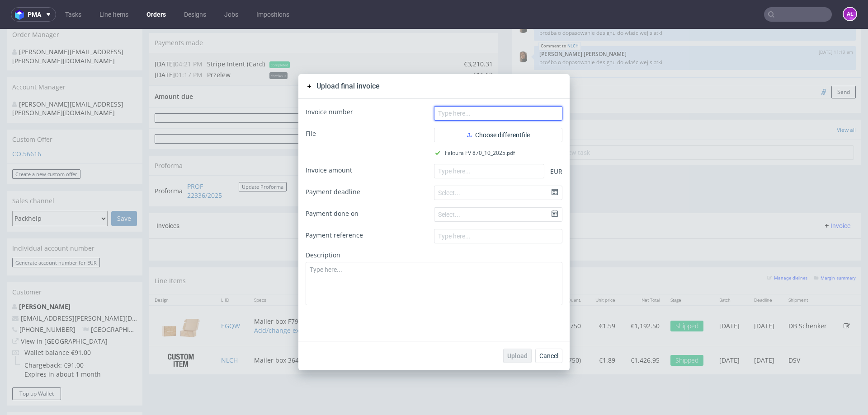
drag, startPoint x: 527, startPoint y: 110, endPoint x: 531, endPoint y: 112, distance: 4.9
click at [527, 110] on input "text" at bounding box center [498, 113] width 128 height 14
paste input "FV 870/10/2025"
type input "FV 870/10/2025"
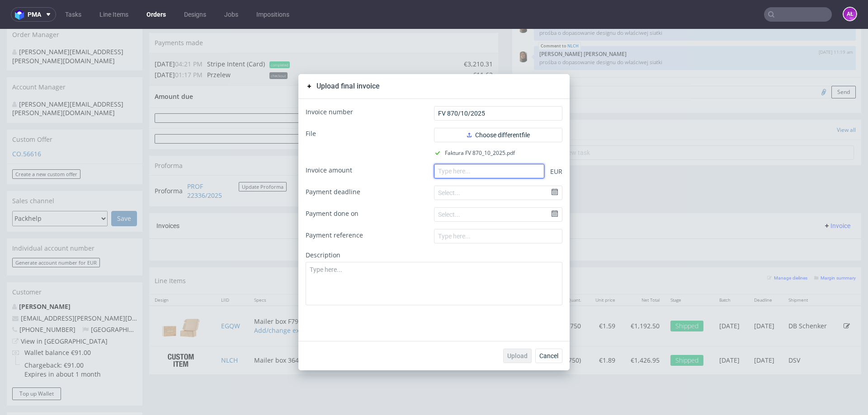
paste input "3210.30"
drag, startPoint x: 501, startPoint y: 168, endPoint x: 504, endPoint y: 213, distance: 45.3
click at [501, 168] on input "3210.30" at bounding box center [489, 171] width 110 height 14
type input "3210.30"
click at [513, 355] on span "Upload" at bounding box center [517, 356] width 20 height 6
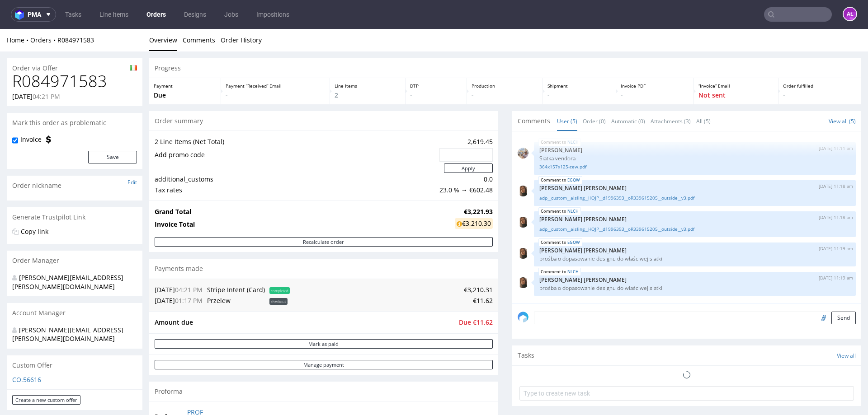
scroll to position [271, 0]
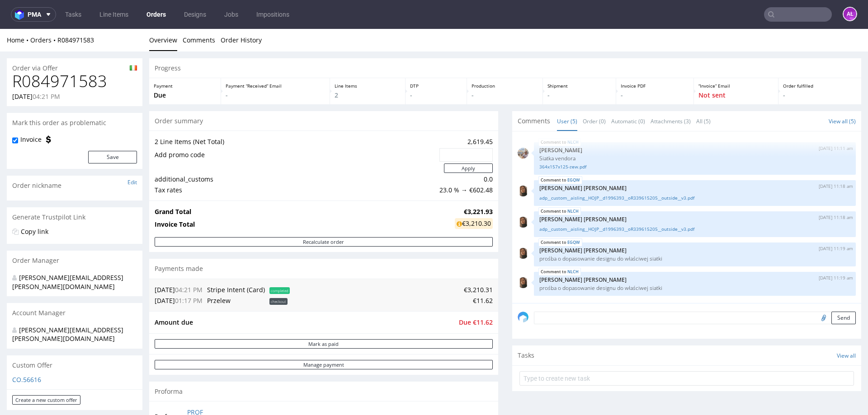
scroll to position [316, 0]
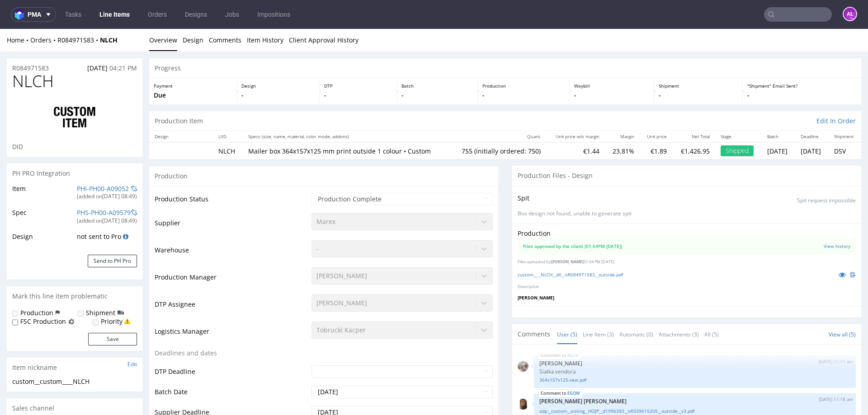
type input "755"
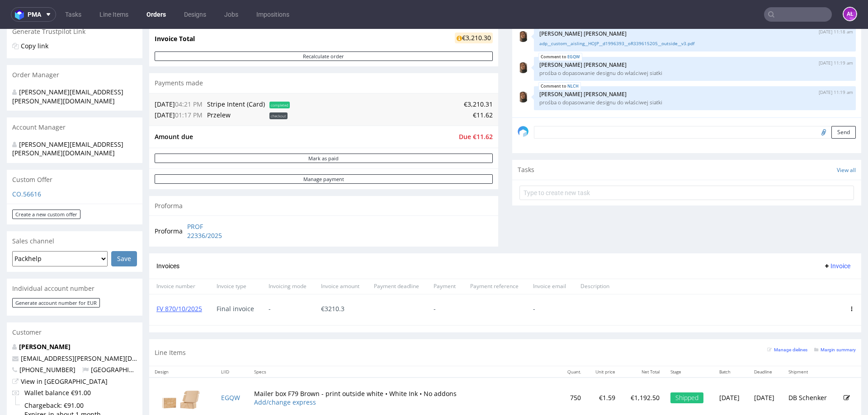
scroll to position [181, 0]
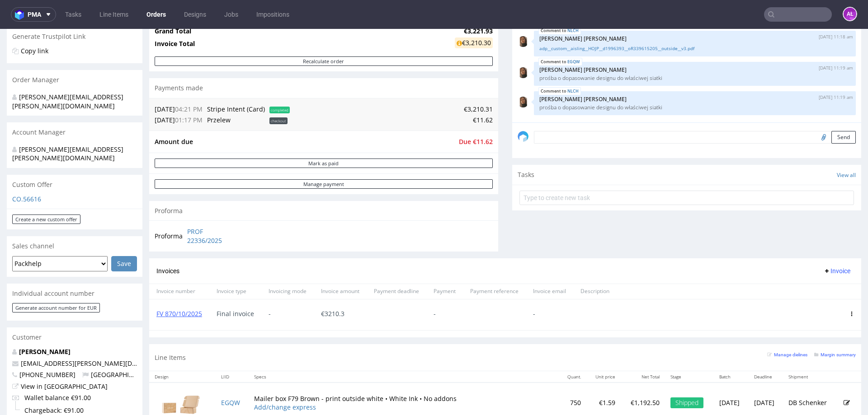
drag, startPoint x: 783, startPoint y: 16, endPoint x: 779, endPoint y: 13, distance: 5.2
click at [783, 16] on input "text" at bounding box center [798, 14] width 68 height 14
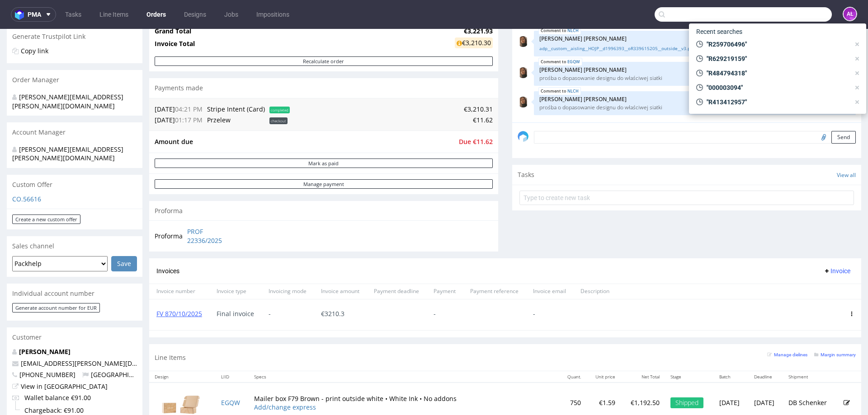
paste input "FV 67/10/2025"
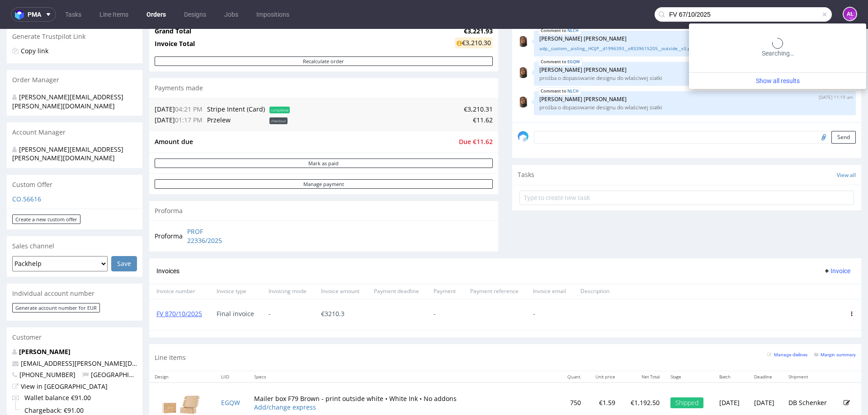
type input "FV 67/10/2025"
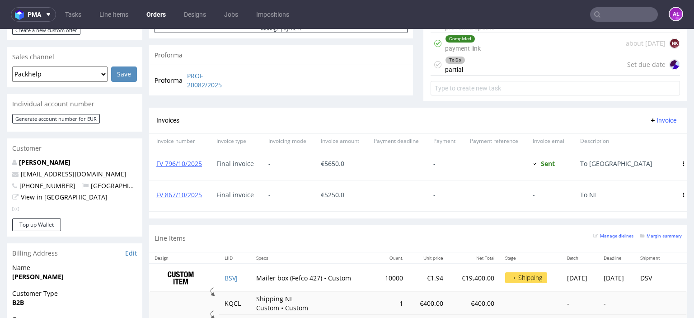
scroll to position [60, 0]
click at [609, 18] on input "text" at bounding box center [624, 14] width 68 height 14
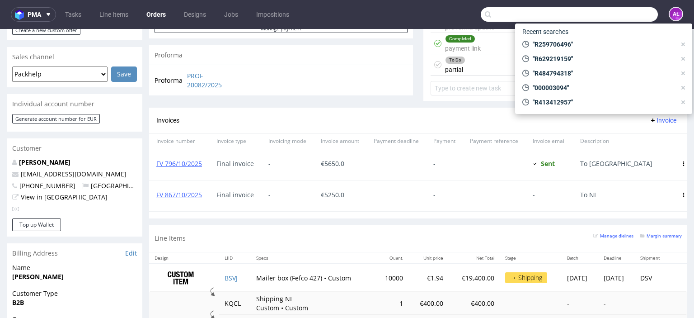
paste input "FV 432/10/2025"
type input "FV 432/10/2025"
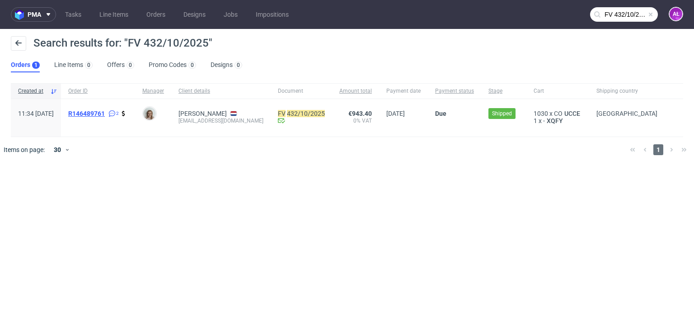
click at [105, 114] on span "R146489761" at bounding box center [86, 113] width 37 height 7
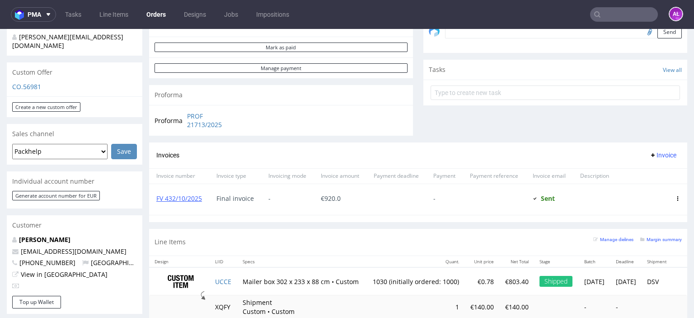
scroll to position [316, 0]
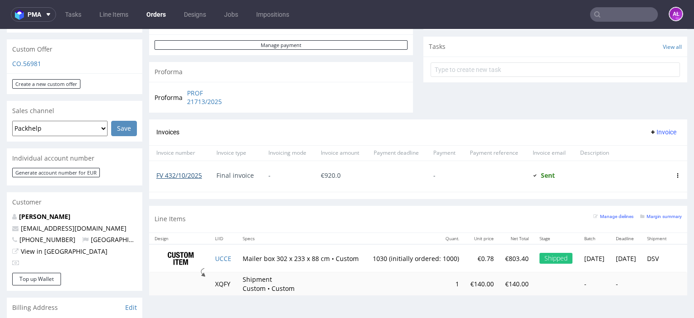
click at [186, 171] on link "FV 432/10/2025" at bounding box center [179, 175] width 46 height 9
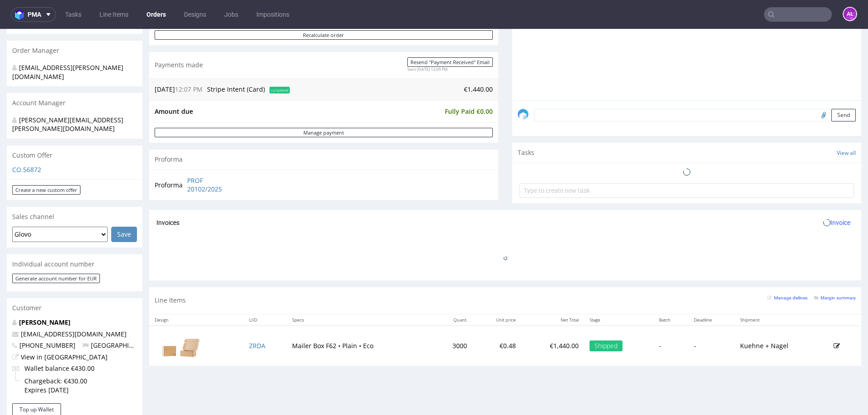
scroll to position [226, 0]
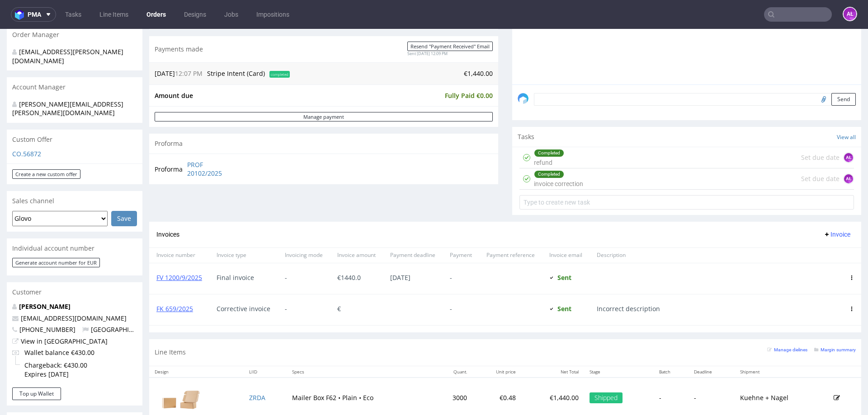
click at [823, 232] on span "Invoice" at bounding box center [836, 234] width 27 height 7
click at [828, 267] on span "Add corrective" at bounding box center [823, 270] width 45 height 9
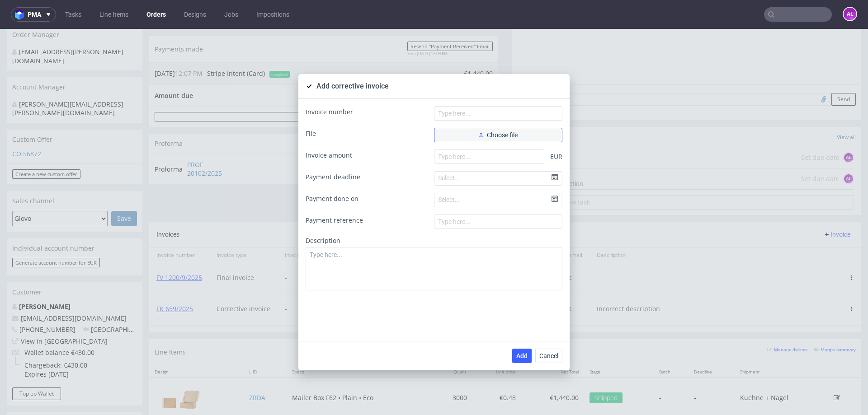
click at [511, 137] on span "Choose file" at bounding box center [498, 135] width 39 height 6
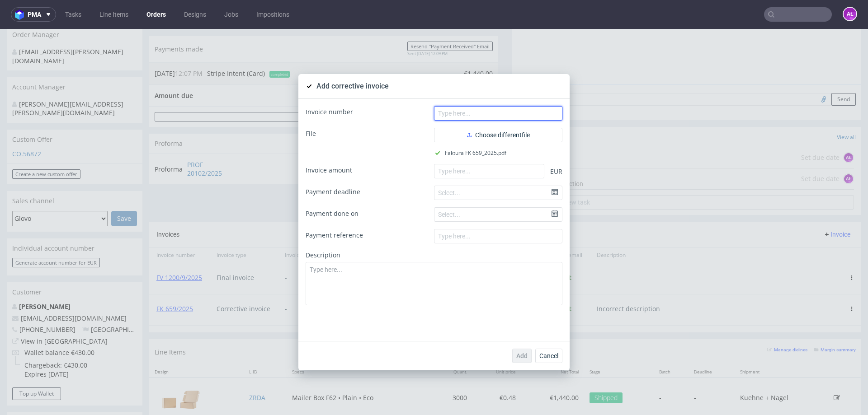
drag, startPoint x: 538, startPoint y: 114, endPoint x: 635, endPoint y: 136, distance: 99.0
click at [538, 114] on input "text" at bounding box center [498, 113] width 128 height 14
paste input "FK 659/2025"
type input "FK 659/2025"
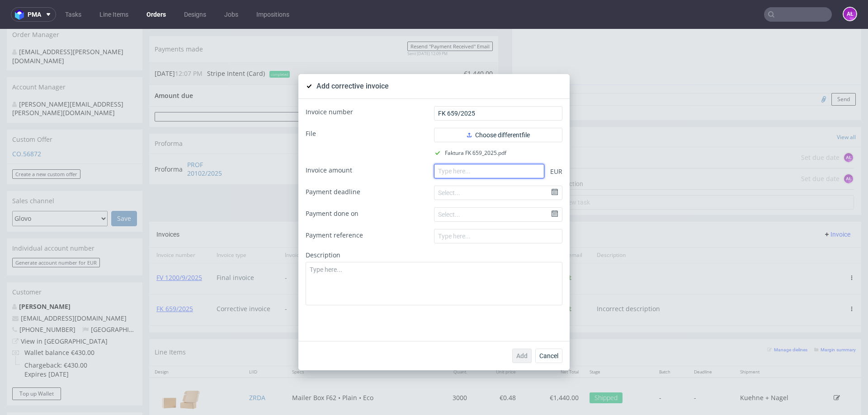
click at [455, 175] on input "number" at bounding box center [489, 171] width 110 height 14
paste input "-43.20"
type input "-43.20"
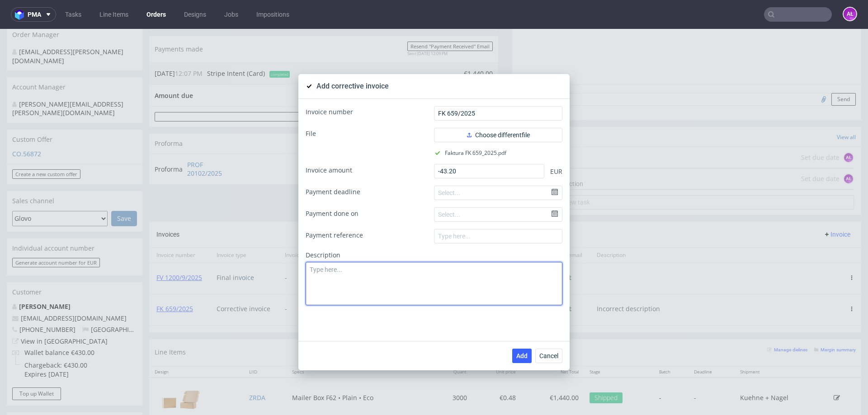
click at [505, 279] on textarea at bounding box center [434, 283] width 257 height 43
paste textarea "Incorrect dimensions of the product"
drag, startPoint x: 419, startPoint y: 270, endPoint x: 261, endPoint y: 274, distance: 157.8
click at [261, 274] on div "Add corrective invoice Invoice number FK 659/2025 File Choose different file Fa…" at bounding box center [434, 222] width 868 height 387
click at [342, 273] on textarea "Correct desciption" at bounding box center [434, 283] width 257 height 43
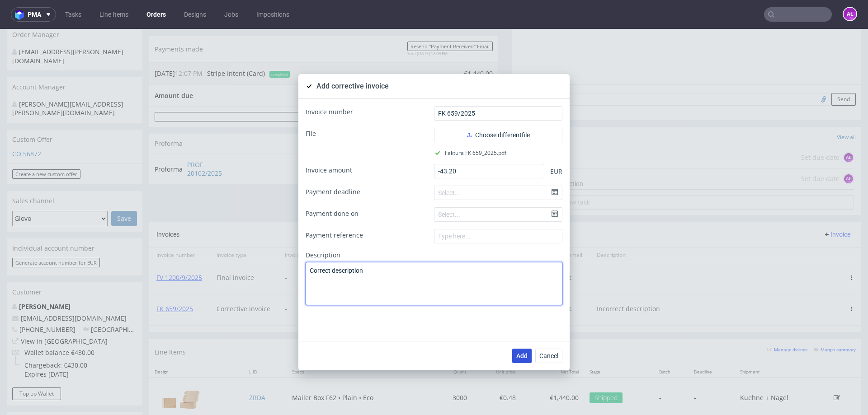
type textarea "Correct description"
click at [521, 354] on span "Add" at bounding box center [521, 356] width 11 height 6
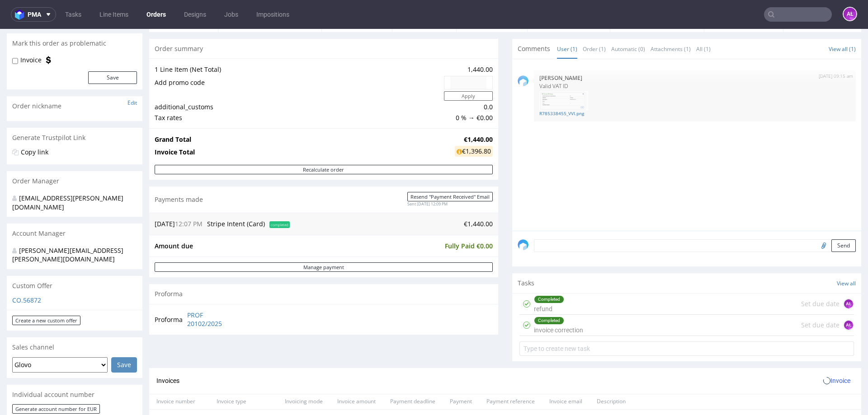
scroll to position [226, 0]
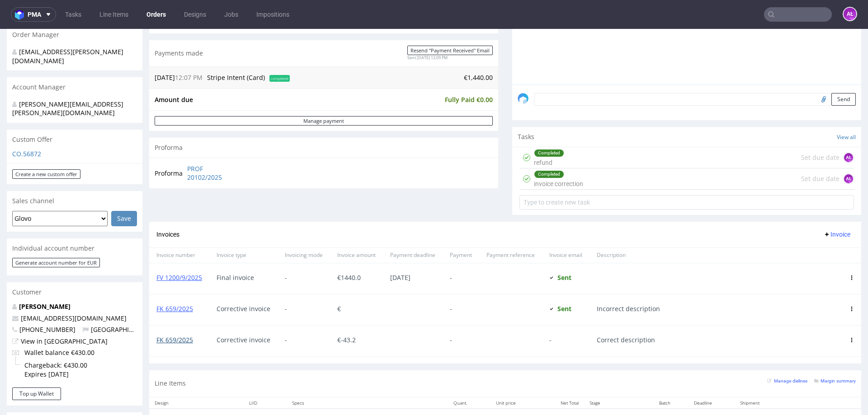
click at [180, 342] on link "FK 659/2025" at bounding box center [174, 340] width 37 height 9
click at [184, 308] on link "FK 659/2025" at bounding box center [174, 309] width 37 height 9
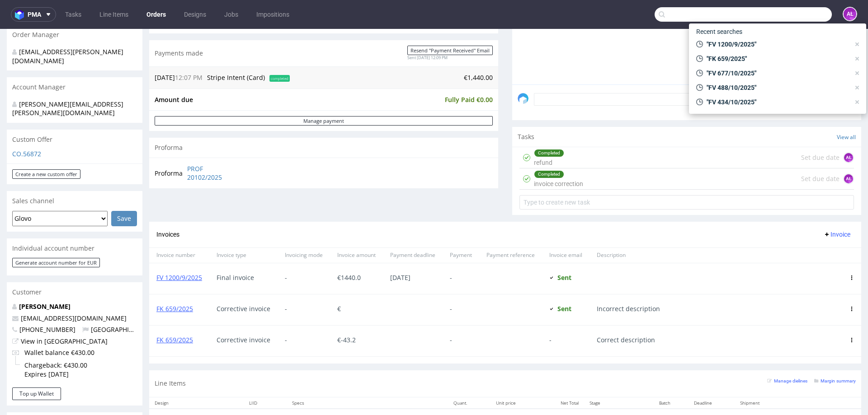
click at [780, 19] on input "text" at bounding box center [743, 14] width 177 height 14
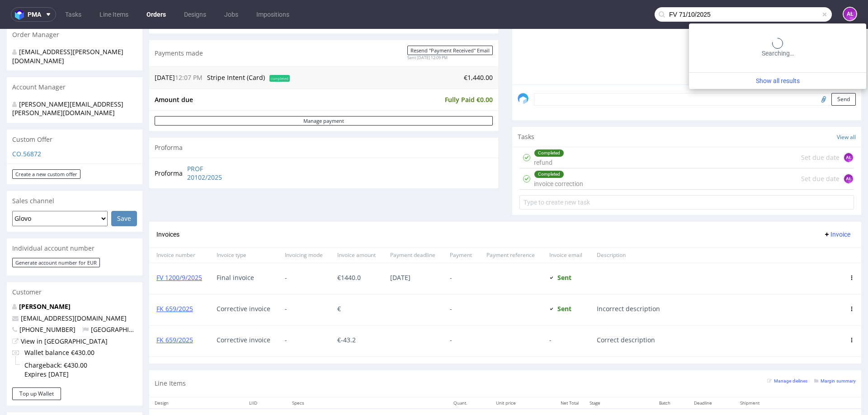
type input "FV 71/10/2025"
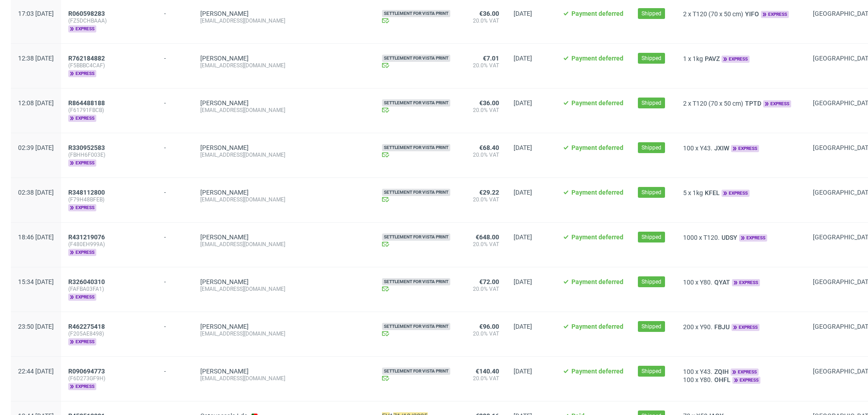
scroll to position [500, 0]
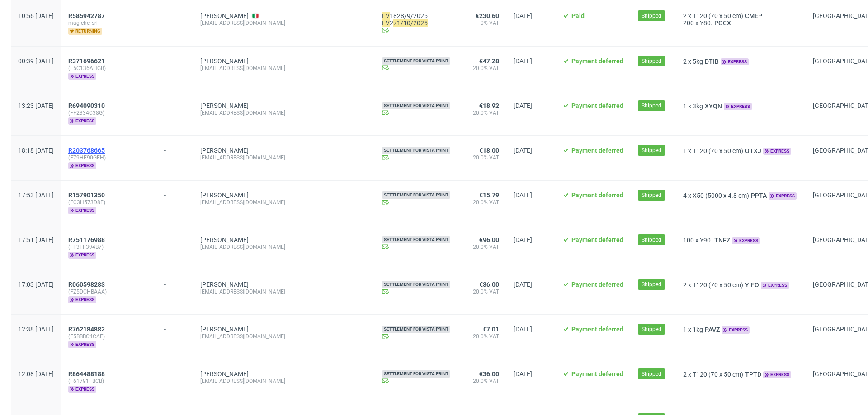
click at [105, 147] on span "R203768665" at bounding box center [86, 150] width 37 height 7
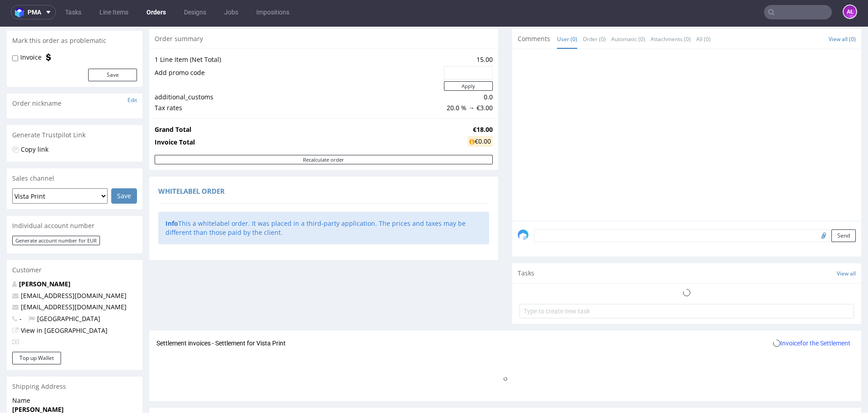
scroll to position [211, 0]
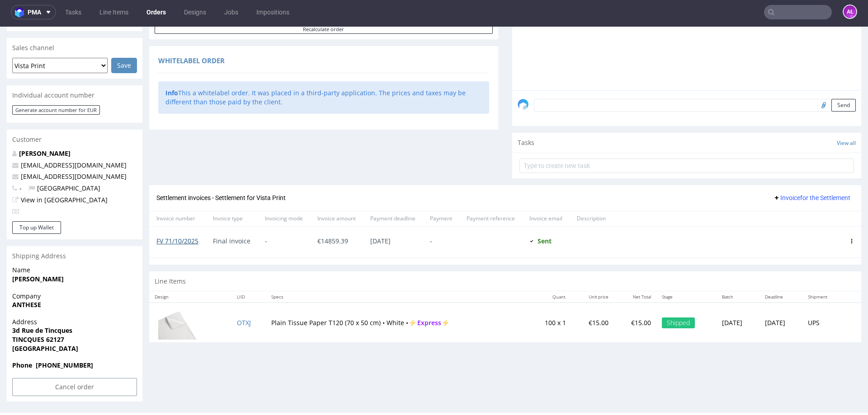
click at [192, 241] on link "FV 71/10/2025" at bounding box center [177, 241] width 42 height 9
click at [778, 16] on input "text" at bounding box center [798, 12] width 68 height 14
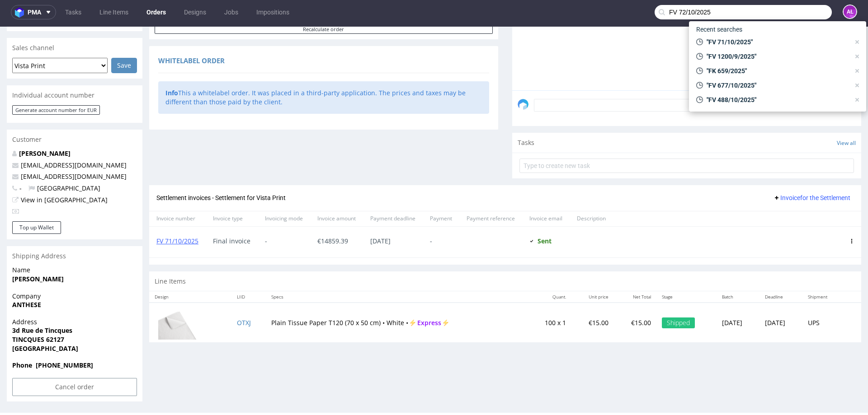
type input "FV 72/10/2025"
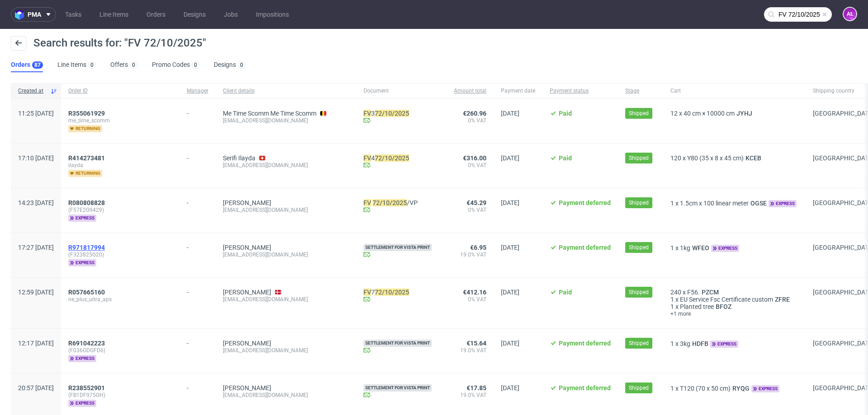
click at [105, 245] on span "R971817994" at bounding box center [86, 247] width 37 height 7
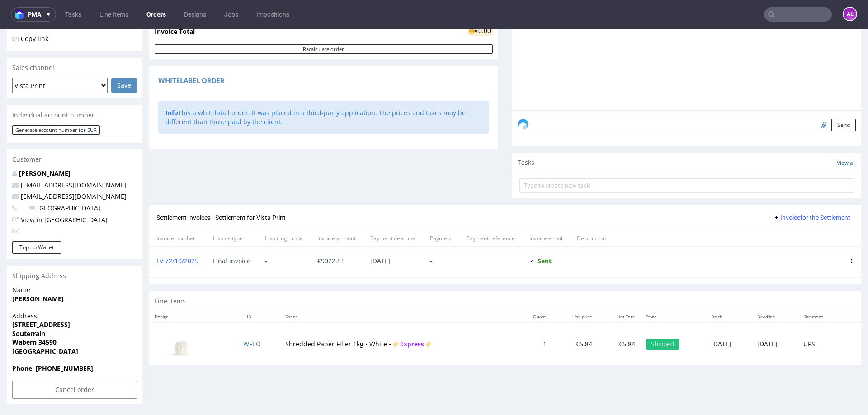
scroll to position [193, 0]
click at [193, 263] on link "FV 72/10/2025" at bounding box center [177, 260] width 42 height 9
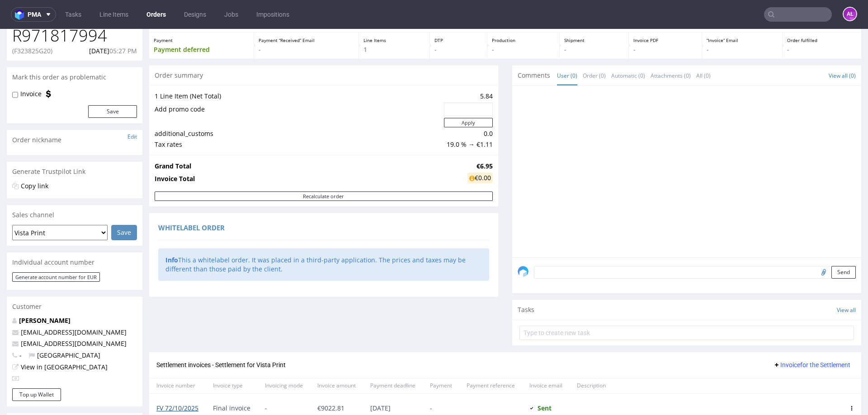
scroll to position [136, 0]
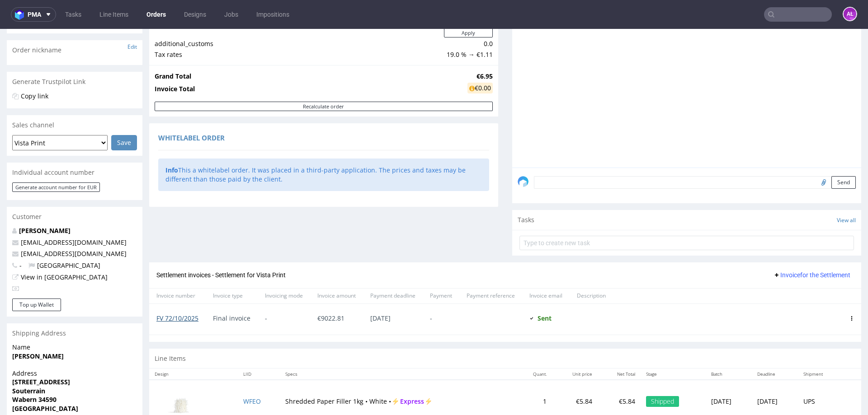
click at [193, 317] on link "FV 72/10/2025" at bounding box center [177, 318] width 42 height 9
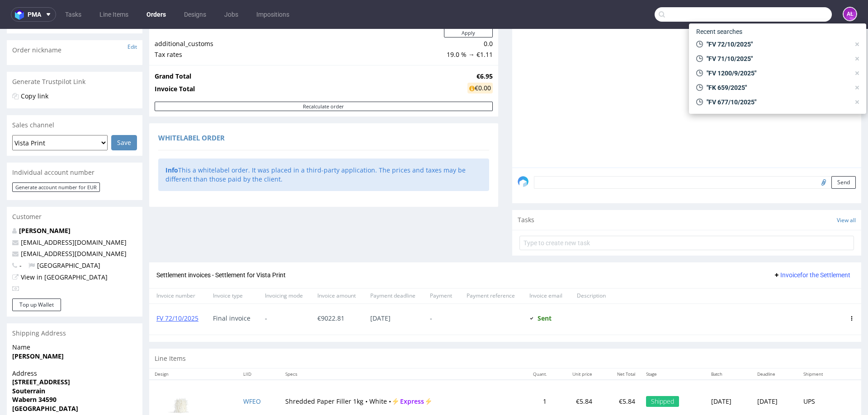
click at [781, 14] on input "text" at bounding box center [743, 14] width 177 height 14
click at [760, 46] on span ""FV 72/10/2025"" at bounding box center [776, 44] width 147 height 9
type input "FV 72/10/2025"
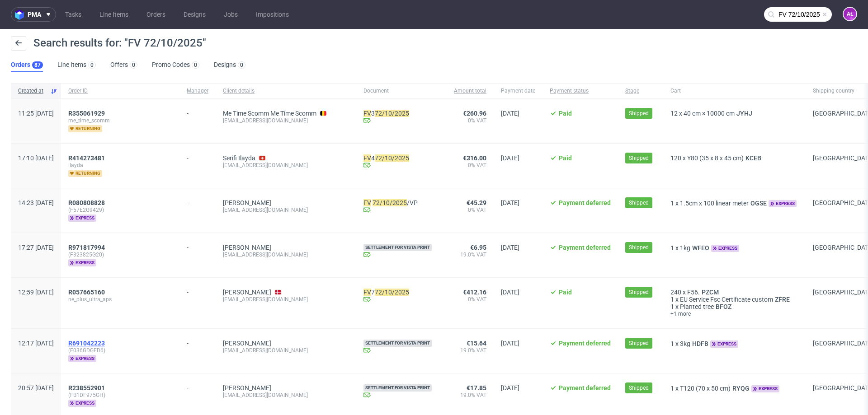
click at [105, 342] on span "R691042223" at bounding box center [86, 343] width 37 height 7
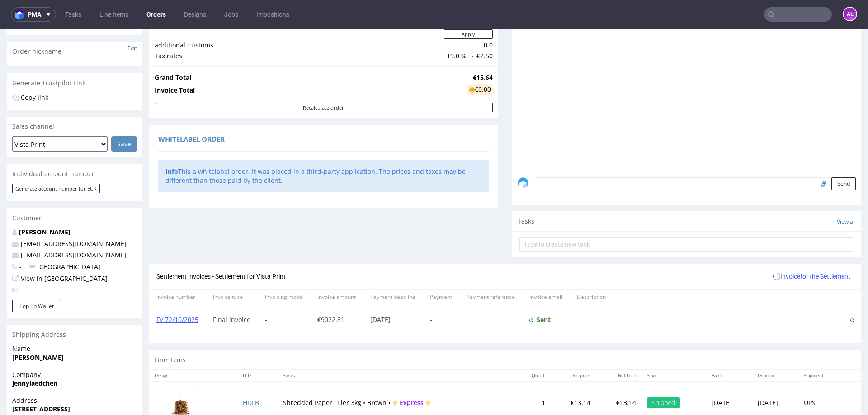
scroll to position [211, 0]
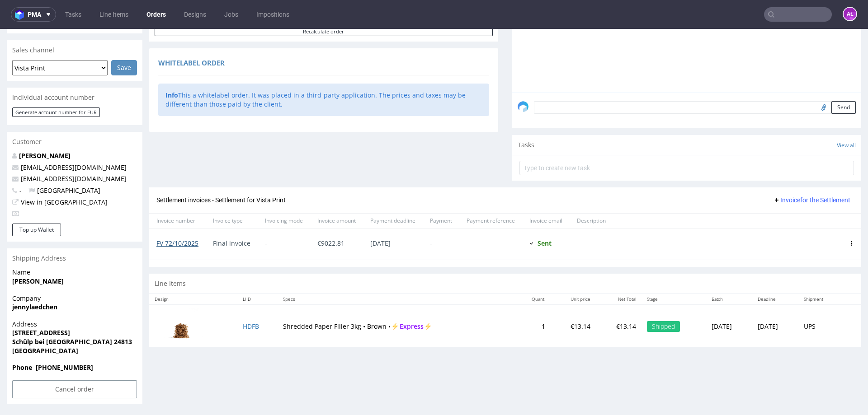
click at [186, 245] on link "FV 72/10/2025" at bounding box center [177, 243] width 42 height 9
type input "FV 72/10/2025"
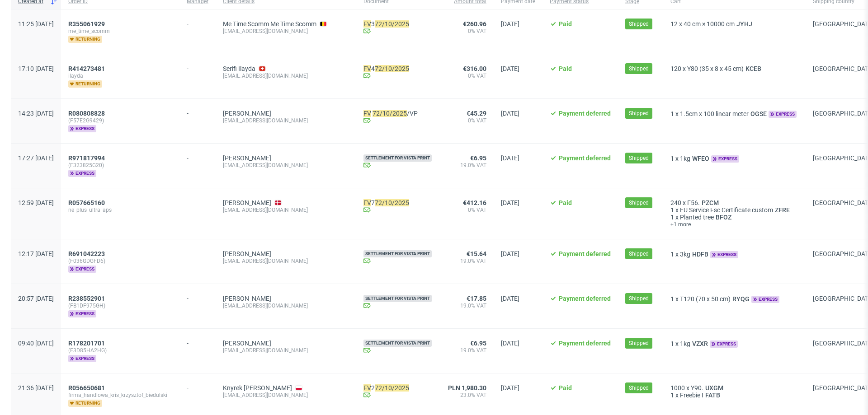
scroll to position [226, 0]
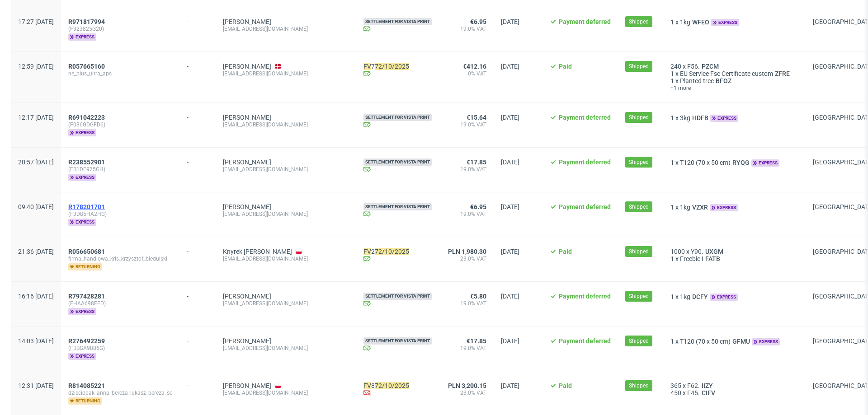
click at [105, 203] on span "R178201701" at bounding box center [86, 206] width 37 height 7
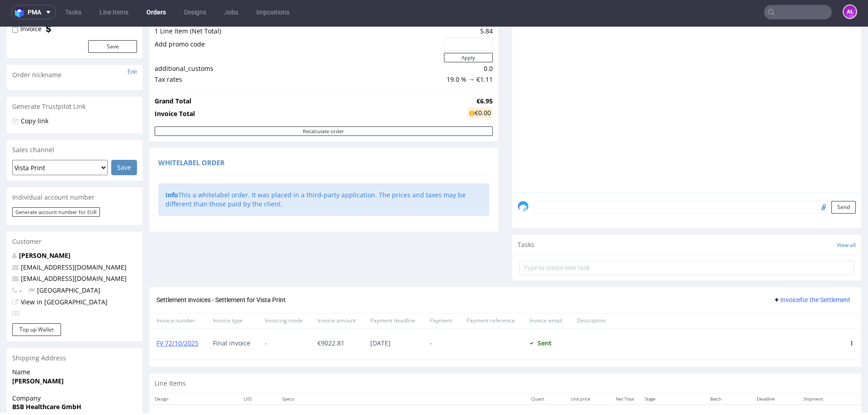
scroll to position [211, 0]
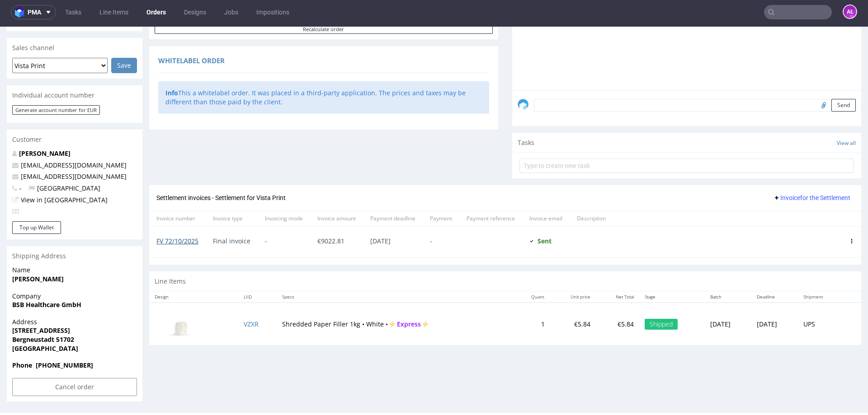
click at [187, 243] on link "FV 72/10/2025" at bounding box center [177, 241] width 42 height 9
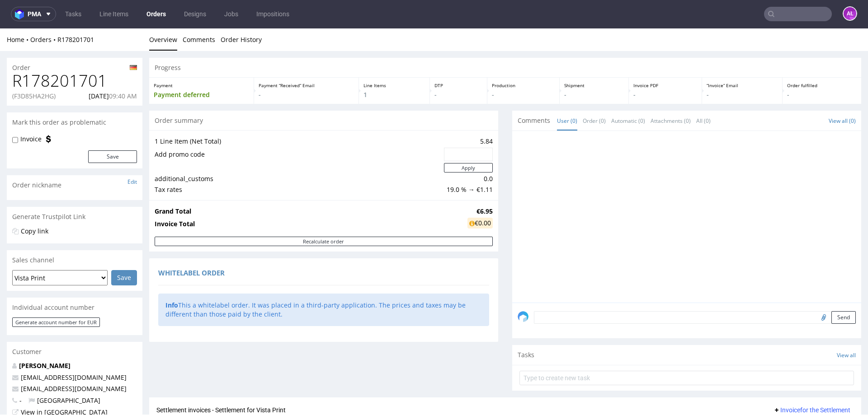
scroll to position [0, 0]
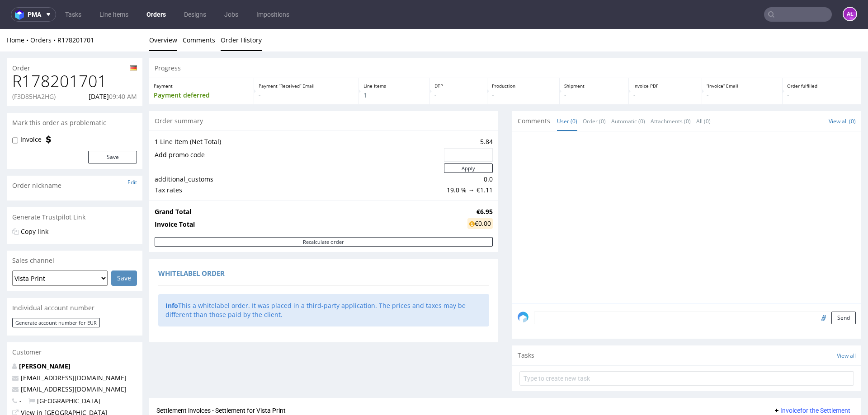
click at [240, 43] on link "Order History" at bounding box center [241, 40] width 41 height 22
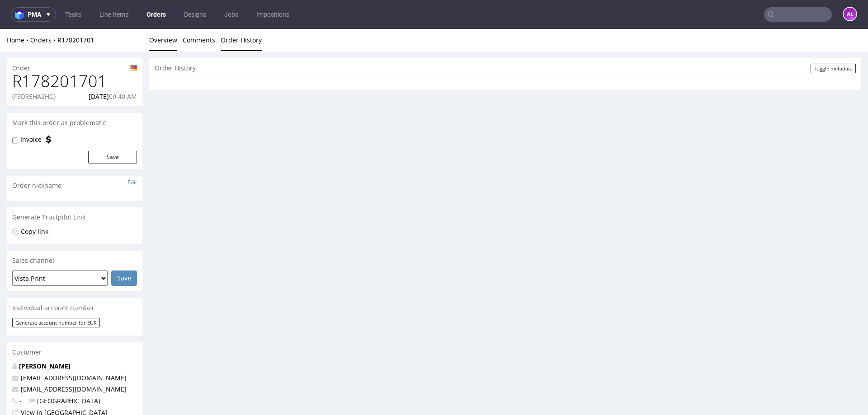
click at [158, 42] on link "Overview" at bounding box center [163, 40] width 28 height 22
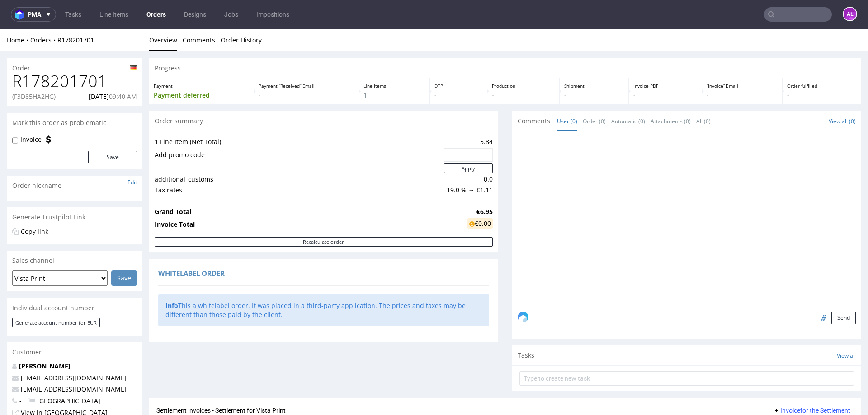
scroll to position [211, 0]
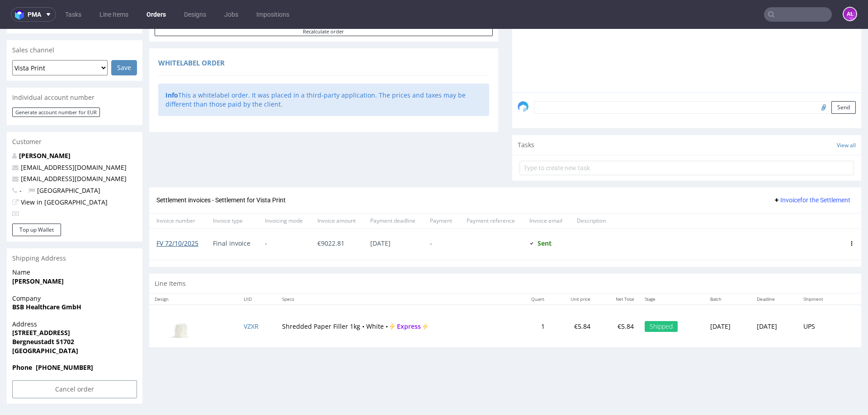
click at [181, 245] on link "FV 72/10/2025" at bounding box center [177, 243] width 42 height 9
click at [781, 14] on input "text" at bounding box center [798, 14] width 68 height 14
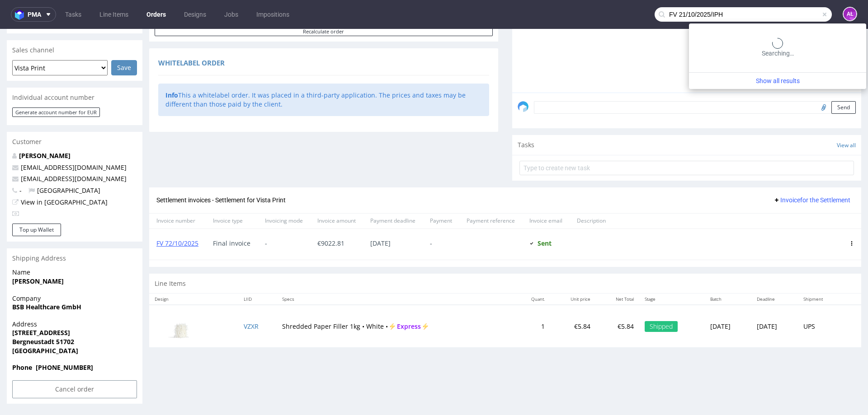
type input "FV 21/10/2025/IPH"
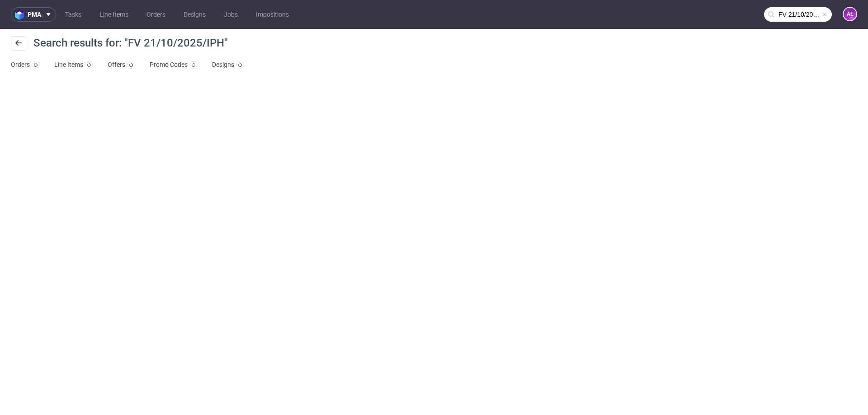
click at [794, 14] on input "FV 21/10/2025/IPH" at bounding box center [798, 14] width 68 height 14
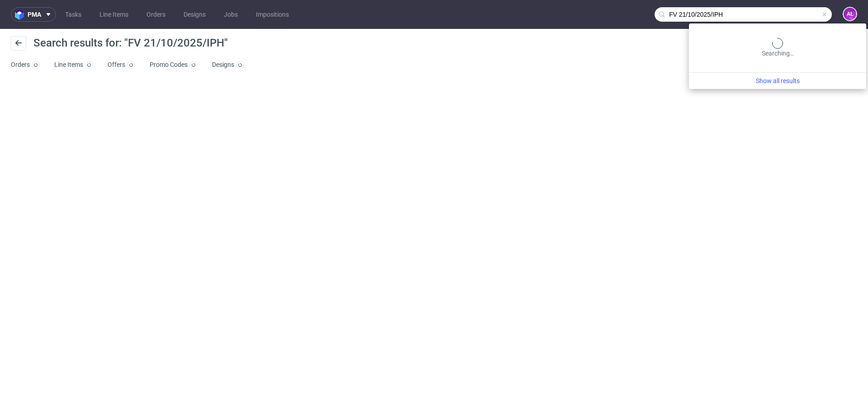
click at [782, 16] on input "FV 21/10/2025/IPH" at bounding box center [743, 14] width 177 height 14
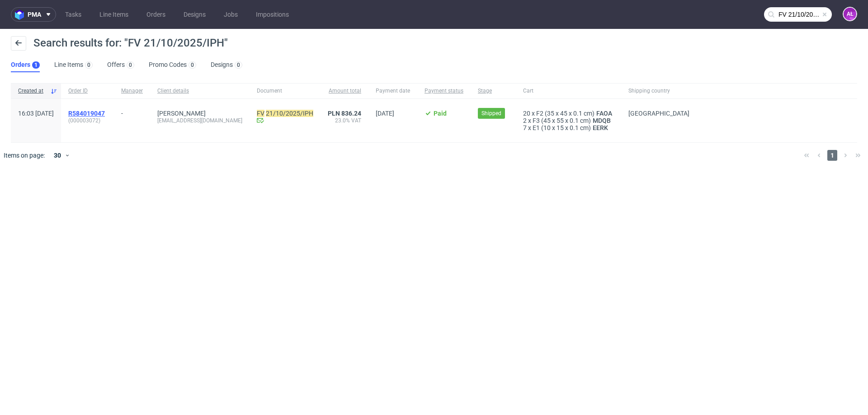
click at [105, 112] on span "R584019047" at bounding box center [86, 113] width 37 height 7
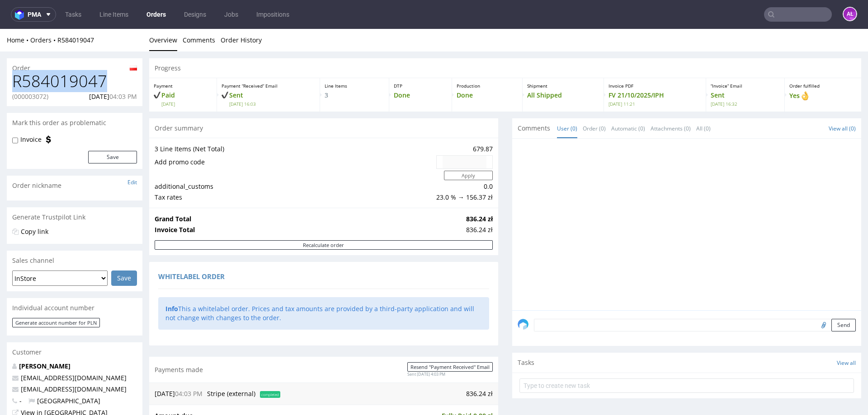
drag, startPoint x: 108, startPoint y: 79, endPoint x: 7, endPoint y: 78, distance: 101.7
click at [7, 78] on div "R584019047 (000003072) 13.10.2025 04:03 PM" at bounding box center [75, 89] width 136 height 34
copy h1 "R584019047"
click at [783, 13] on input "text" at bounding box center [798, 14] width 68 height 14
paste input "FV 22/10/2025/IPH"
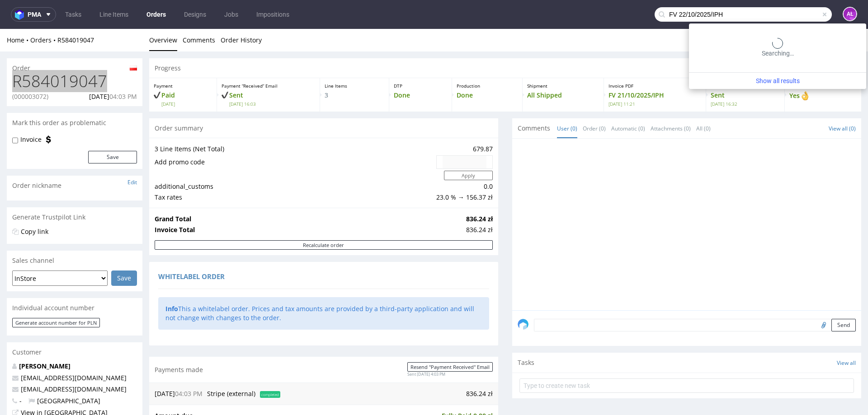
type input "FV 22/10/2025/IPH"
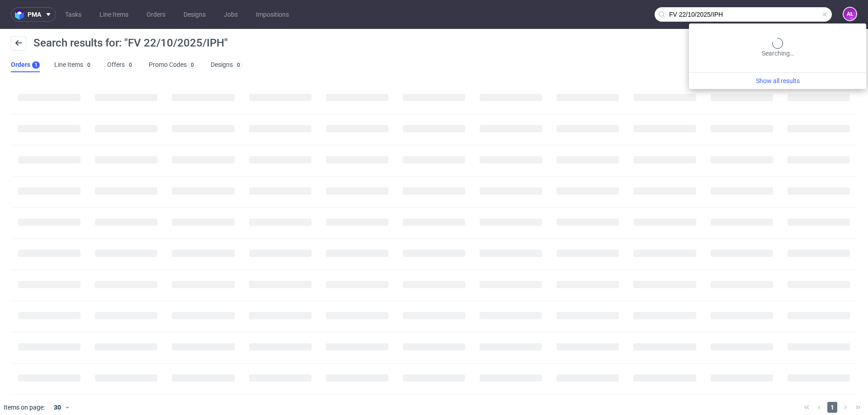
click at [792, 12] on input "FV 22/10/2025/IPH" at bounding box center [743, 14] width 177 height 14
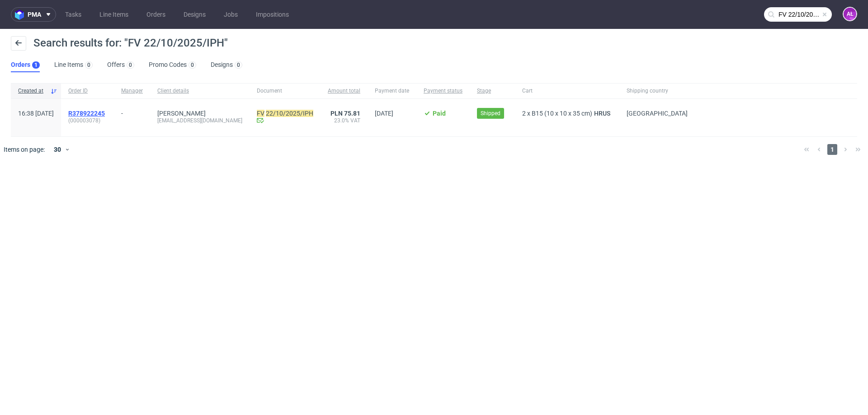
click at [105, 110] on span "R378922245" at bounding box center [86, 113] width 37 height 7
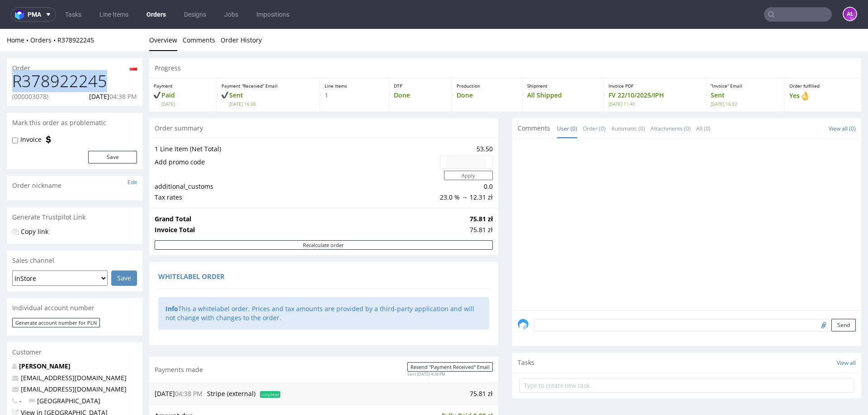
drag, startPoint x: 105, startPoint y: 84, endPoint x: 7, endPoint y: 84, distance: 97.6
click at [7, 84] on div "R378922245 (000003078) 13.10.2025 04:38 PM" at bounding box center [75, 89] width 136 height 34
copy h1 "R378922245"
click at [774, 10] on input "text" at bounding box center [798, 14] width 68 height 14
paste input "FV 23/10/2025/IPH"
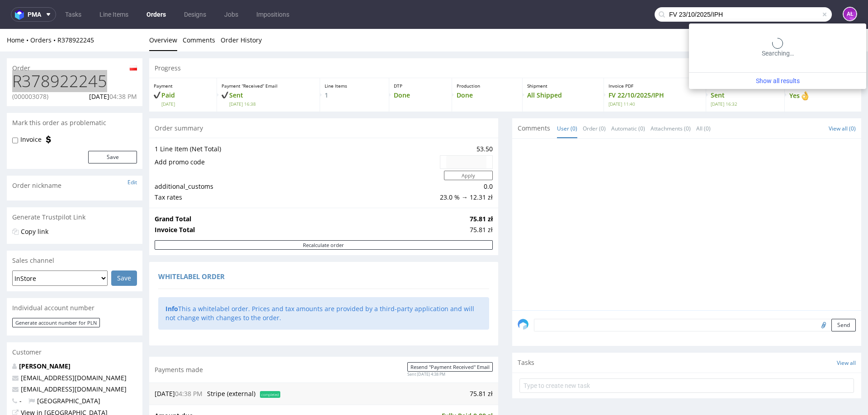
type input "FV 23/10/2025/IPH"
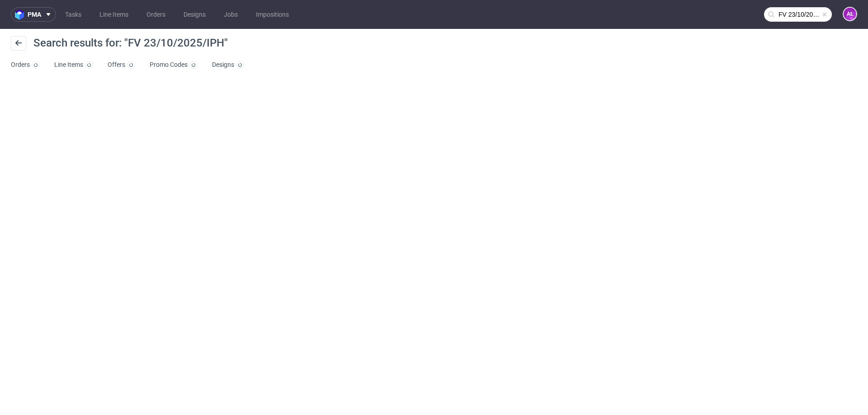
click at [786, 15] on input "FV 23/10/2025/IPH" at bounding box center [798, 14] width 68 height 14
click at [792, 13] on input "FV 23/10/2025/IPH" at bounding box center [798, 14] width 68 height 14
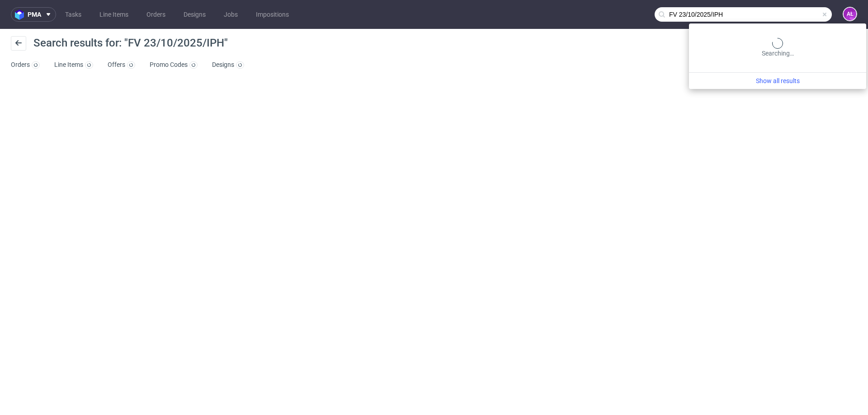
click at [767, 13] on input "FV 23/10/2025/IPH" at bounding box center [743, 14] width 177 height 14
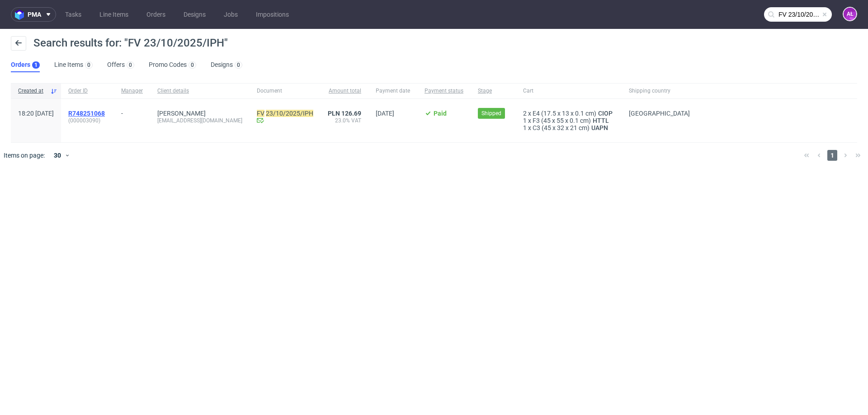
click at [105, 113] on span "R748251068" at bounding box center [86, 113] width 37 height 7
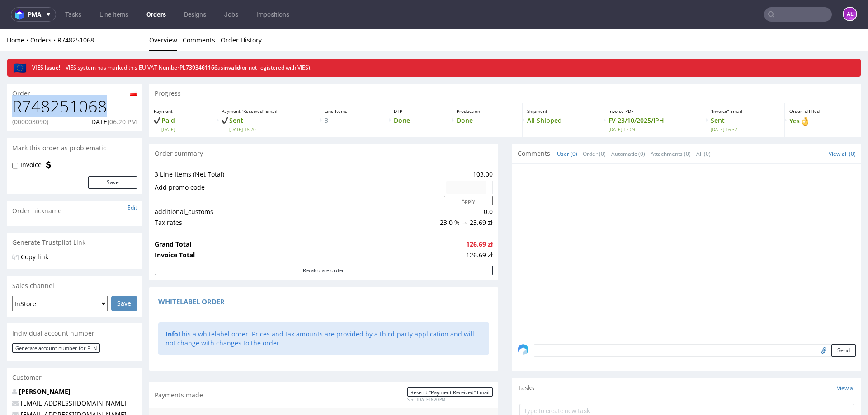
drag, startPoint x: 105, startPoint y: 106, endPoint x: 15, endPoint y: 108, distance: 90.4
click at [15, 108] on h1 "R748251068" at bounding box center [74, 107] width 125 height 18
copy h1 "R748251068"
click at [788, 17] on input "text" at bounding box center [798, 14] width 68 height 14
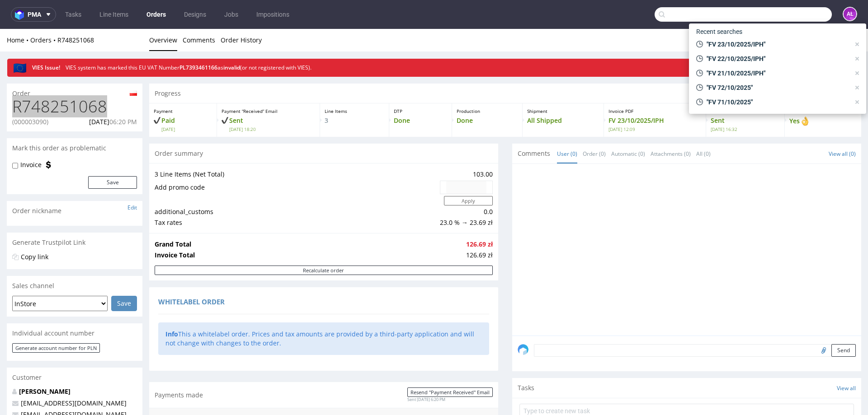
paste input "FV 24/10/2025/IPH"
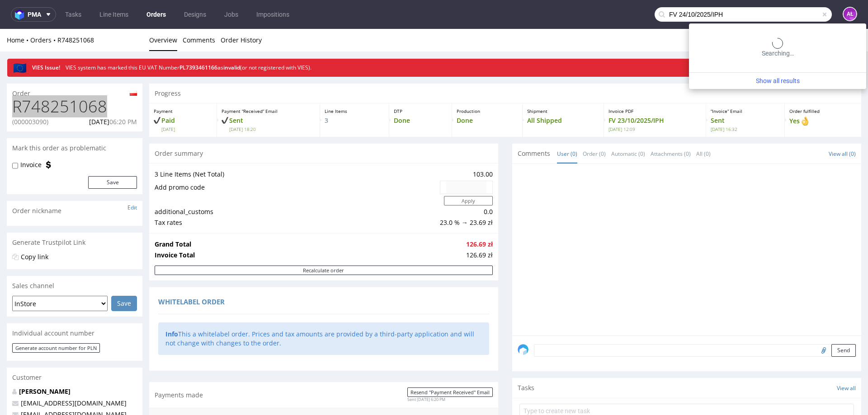
type input "FV 24/10/2025/IPH"
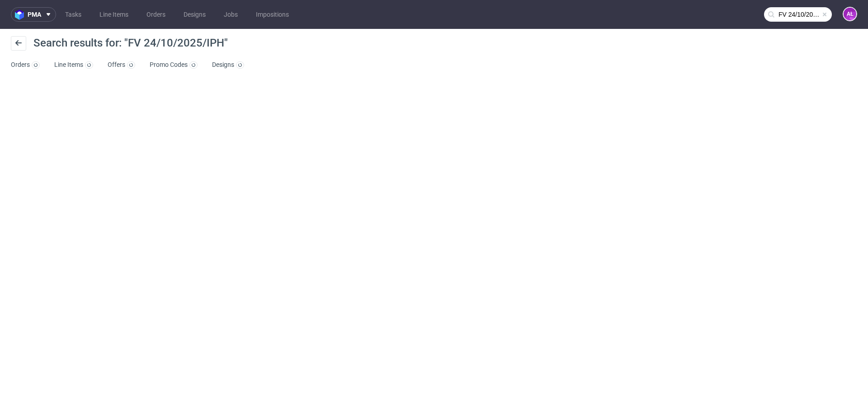
click at [787, 13] on input "FV 24/10/2025/IPH" at bounding box center [798, 14] width 68 height 14
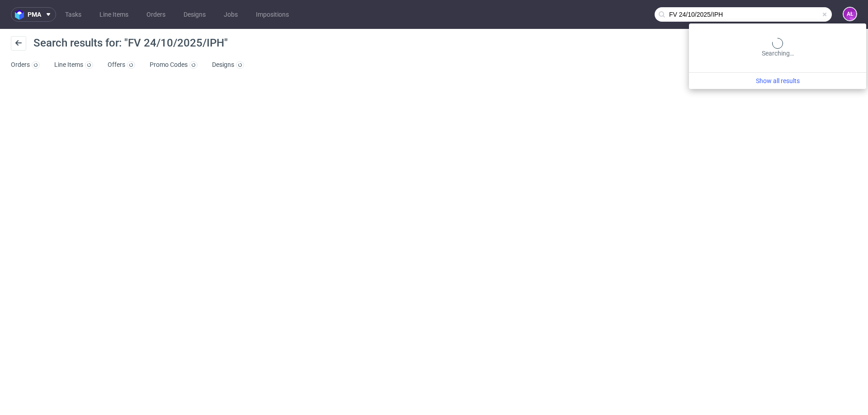
click at [790, 11] on input "FV 24/10/2025/IPH" at bounding box center [743, 14] width 177 height 14
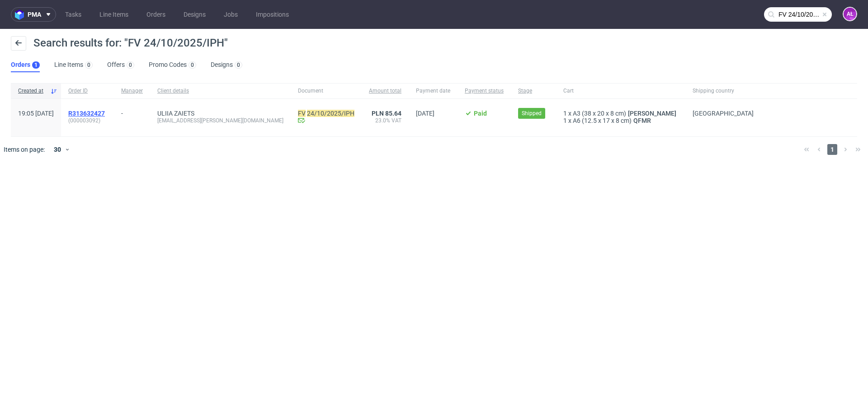
click at [105, 113] on span "R313632427" at bounding box center [86, 113] width 37 height 7
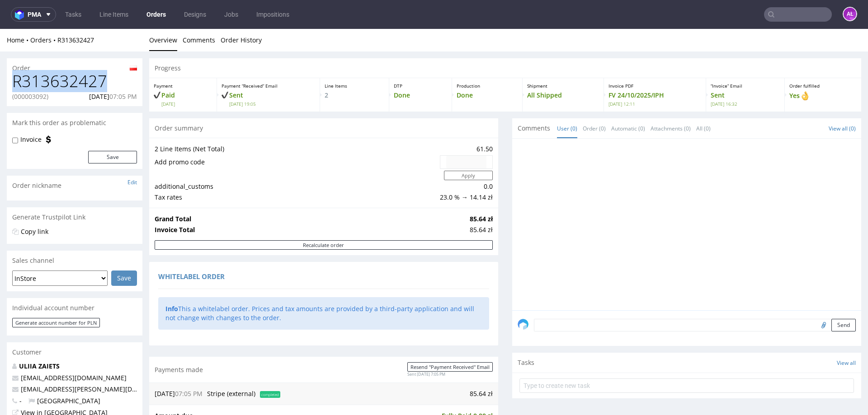
drag, startPoint x: 26, startPoint y: 82, endPoint x: 108, endPoint y: 82, distance: 81.8
click at [108, 82] on h1 "R313632427" at bounding box center [74, 81] width 125 height 18
copy h1 "R313632427"
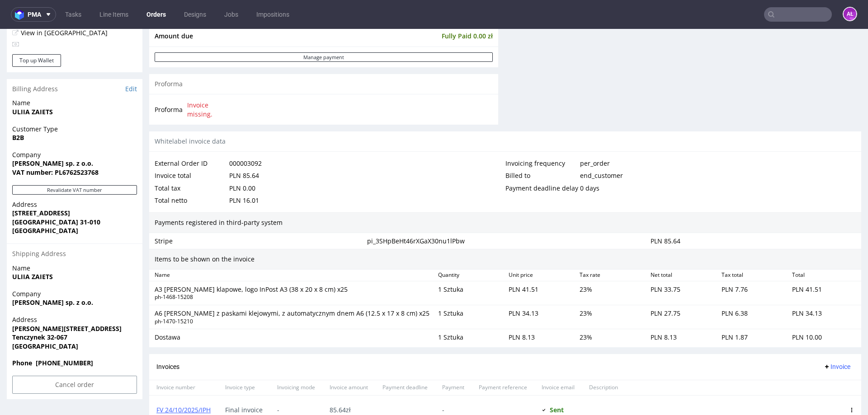
scroll to position [452, 0]
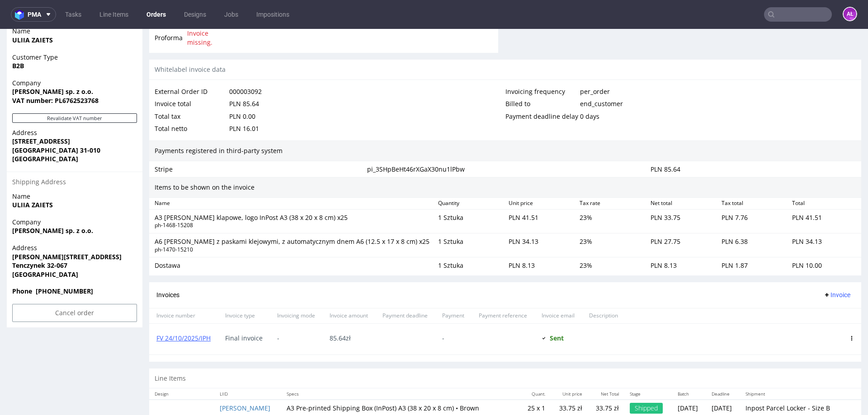
click at [806, 18] on input "text" at bounding box center [798, 14] width 68 height 14
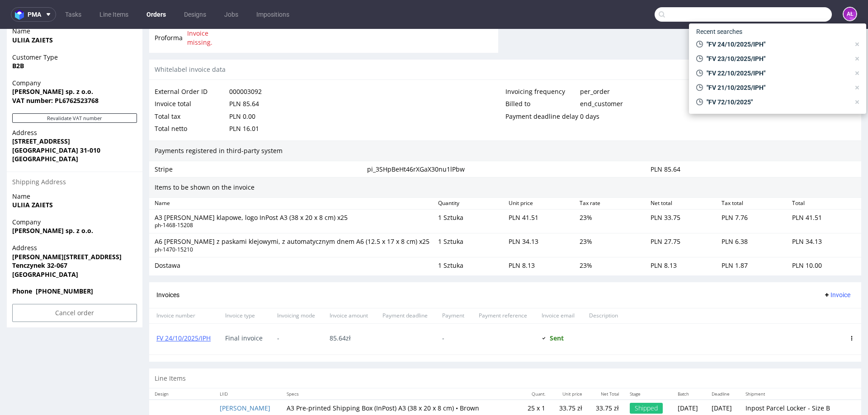
paste input "FV 25/10/2025/IPH"
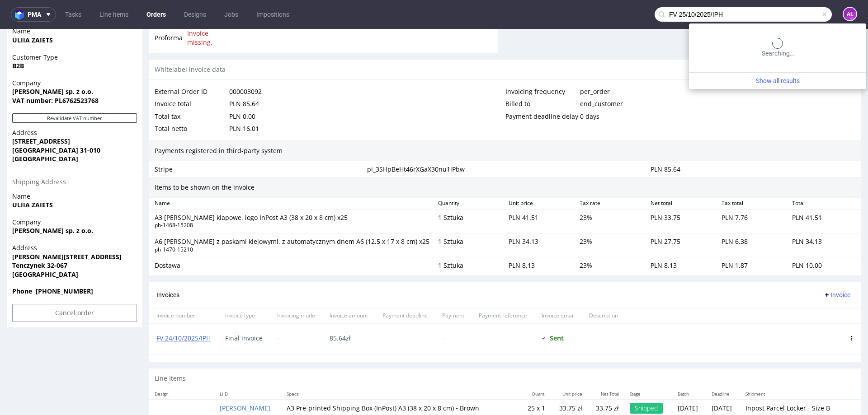
type input "FV 25/10/2025/IPH"
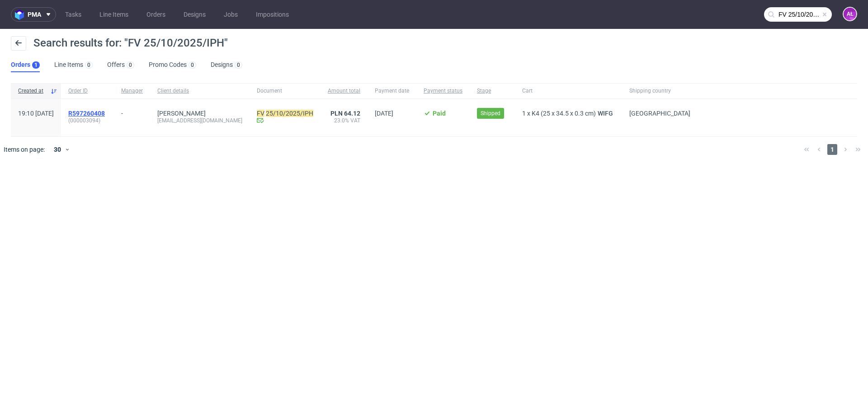
click at [105, 113] on span "R597260408" at bounding box center [86, 113] width 37 height 7
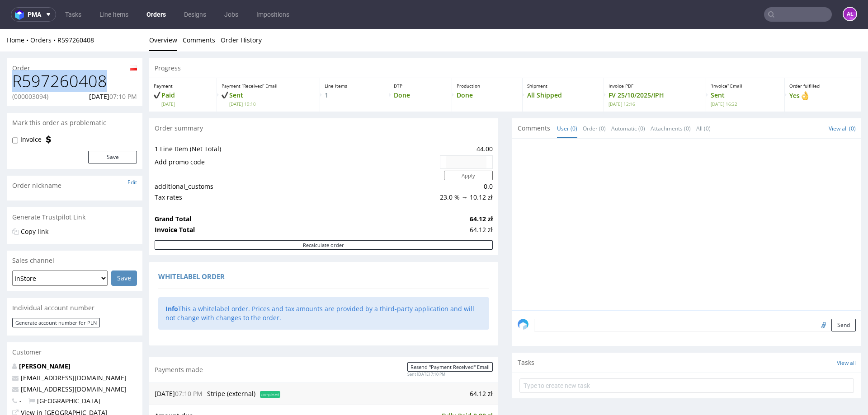
drag, startPoint x: 14, startPoint y: 80, endPoint x: 125, endPoint y: 83, distance: 110.8
click at [125, 83] on h1 "R597260408" at bounding box center [74, 81] width 125 height 18
copy h1 "R597260408"
click at [779, 14] on input "text" at bounding box center [798, 14] width 68 height 14
paste input "FV 26/10/2025/IPH"
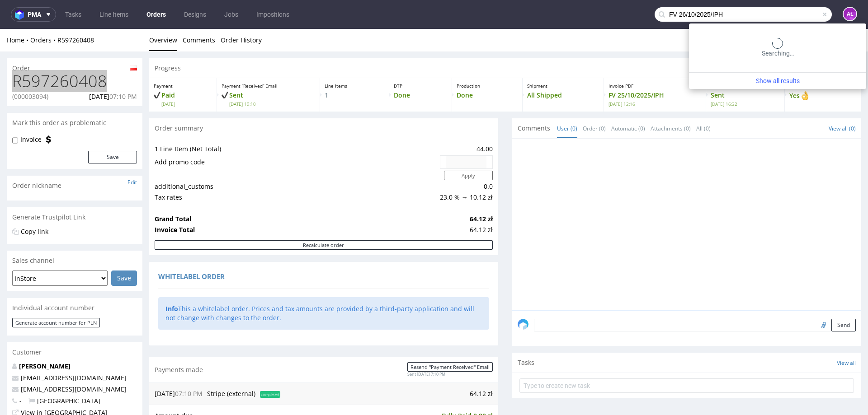
type input "FV 26/10/2025/IPH"
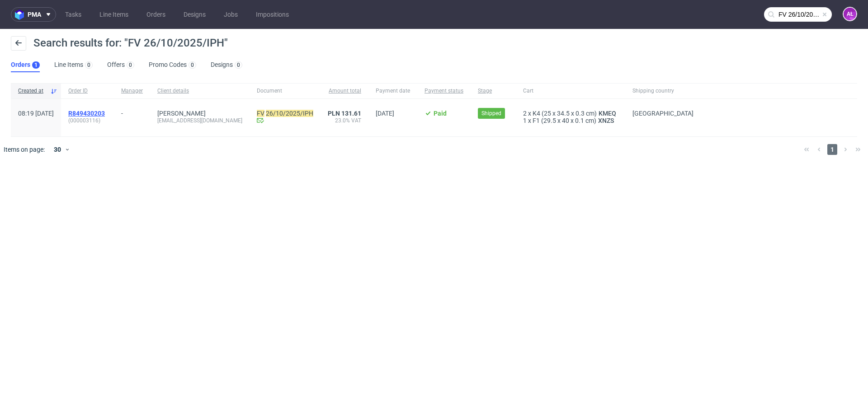
click at [105, 110] on span "R849430203" at bounding box center [86, 113] width 37 height 7
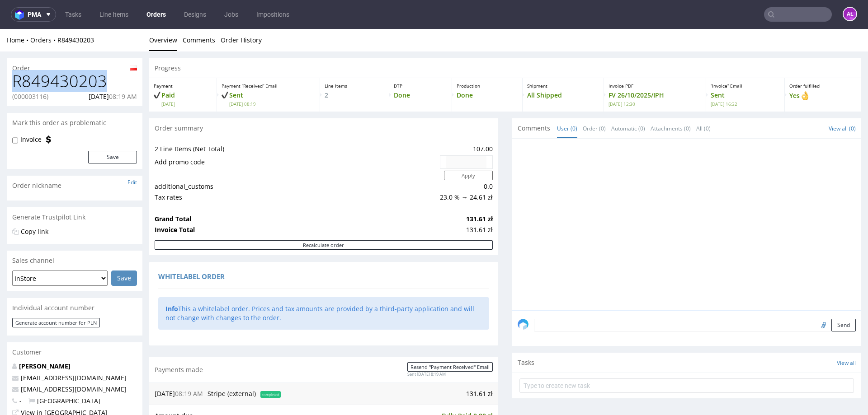
drag, startPoint x: 111, startPoint y: 80, endPoint x: 3, endPoint y: 83, distance: 108.1
copy h1 "R849430203"
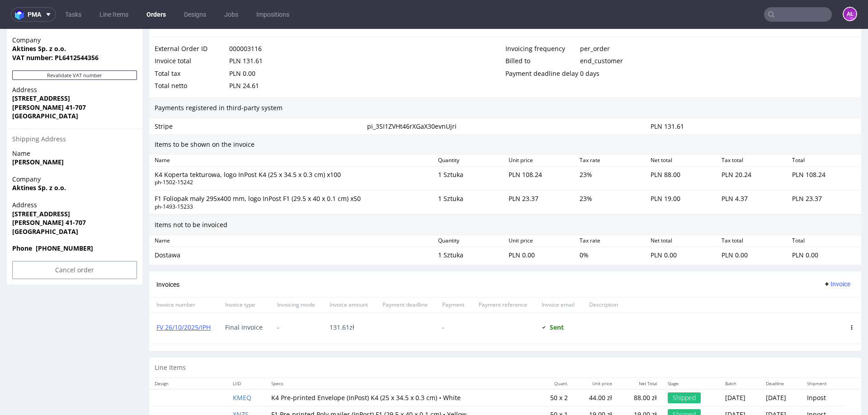
scroll to position [497, 0]
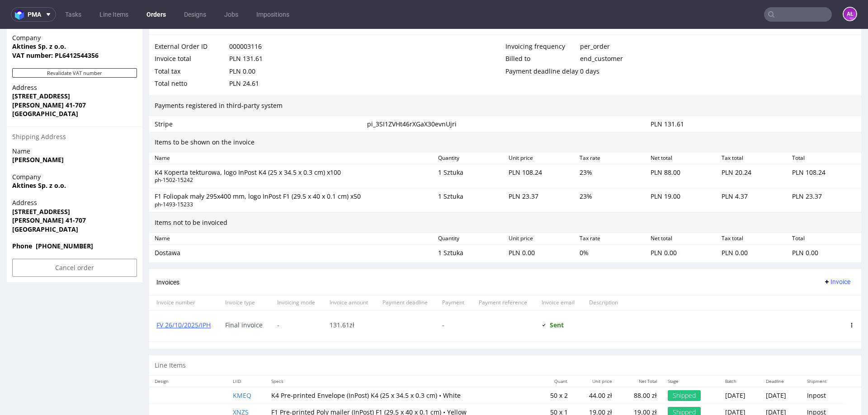
click at [775, 16] on input "text" at bounding box center [798, 14] width 68 height 14
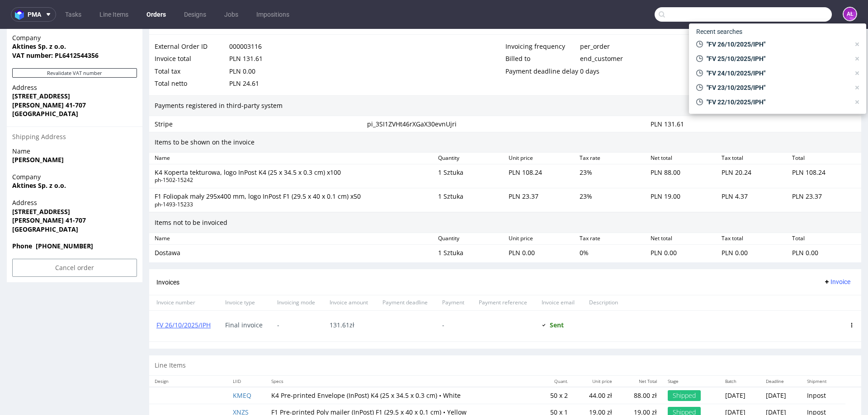
paste input "FV 767/10/2025"
type input "FV 767/10/2025"
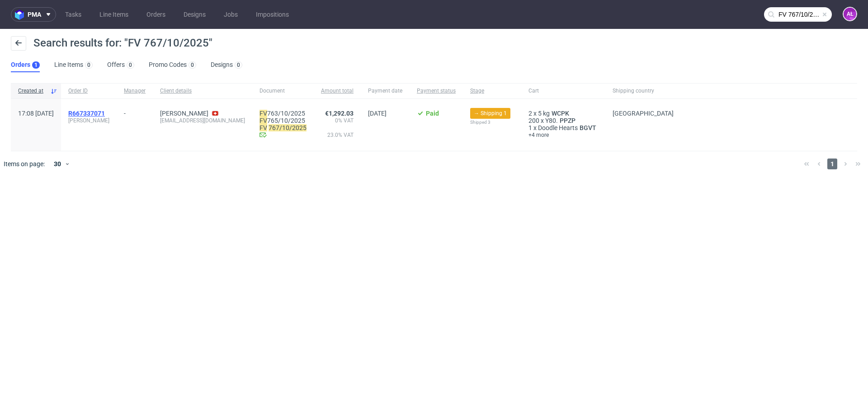
click at [105, 112] on span "R667337071" at bounding box center [86, 113] width 37 height 7
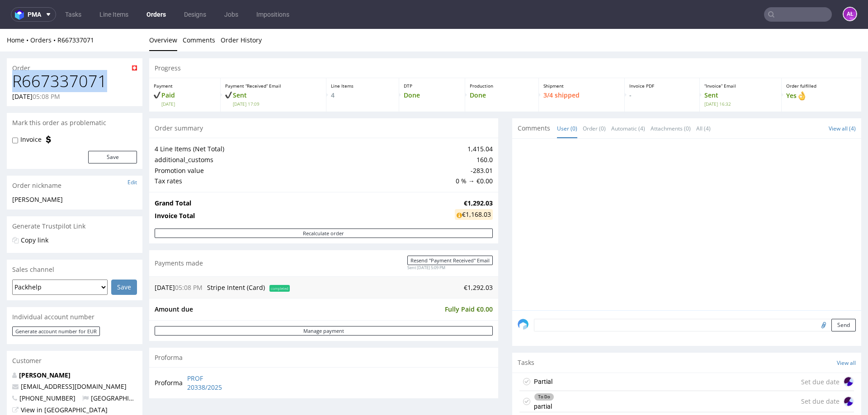
drag, startPoint x: 103, startPoint y: 84, endPoint x: 9, endPoint y: 84, distance: 94.0
click at [9, 84] on div "R667337071 22.09.2025 05:08 PM" at bounding box center [75, 89] width 136 height 34
click at [788, 18] on input "text" at bounding box center [798, 14] width 68 height 14
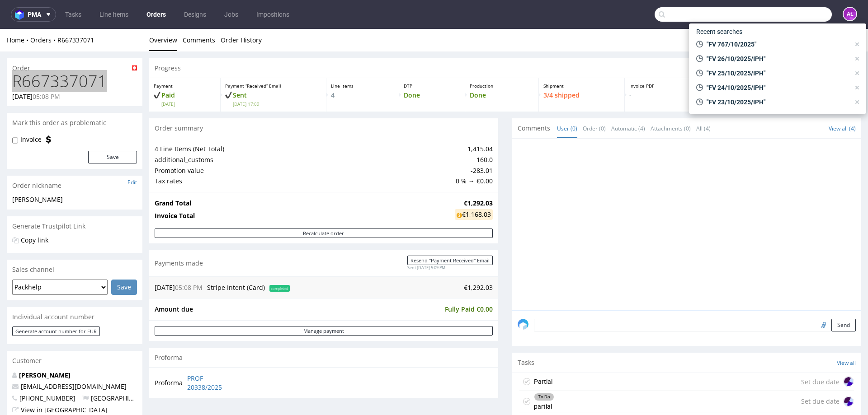
paste input "FV 84/10/2025"
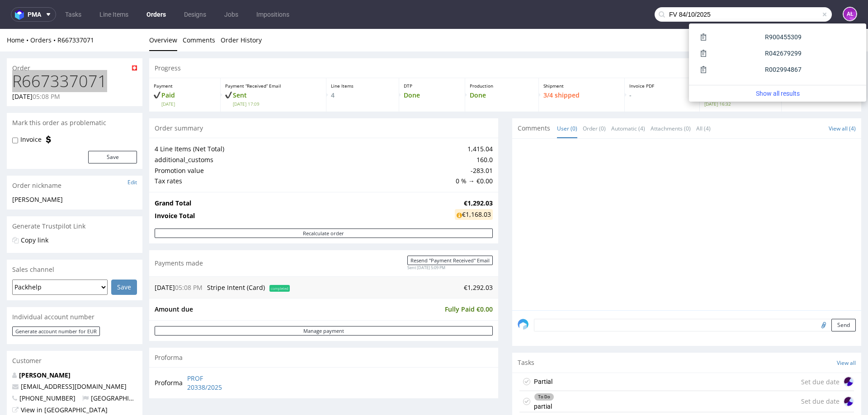
type input "FV 84/10/2025"
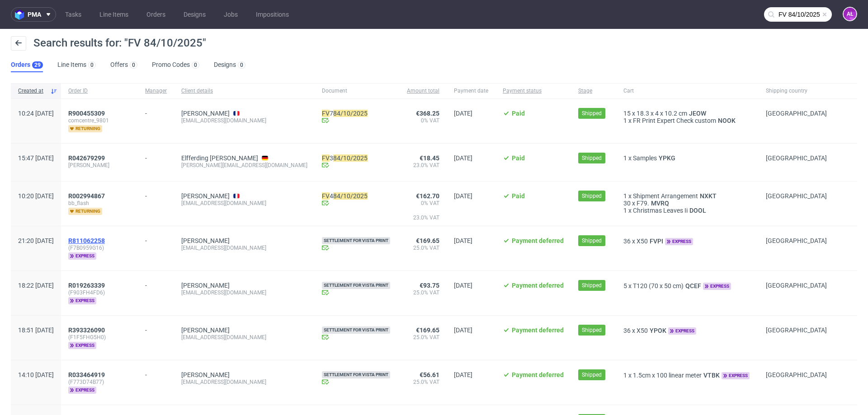
click at [105, 240] on span "R811062258" at bounding box center [86, 240] width 37 height 7
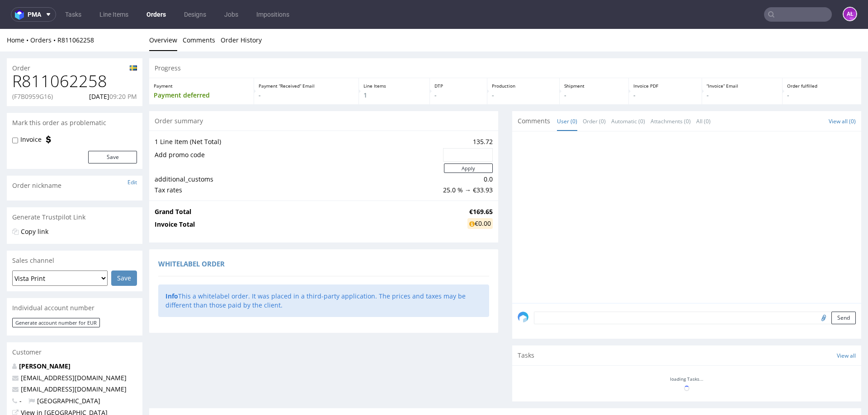
scroll to position [219, 0]
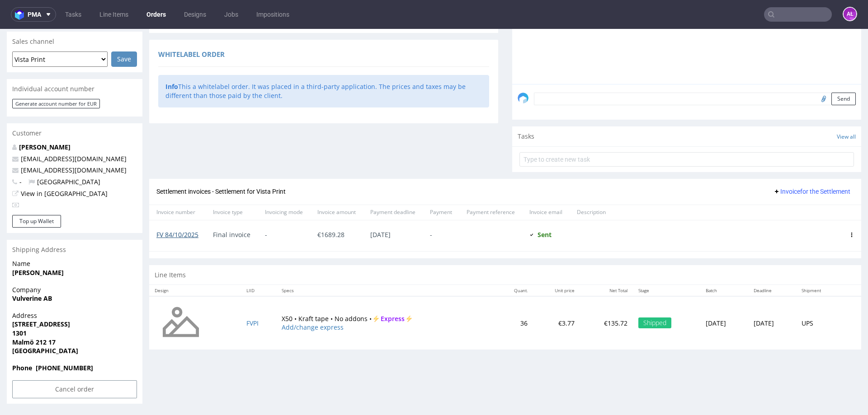
click at [193, 235] on link "FV 84/10/2025" at bounding box center [177, 235] width 42 height 9
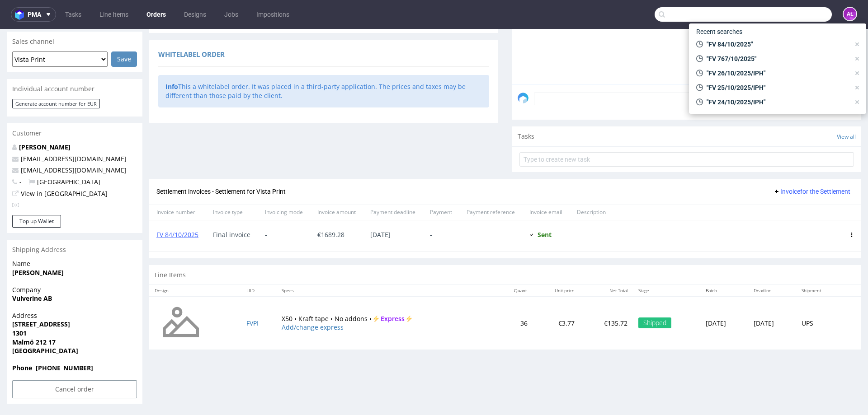
click at [783, 11] on input "text" at bounding box center [743, 14] width 177 height 14
paste input "FV 85/10/2025"
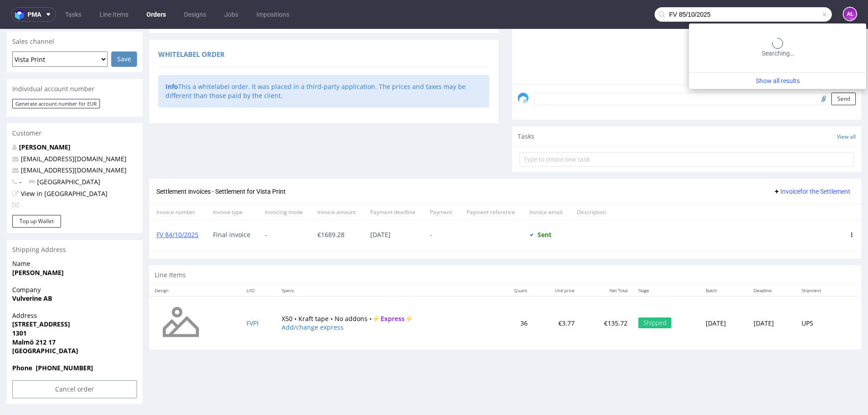
type input "FV 85/10/2025"
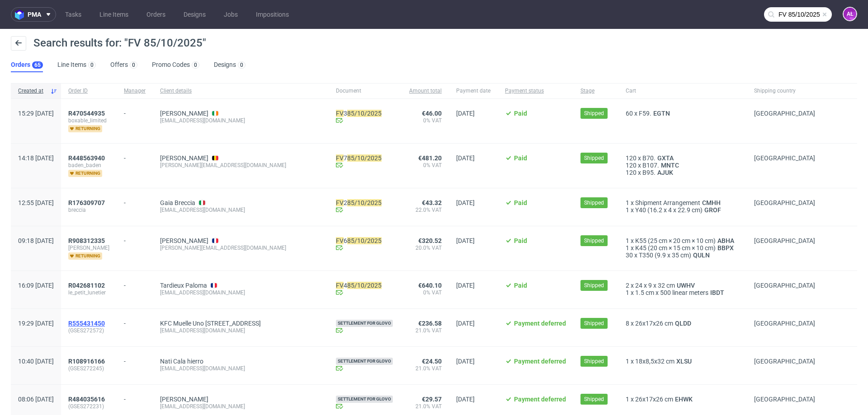
click at [105, 323] on span "R555431450" at bounding box center [86, 323] width 37 height 7
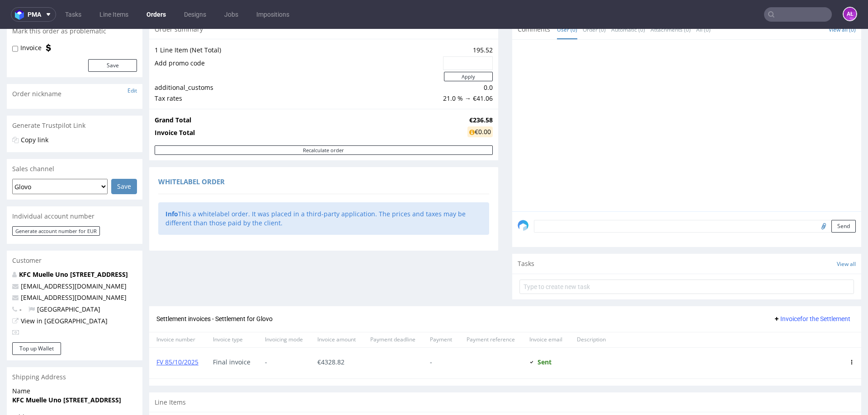
scroll to position [181, 0]
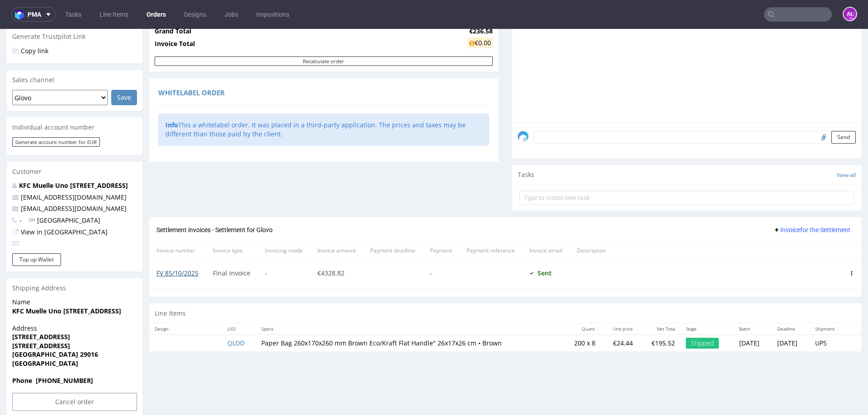
click at [186, 274] on link "FV 85/10/2025" at bounding box center [177, 273] width 42 height 9
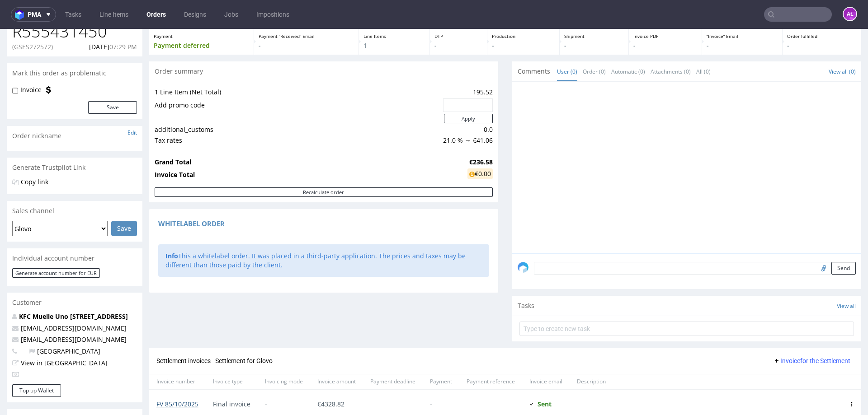
scroll to position [45, 0]
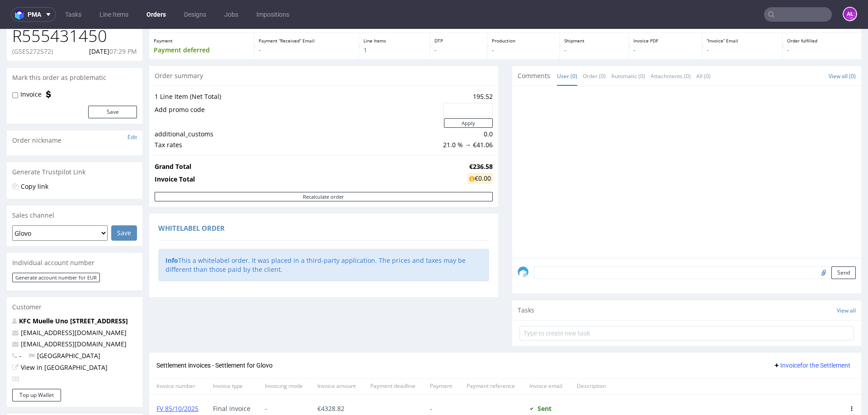
click at [790, 18] on input "text" at bounding box center [798, 14] width 68 height 14
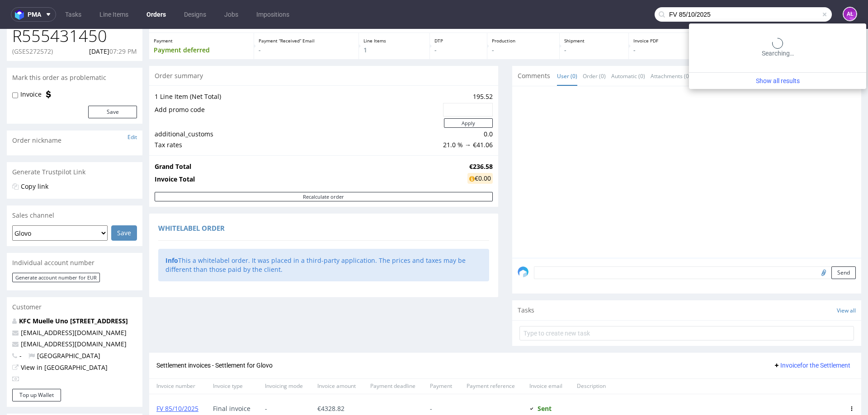
click at [679, 18] on input "FV 85/10/2025" at bounding box center [743, 14] width 177 height 14
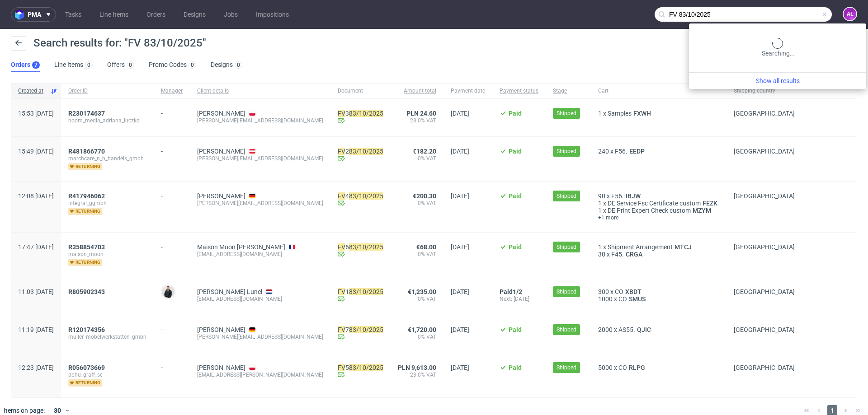
click at [789, 16] on input "FV 83/10/2025" at bounding box center [743, 14] width 177 height 14
click at [795, 17] on input "FV 83/10/2025" at bounding box center [743, 14] width 177 height 14
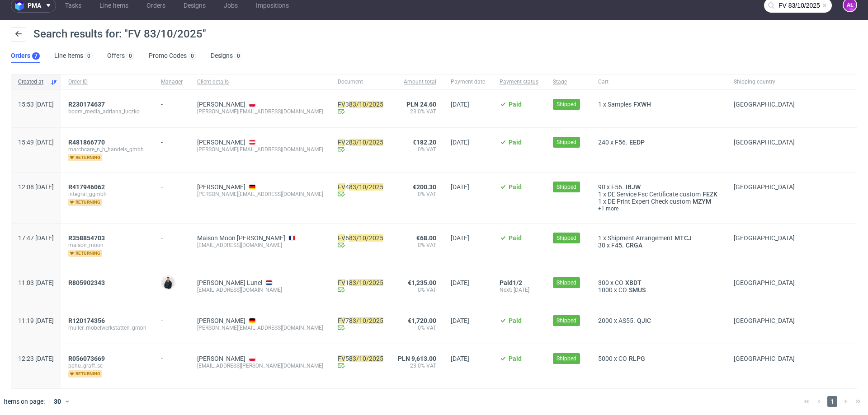
scroll to position [12, 0]
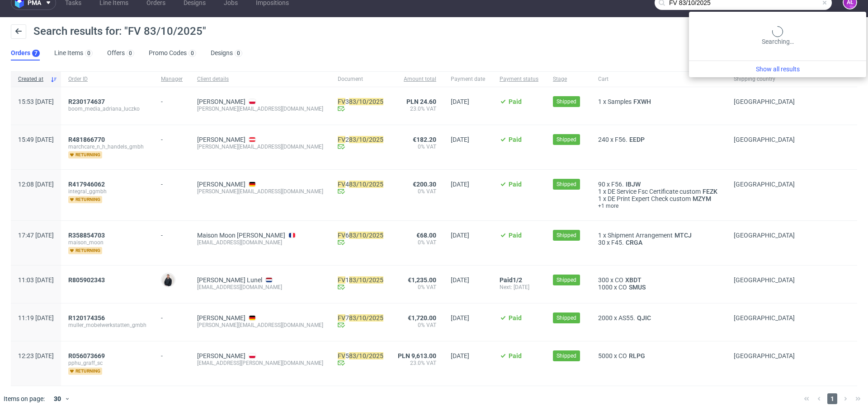
click at [816, 9] on input "FV 83/10/2025" at bounding box center [743, 2] width 177 height 14
drag, startPoint x: 793, startPoint y: 6, endPoint x: 551, endPoint y: 12, distance: 242.8
click at [551, 12] on nav "pma Tasks Line Items Orders Designs Jobs Impositions FV 83/10/2025 AŁ" at bounding box center [434, 2] width 868 height 29
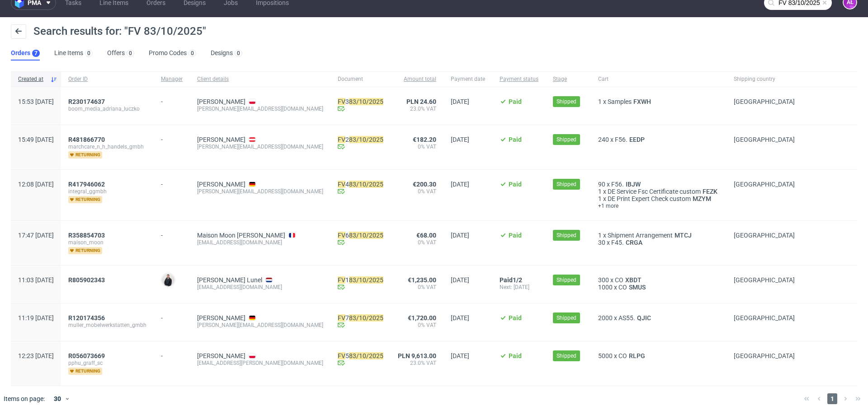
paste input "R304008692"
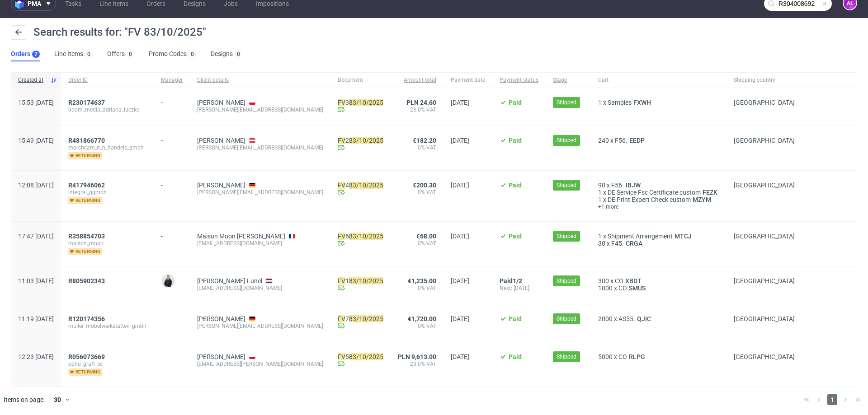
type input "R304008692"
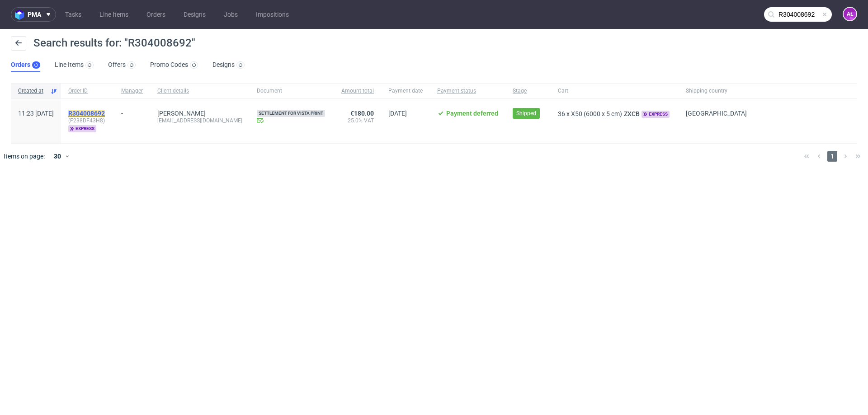
click at [105, 112] on mark "R304008692" at bounding box center [86, 113] width 37 height 7
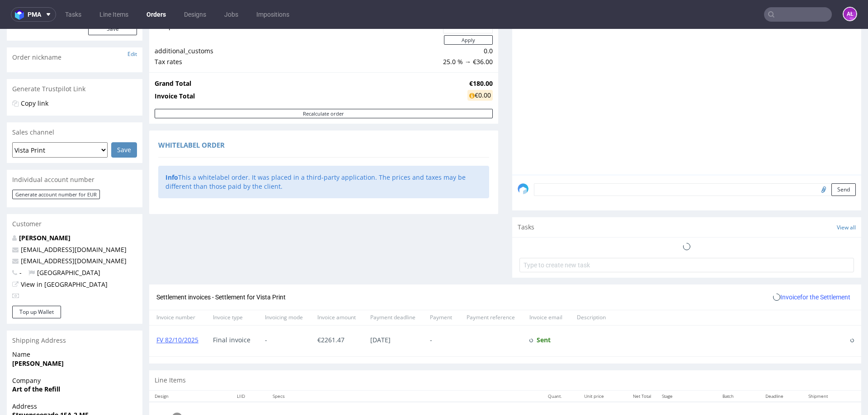
scroll to position [211, 0]
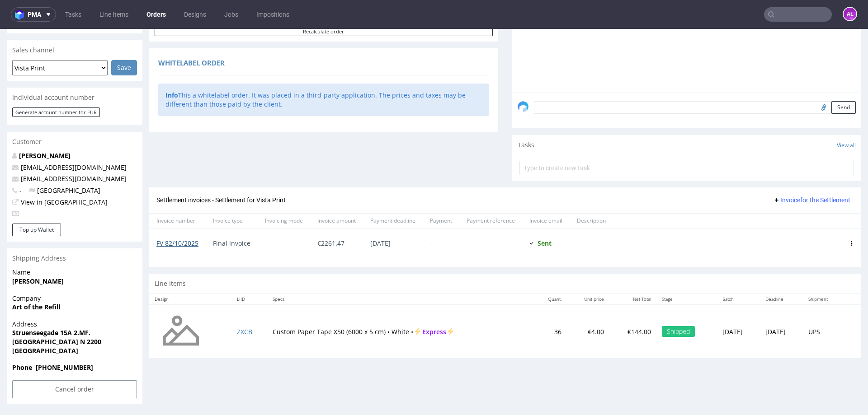
click at [187, 245] on link "FV 82/10/2025" at bounding box center [177, 243] width 42 height 9
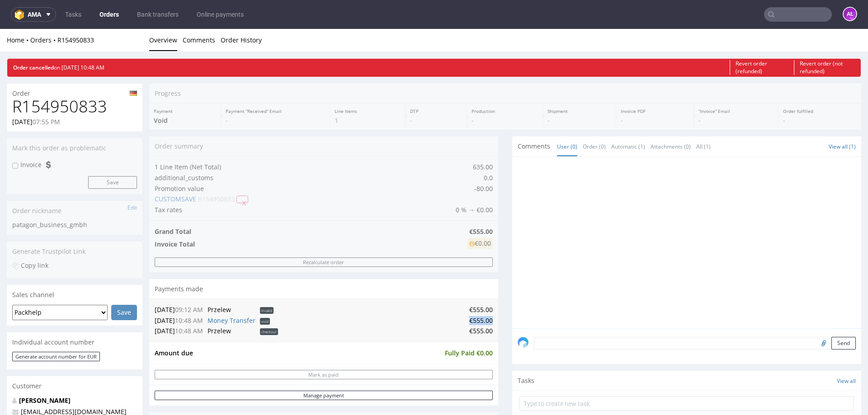
scroll to position [2, 0]
